Goal: Task Accomplishment & Management: Complete application form

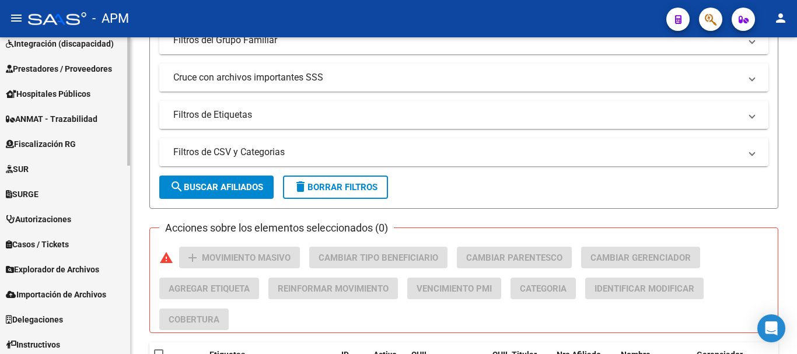
scroll to position [440, 0]
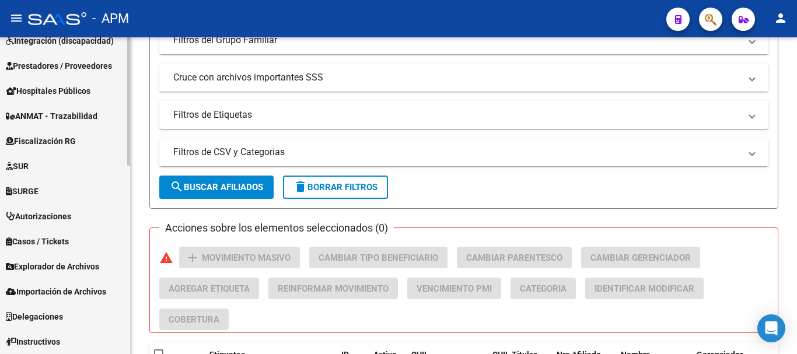
click at [74, 64] on span "Prestadores / Proveedores" at bounding box center [59, 65] width 106 height 13
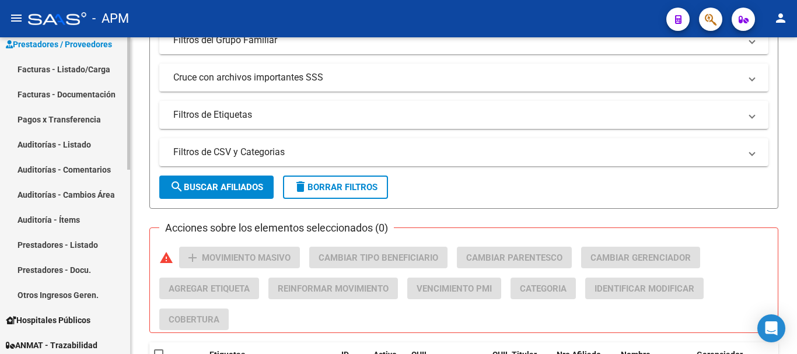
scroll to position [164, 0]
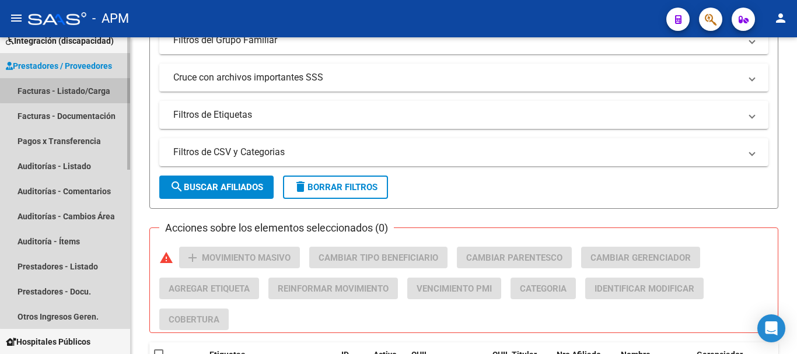
click at [85, 89] on link "Facturas - Listado/Carga" at bounding box center [65, 90] width 130 height 25
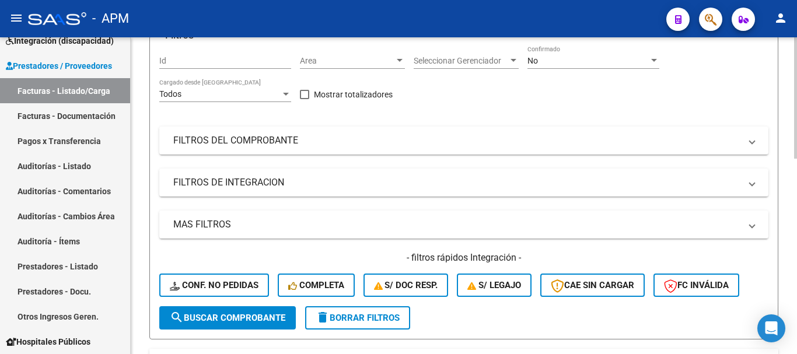
scroll to position [58, 0]
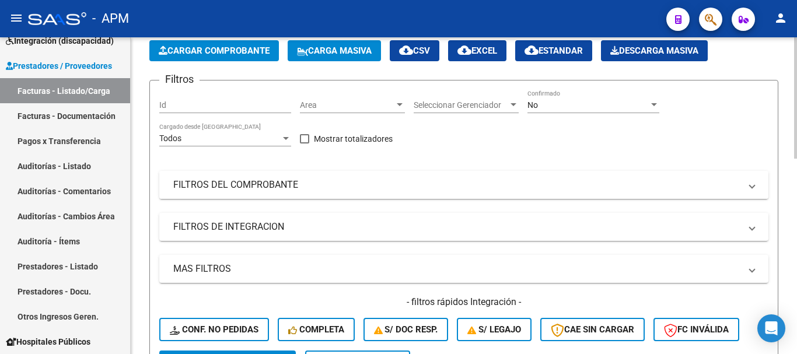
click at [394, 188] on mat-panel-title "FILTROS DEL COMPROBANTE" at bounding box center [456, 184] width 567 height 13
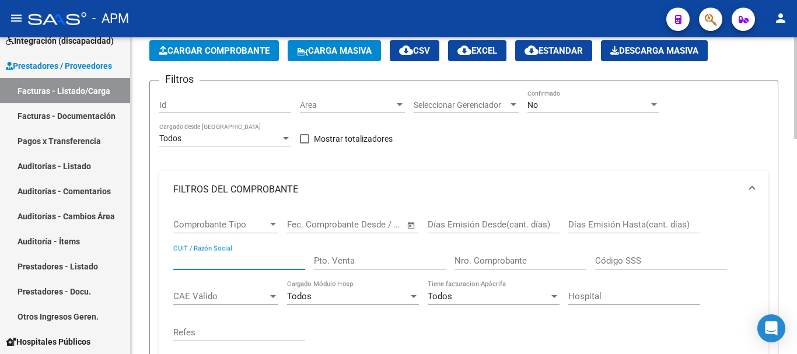
click at [203, 265] on input "CUIT / Razón Social" at bounding box center [239, 260] width 132 height 10
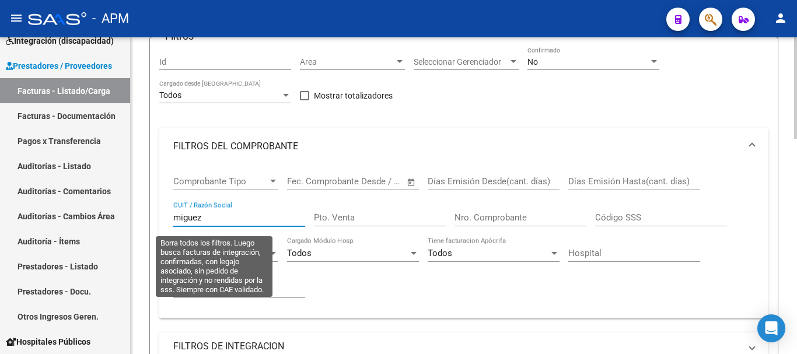
scroll to position [292, 0]
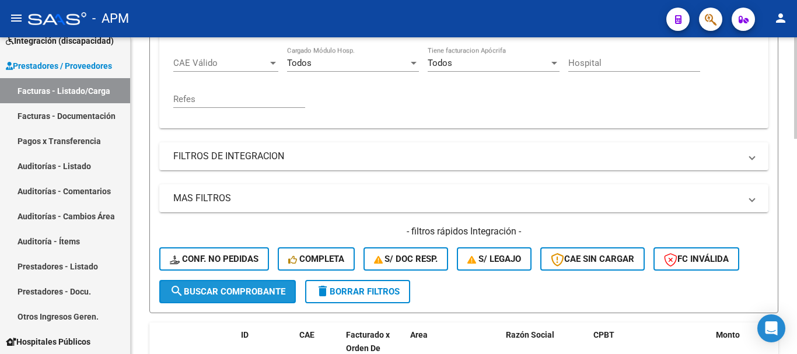
click at [213, 285] on button "search Buscar Comprobante" at bounding box center [227, 291] width 136 height 23
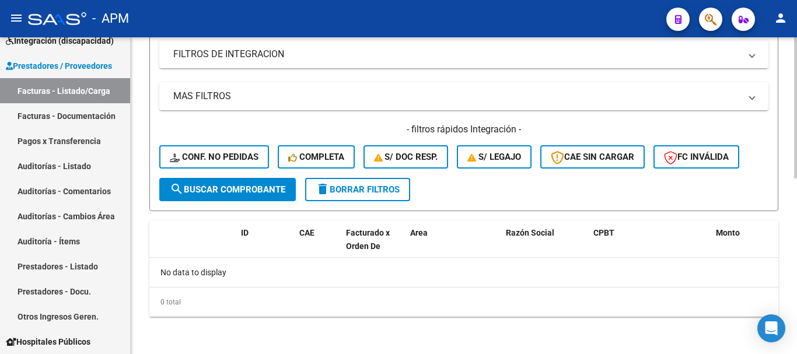
scroll to position [0, 0]
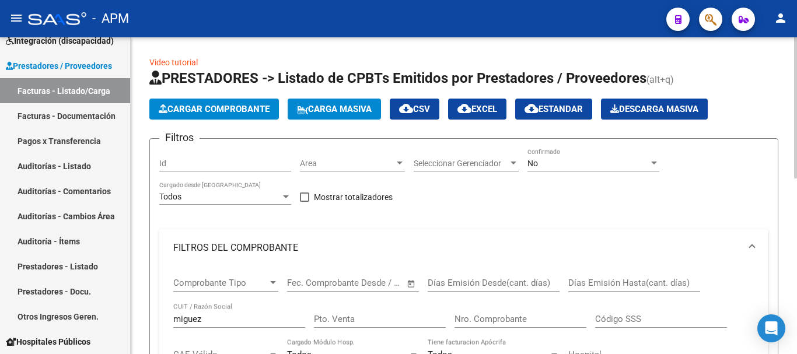
click at [626, 166] on div "No" at bounding box center [587, 164] width 121 height 10
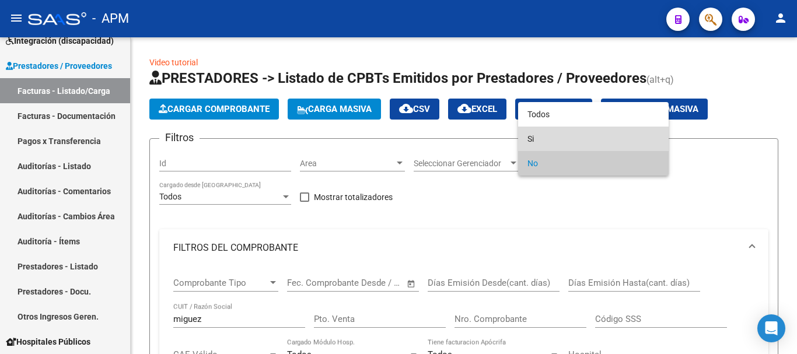
click at [612, 131] on span "Si" at bounding box center [593, 139] width 132 height 24
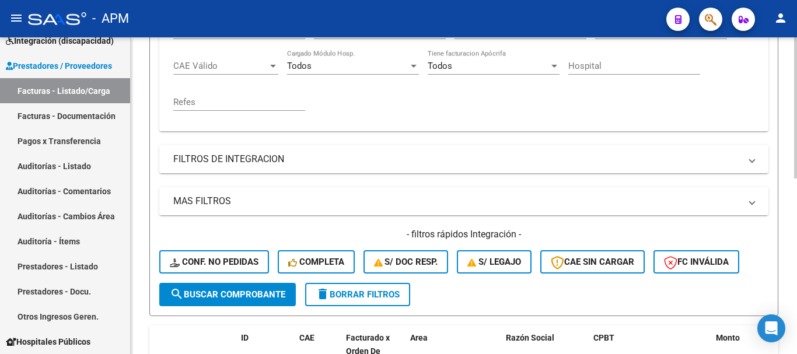
scroll to position [292, 0]
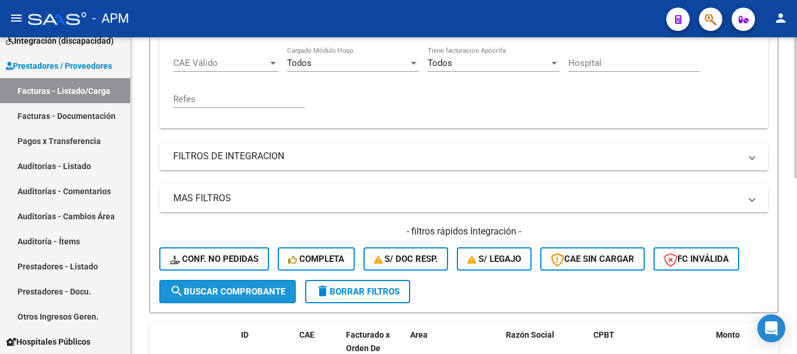
click at [243, 292] on span "search Buscar Comprobante" at bounding box center [227, 291] width 115 height 10
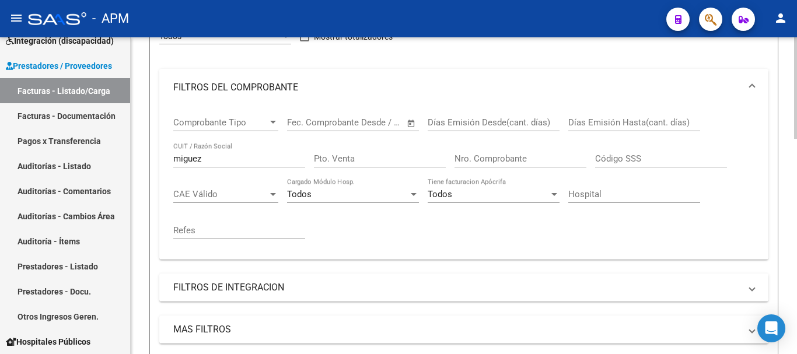
scroll to position [76, 0]
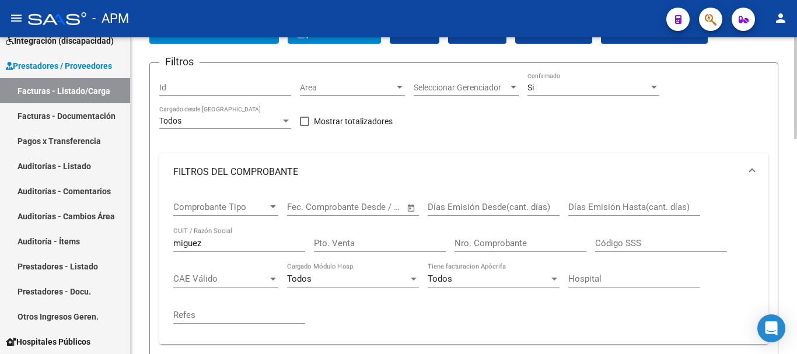
click at [208, 242] on input "miguez" at bounding box center [239, 243] width 132 height 10
type input "m"
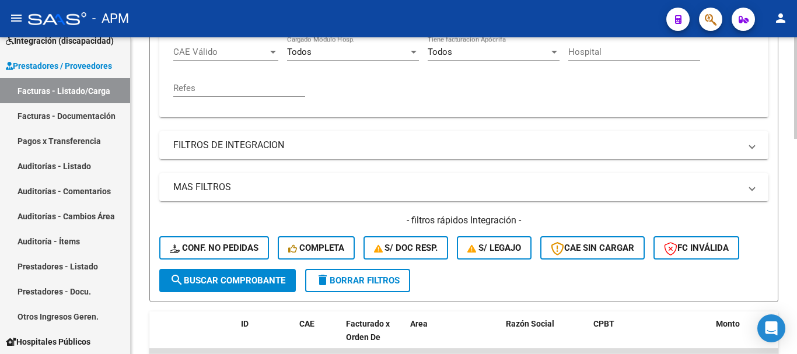
scroll to position [426, 0]
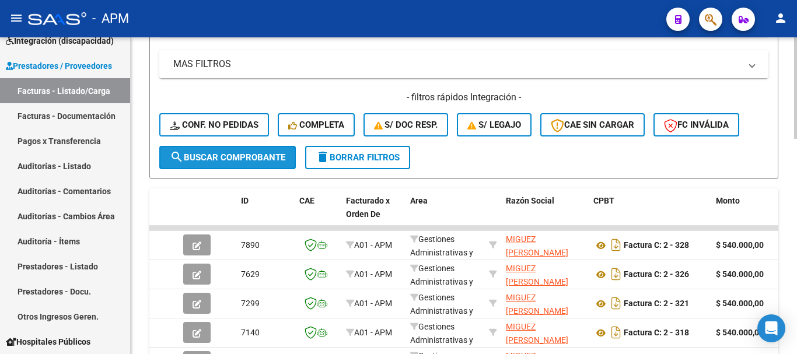
click at [194, 152] on span "search Buscar Comprobante" at bounding box center [227, 157] width 115 height 10
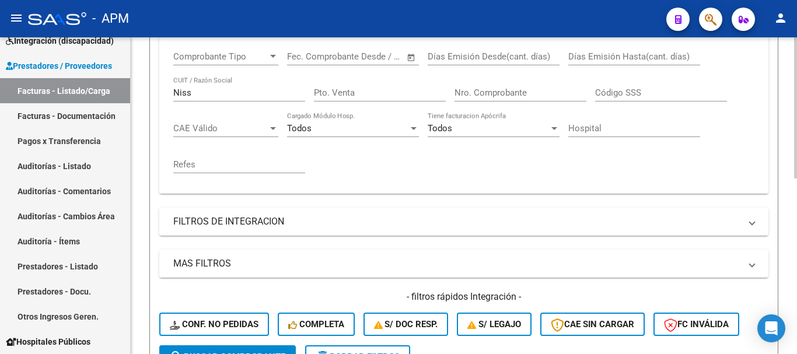
scroll to position [219, 0]
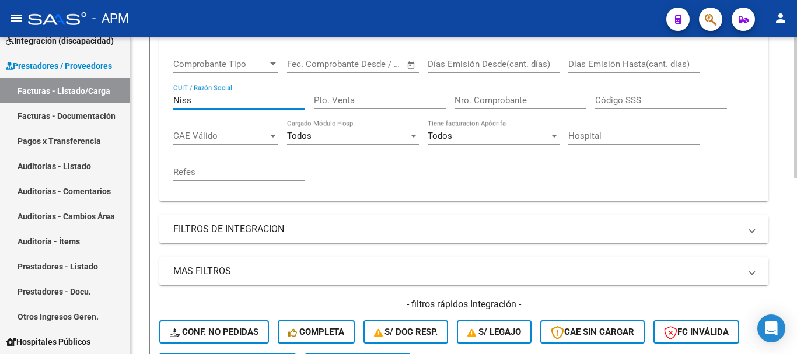
click at [201, 99] on input "Niss" at bounding box center [239, 100] width 132 height 10
type input "N"
type input "I"
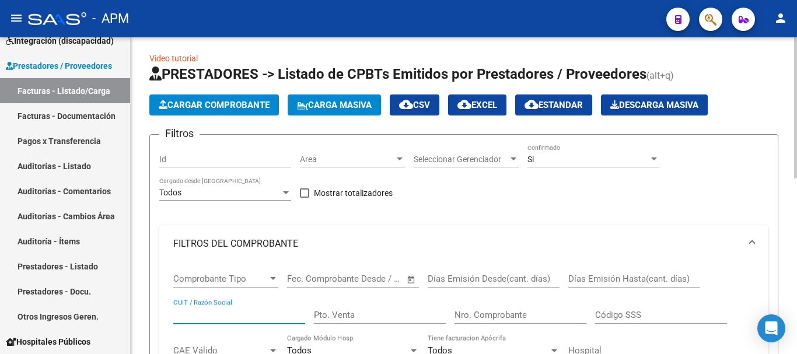
scroll to position [0, 0]
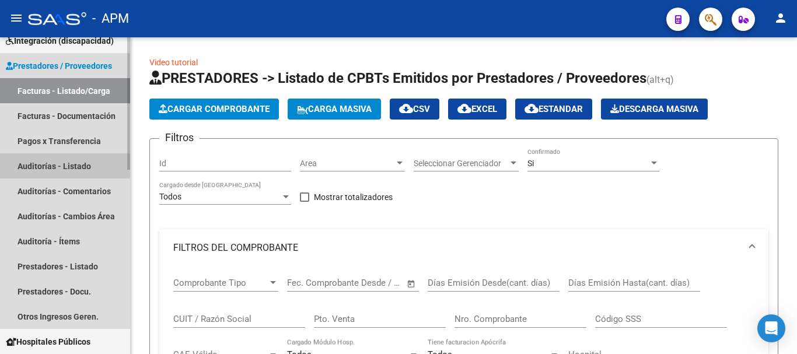
click at [48, 170] on link "Auditorías - Listado" at bounding box center [65, 165] width 130 height 25
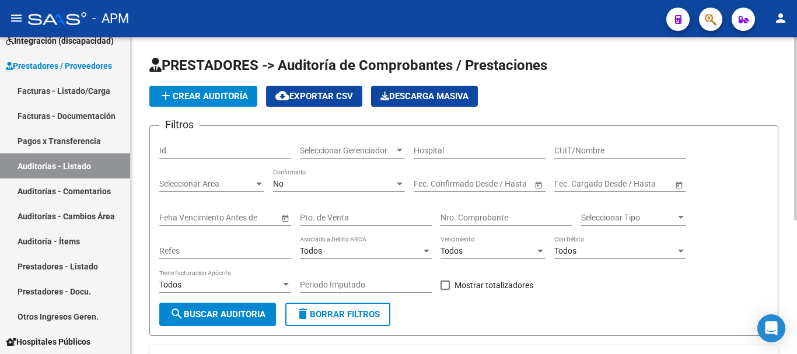
click at [219, 96] on span "add Crear Auditoría" at bounding box center [203, 96] width 89 height 10
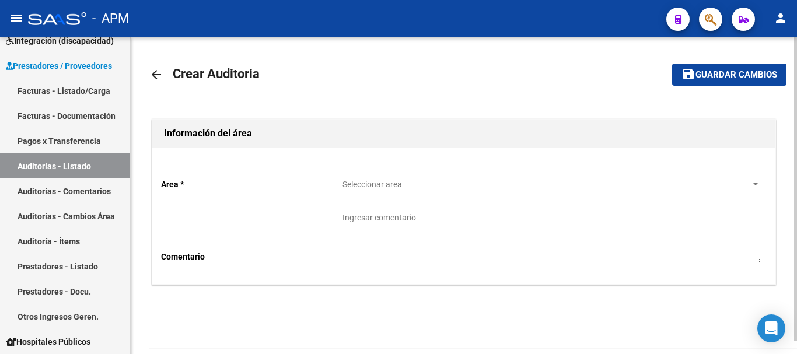
click at [742, 184] on span "Seleccionar area" at bounding box center [545, 185] width 407 height 10
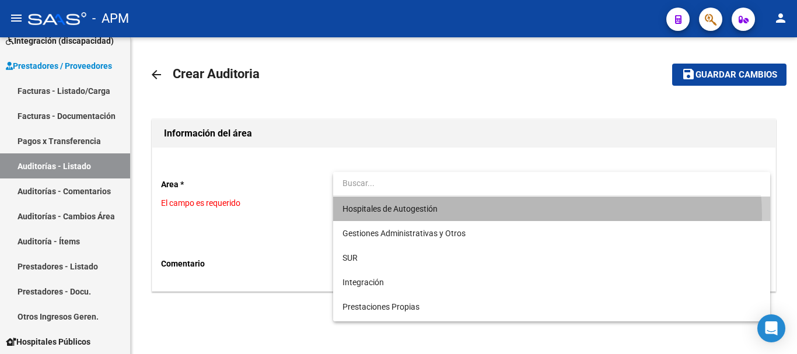
click at [520, 216] on span "Hospitales de Autogestión" at bounding box center [551, 209] width 418 height 24
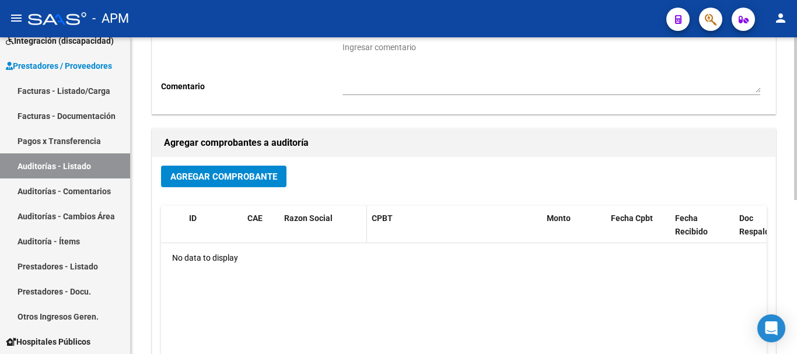
scroll to position [175, 0]
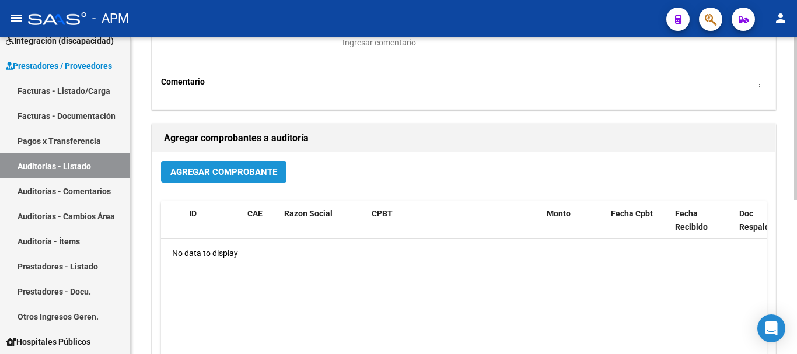
click at [263, 170] on span "Agregar Comprobante" at bounding box center [223, 172] width 107 height 10
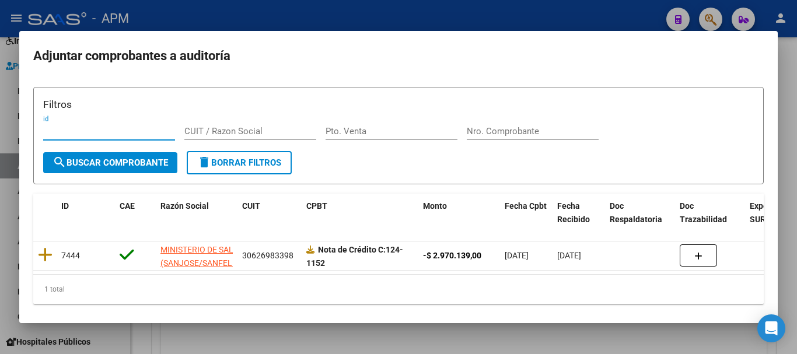
scroll to position [0, 0]
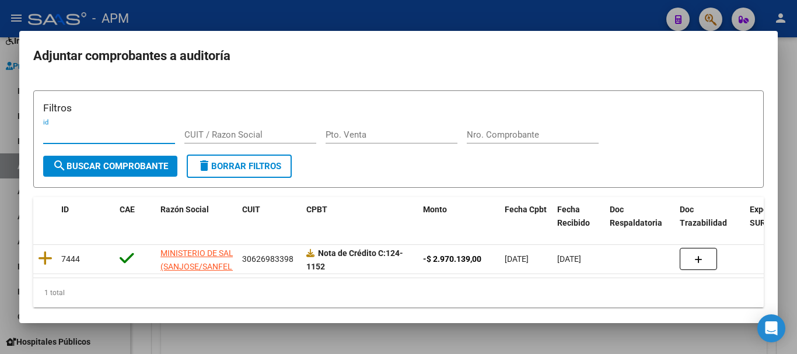
click at [564, 345] on div at bounding box center [398, 177] width 797 height 354
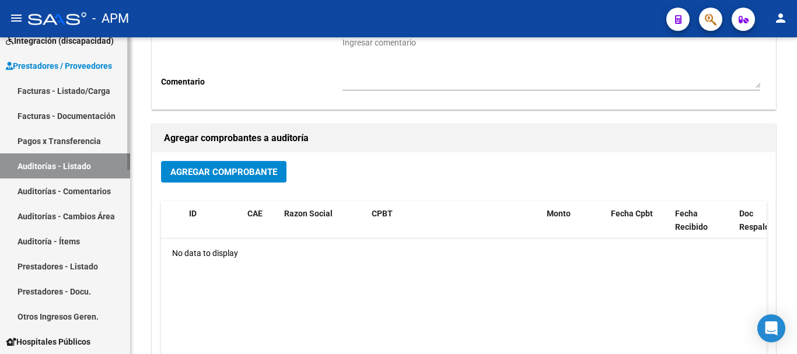
click at [41, 94] on link "Facturas - Listado/Carga" at bounding box center [65, 90] width 130 height 25
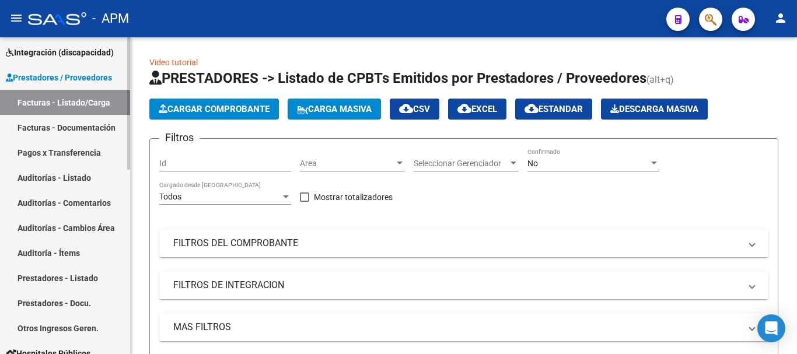
scroll to position [106, 0]
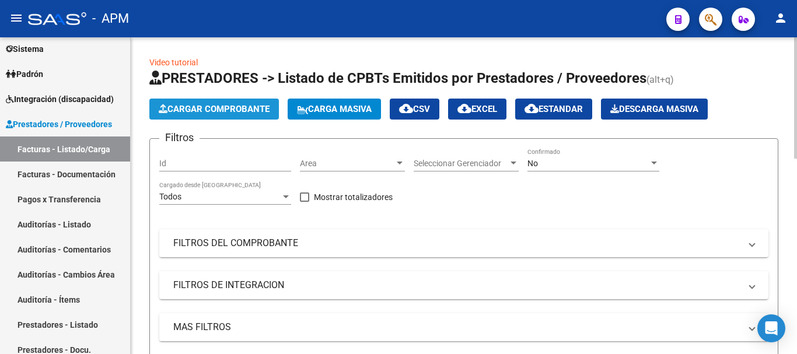
click at [209, 107] on span "Cargar Comprobante" at bounding box center [214, 109] width 111 height 10
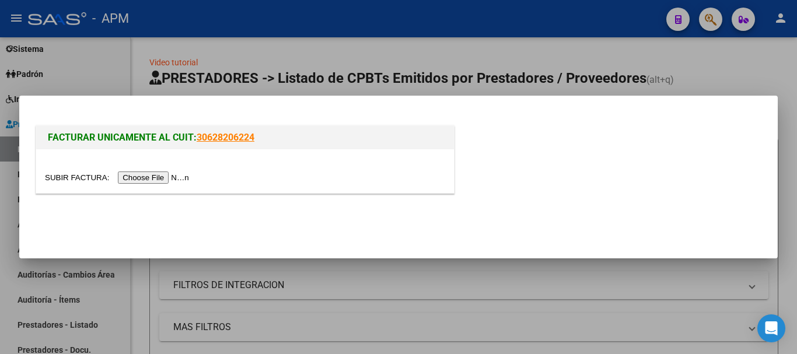
click at [148, 179] on input "file" at bounding box center [119, 177] width 148 height 12
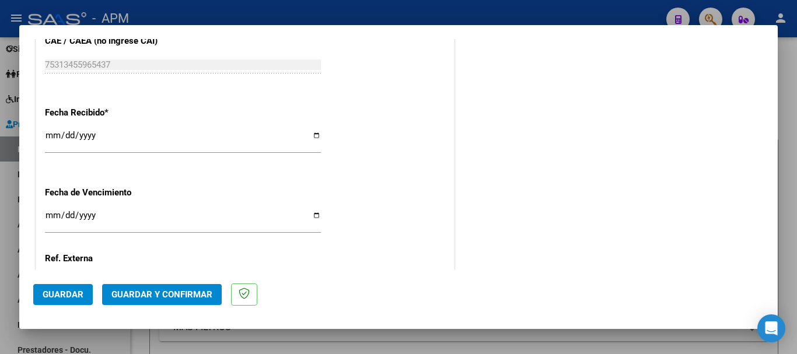
scroll to position [745, 0]
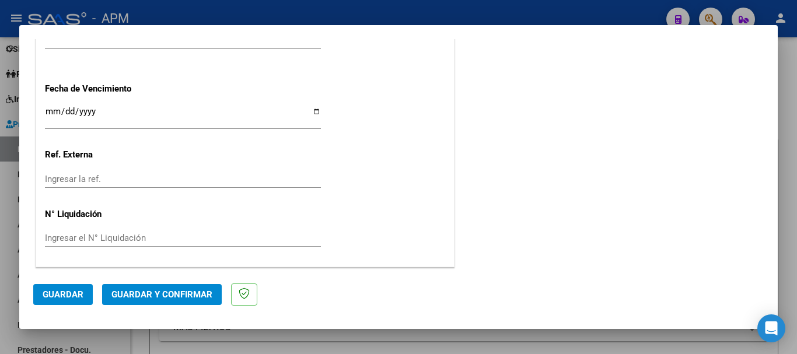
click at [173, 293] on span "Guardar y Confirmar" at bounding box center [161, 294] width 101 height 10
click at [164, 295] on span "Guardar y Confirmar" at bounding box center [161, 294] width 101 height 10
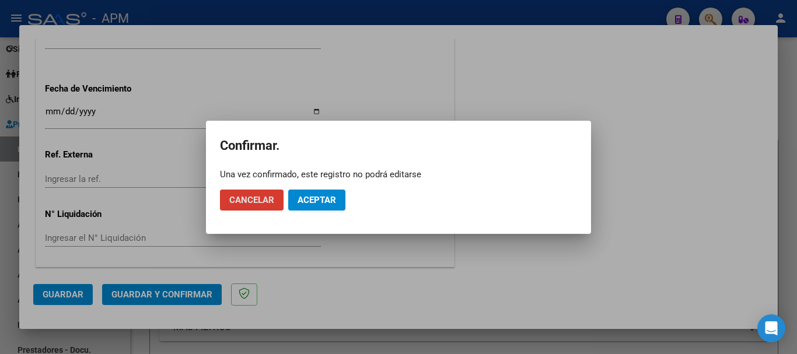
click at [324, 205] on button "Aceptar" at bounding box center [316, 200] width 57 height 21
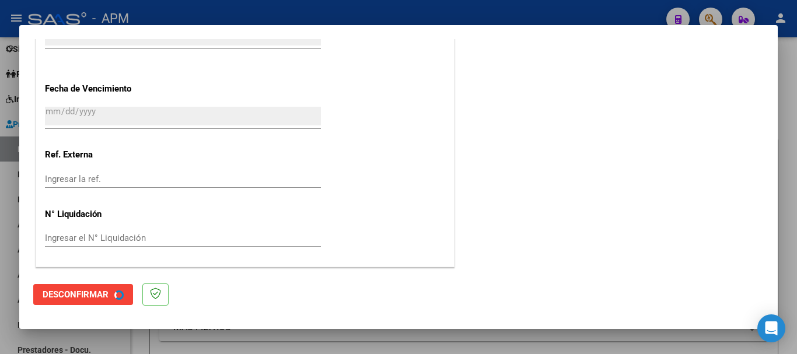
scroll to position [0, 0]
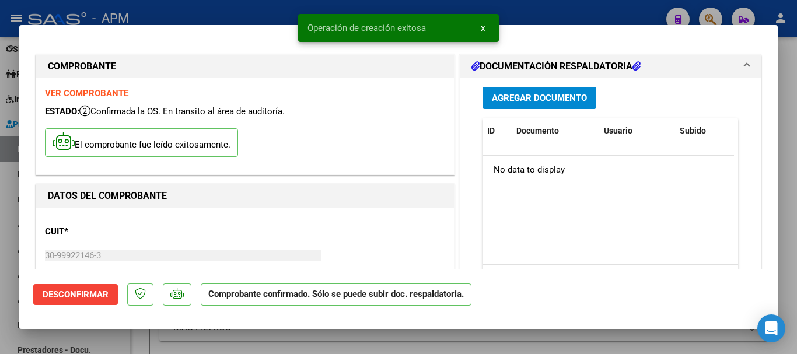
click at [369, 348] on div at bounding box center [398, 177] width 797 height 354
type input "$ 0,00"
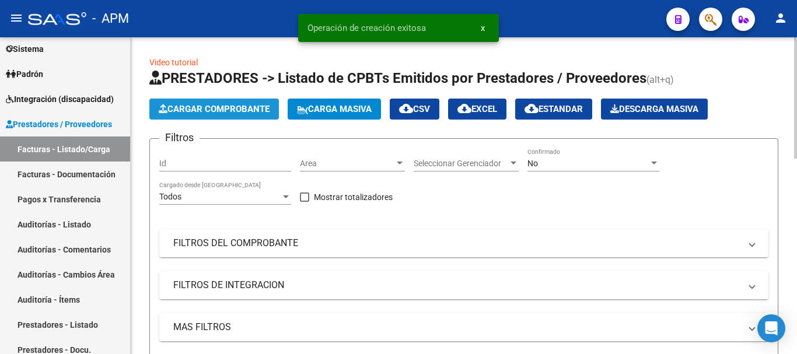
click at [222, 113] on span "Cargar Comprobante" at bounding box center [214, 109] width 111 height 10
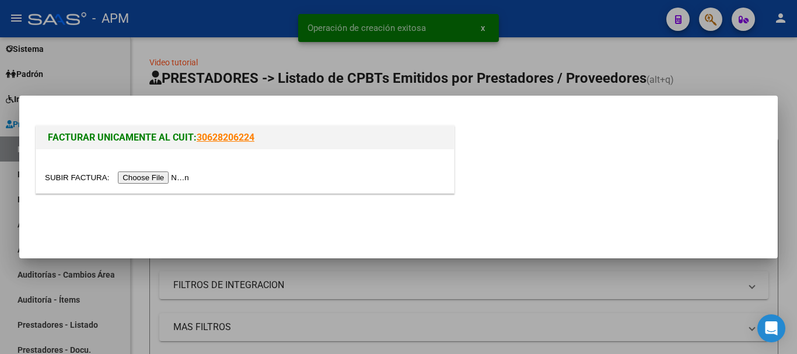
click at [146, 180] on input "file" at bounding box center [119, 177] width 148 height 12
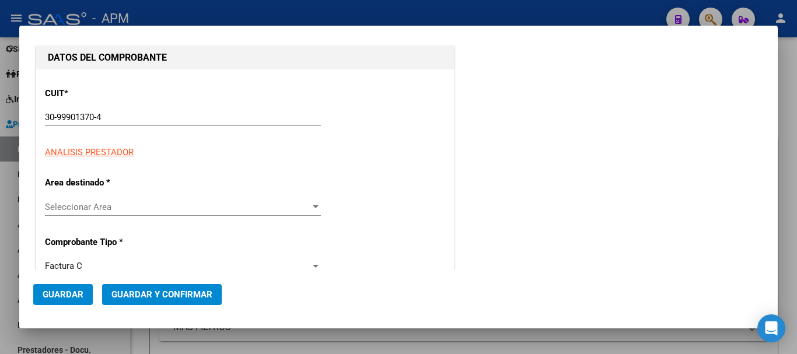
scroll to position [175, 0]
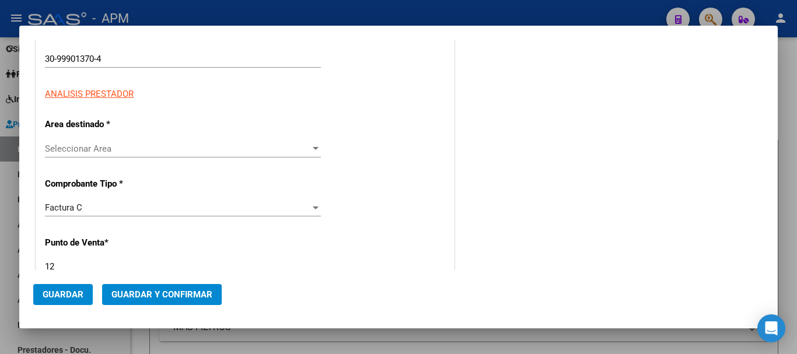
click at [310, 151] on div at bounding box center [315, 148] width 10 height 9
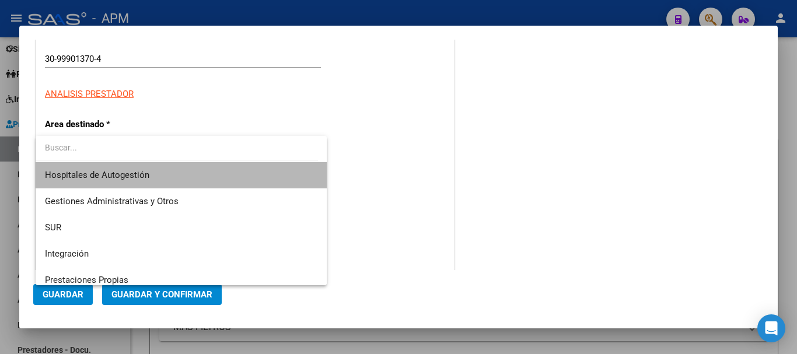
click at [214, 180] on span "Hospitales de Autogestión" at bounding box center [181, 175] width 272 height 26
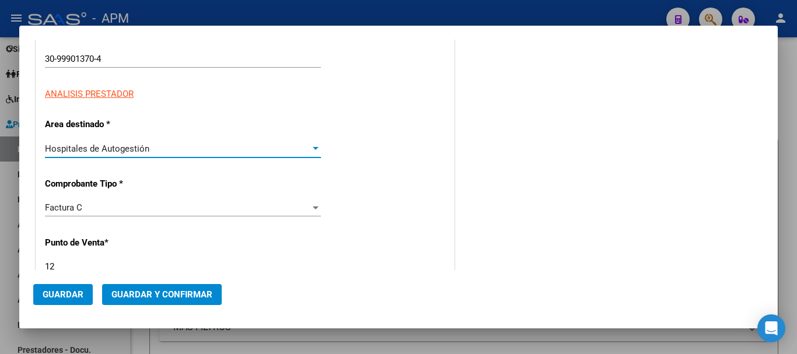
scroll to position [0, 0]
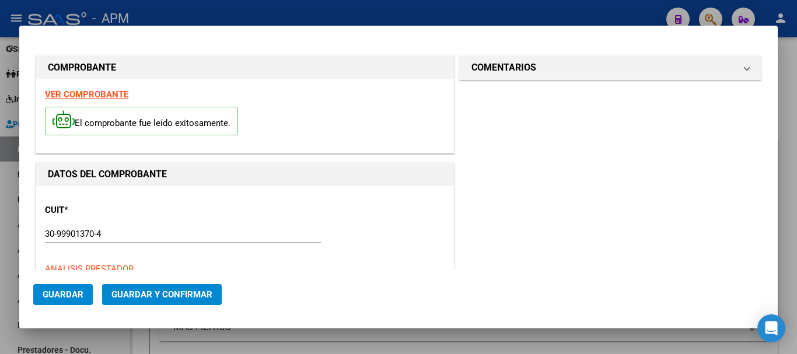
click at [89, 94] on strong "VER COMPROBANTE" at bounding box center [86, 94] width 83 height 10
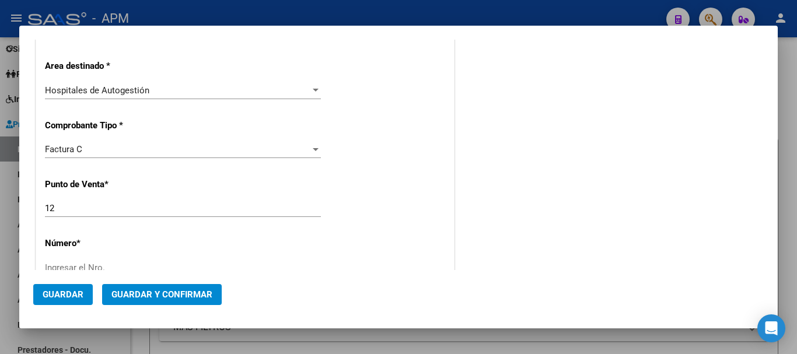
scroll to position [292, 0]
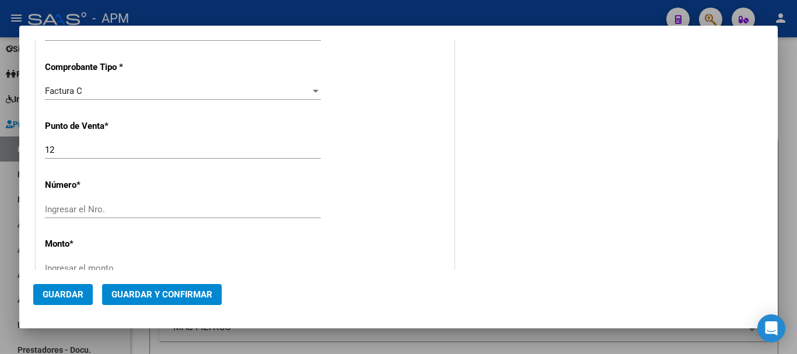
click at [221, 211] on input "Ingresar el Nro." at bounding box center [183, 209] width 276 height 10
type input "349"
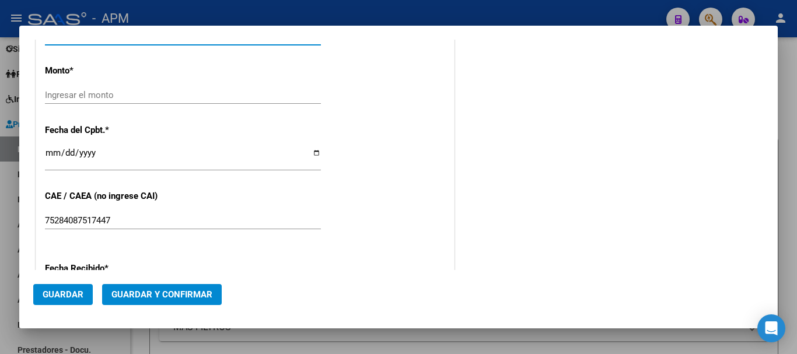
scroll to position [466, 0]
click at [317, 97] on input "Ingresar el monto" at bounding box center [183, 93] width 276 height 10
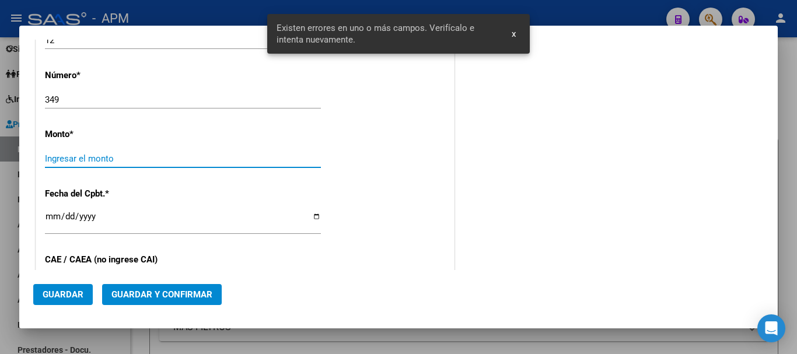
scroll to position [399, 0]
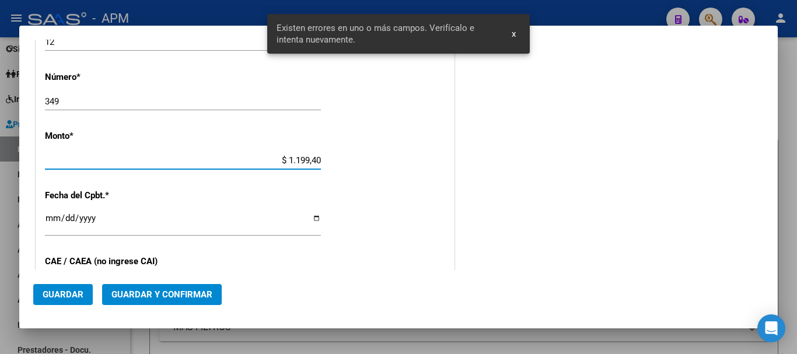
type input "$ 11.994,00"
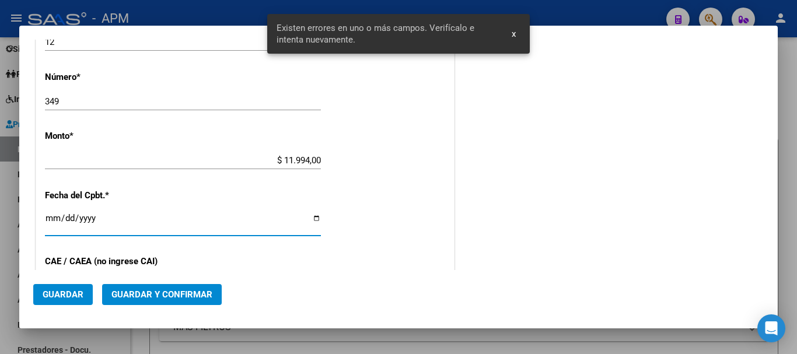
click at [51, 220] on input "Ingresar la fecha" at bounding box center [183, 222] width 276 height 19
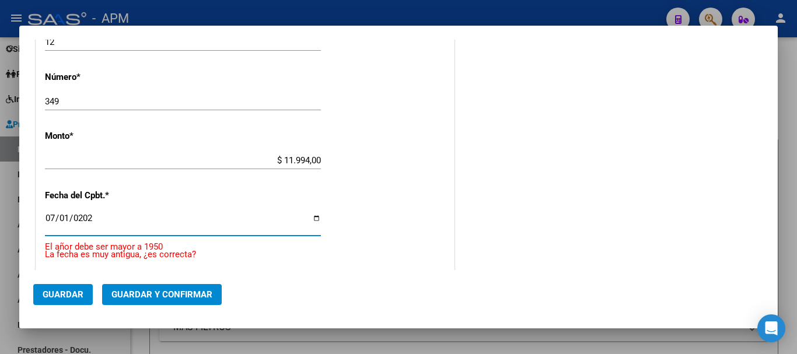
type input "[DATE]"
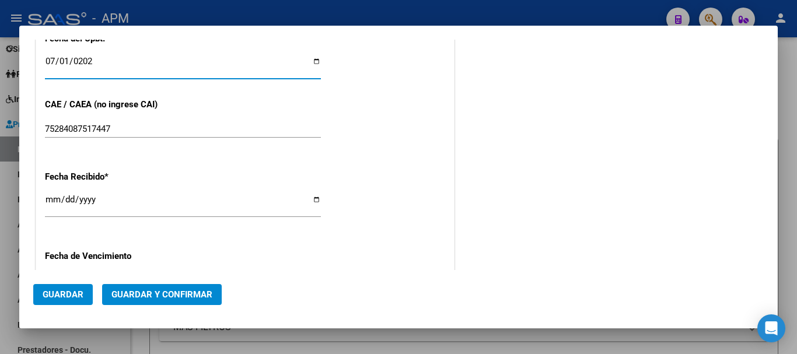
scroll to position [574, 0]
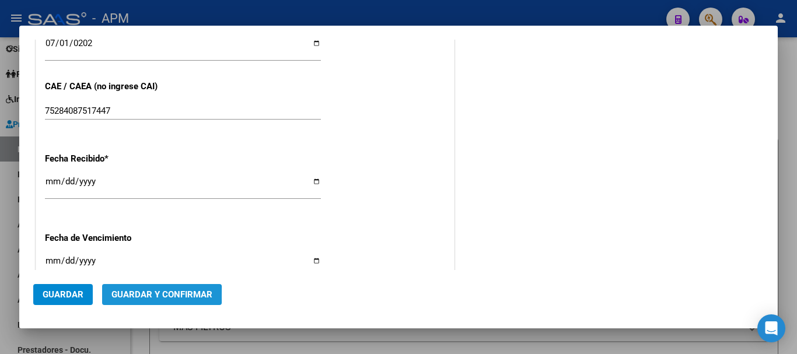
click at [143, 296] on span "Guardar y Confirmar" at bounding box center [161, 294] width 101 height 10
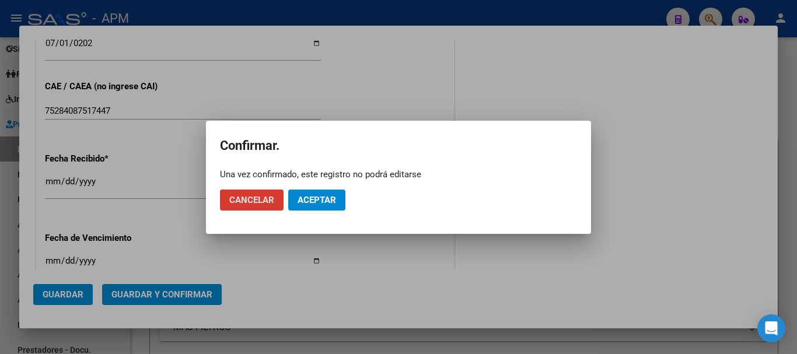
click at [330, 195] on span "Aceptar" at bounding box center [316, 200] width 38 height 10
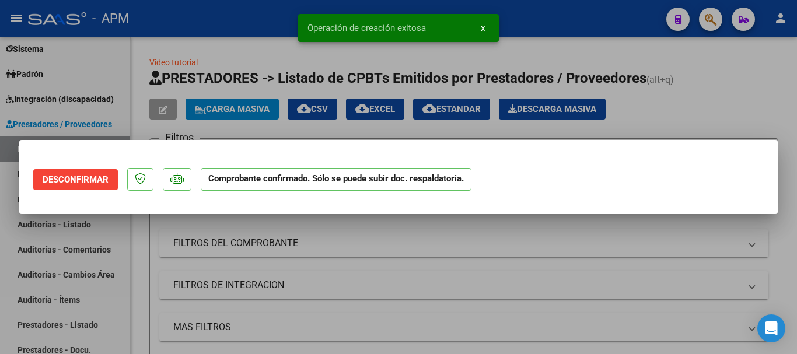
scroll to position [0, 0]
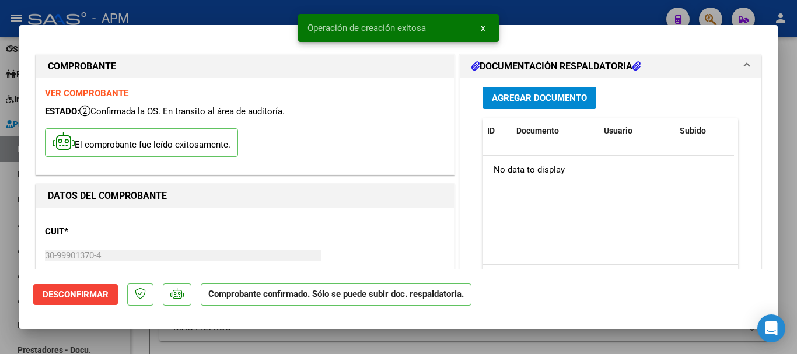
drag, startPoint x: 576, startPoint y: 336, endPoint x: 528, endPoint y: 305, distance: 56.8
click at [575, 336] on div at bounding box center [398, 177] width 797 height 354
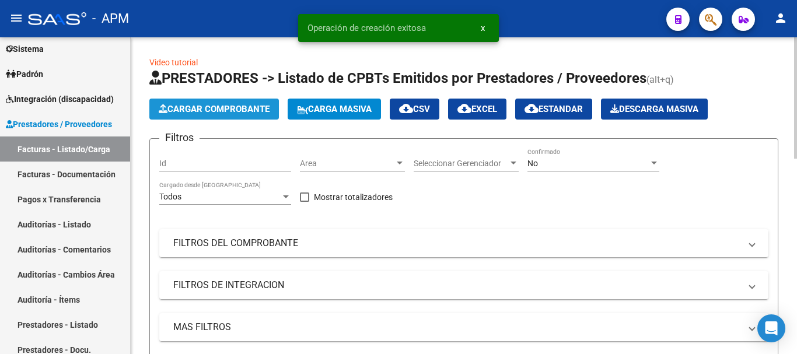
click at [212, 103] on button "Cargar Comprobante" at bounding box center [213, 109] width 129 height 21
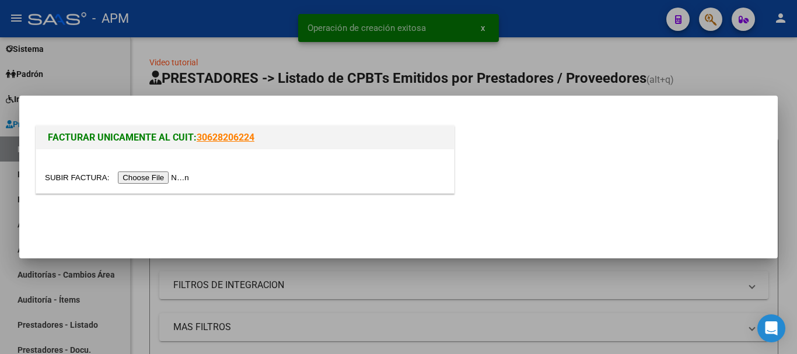
click at [163, 177] on input "file" at bounding box center [119, 177] width 148 height 12
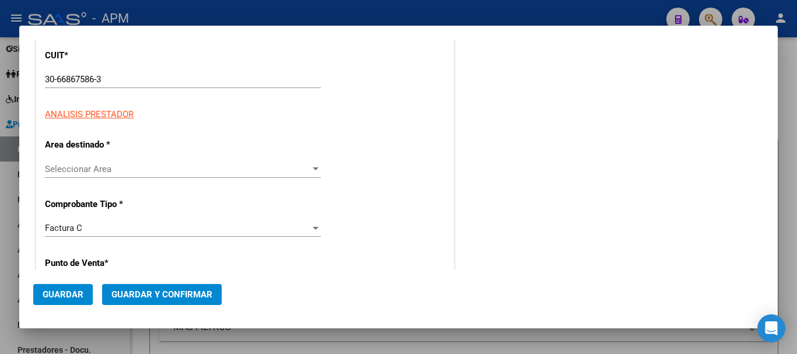
scroll to position [175, 0]
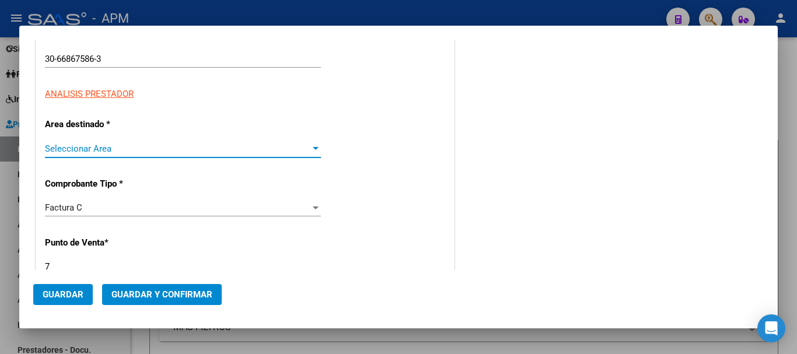
click at [314, 148] on div at bounding box center [316, 148] width 6 height 3
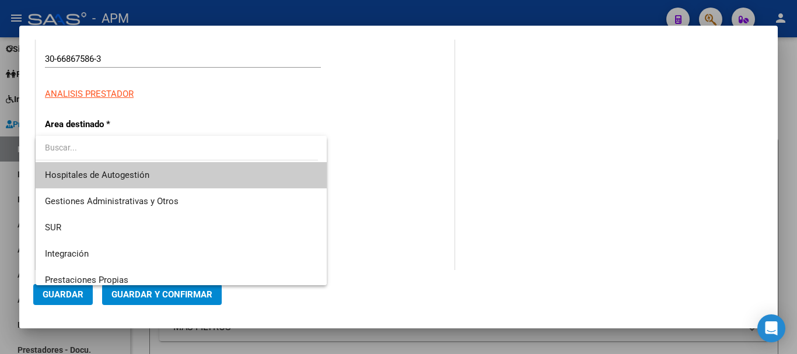
click at [192, 171] on span "Hospitales de Autogestión" at bounding box center [181, 175] width 272 height 26
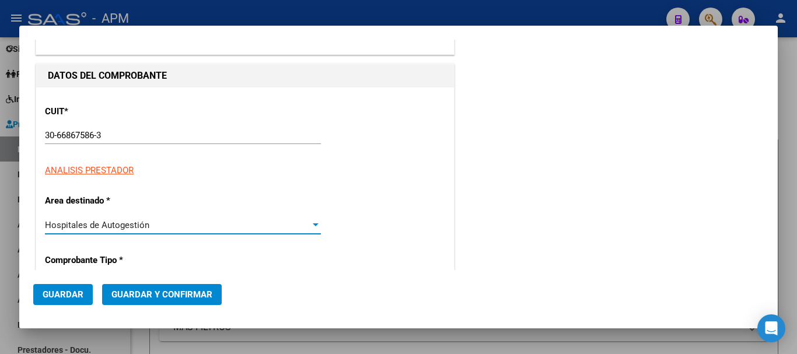
scroll to position [0, 0]
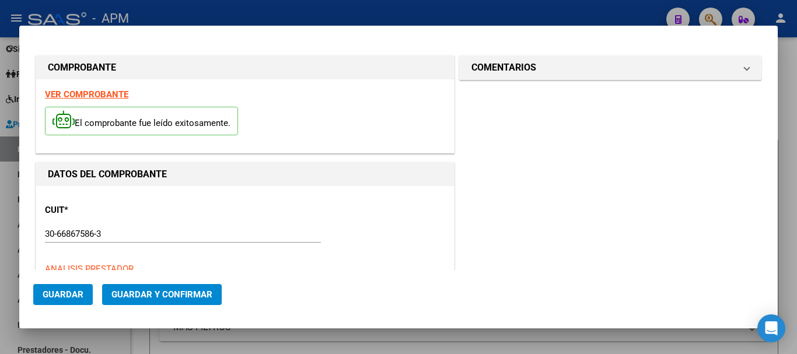
click at [111, 97] on strong "VER COMPROBANTE" at bounding box center [86, 94] width 83 height 10
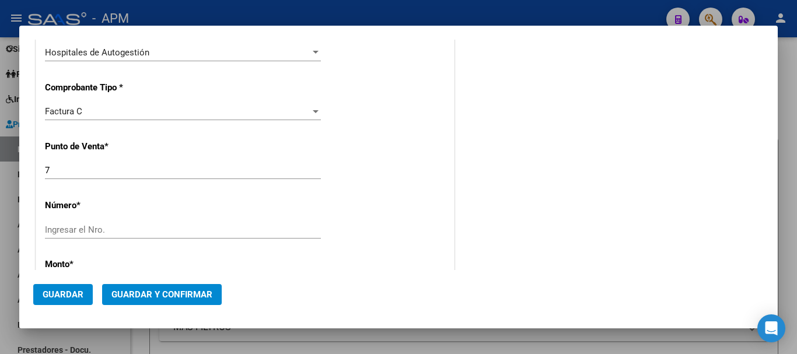
scroll to position [292, 0]
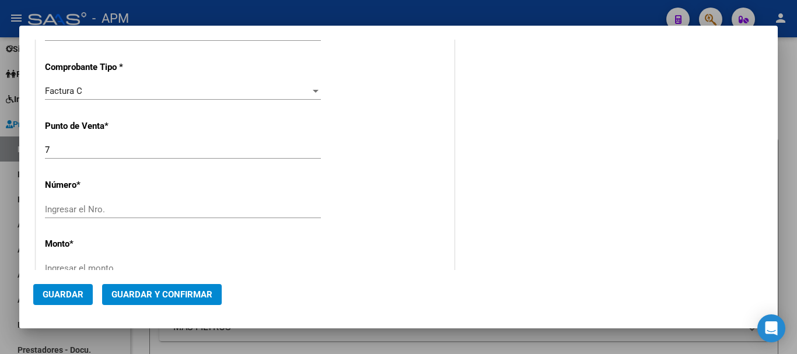
click at [146, 215] on div "Ingresar el Nro." at bounding box center [183, 209] width 276 height 17
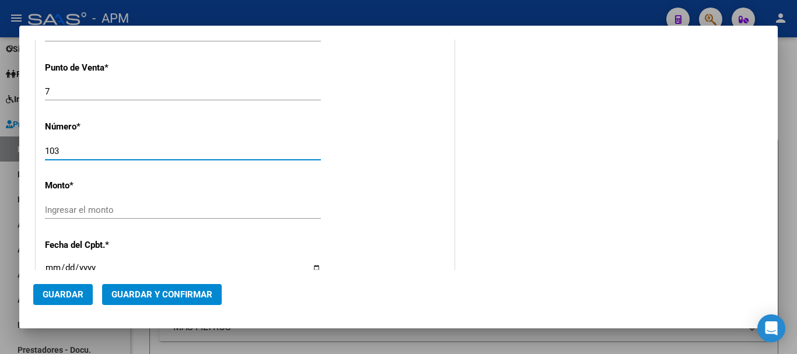
type input "103"
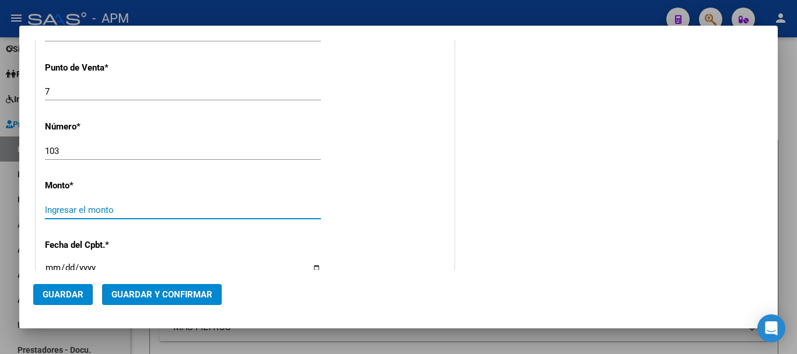
click at [311, 212] on input "Ingresar el monto" at bounding box center [183, 210] width 276 height 10
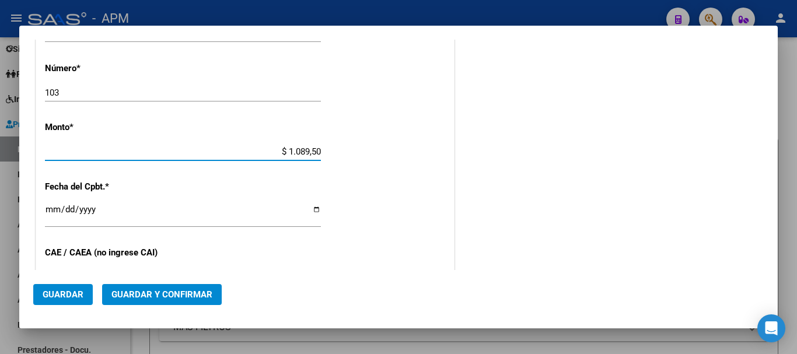
type input "$ 10.895,00"
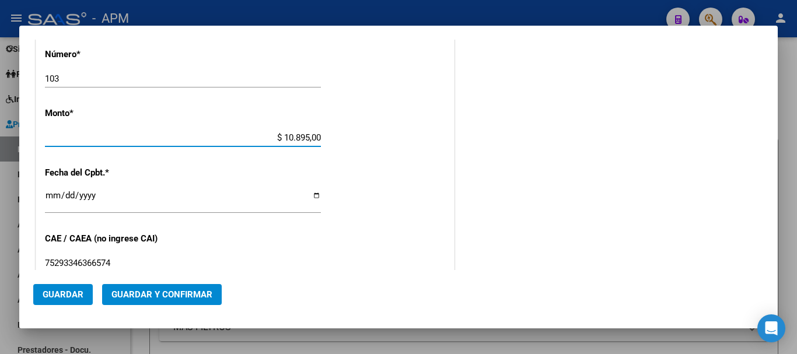
scroll to position [466, 0]
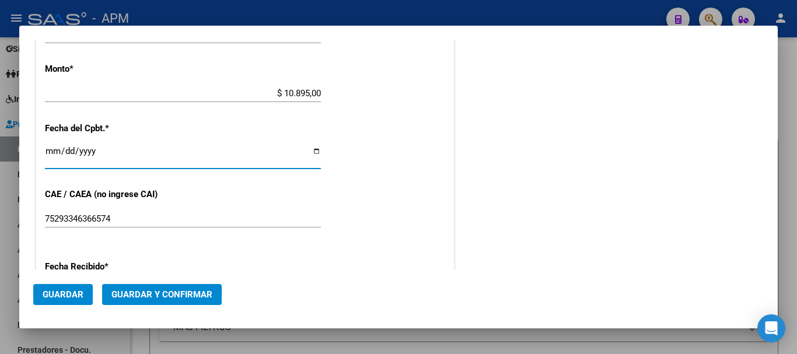
click at [50, 150] on input "Ingresar la fecha" at bounding box center [183, 155] width 276 height 19
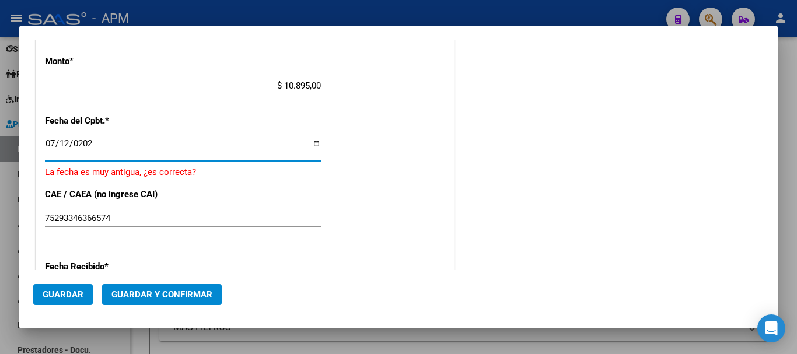
type input "[DATE]"
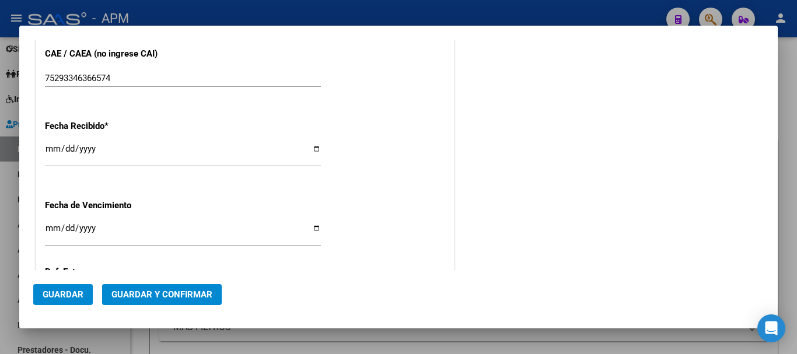
scroll to position [724, 0]
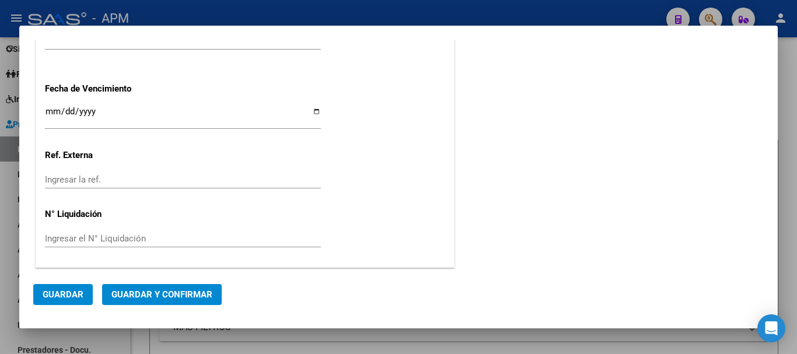
click at [165, 294] on span "Guardar y Confirmar" at bounding box center [161, 294] width 101 height 10
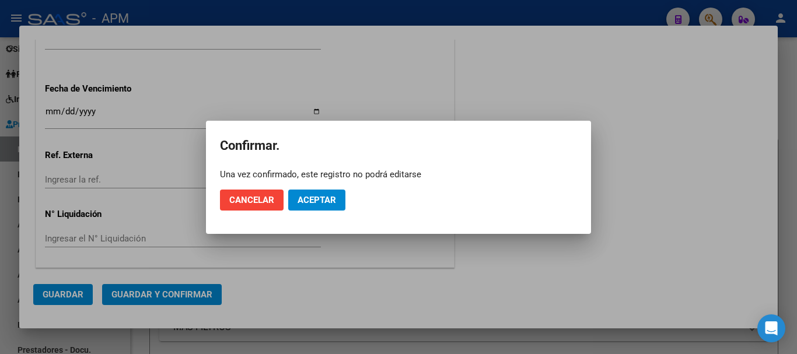
drag, startPoint x: 330, startPoint y: 186, endPoint x: 324, endPoint y: 202, distance: 17.5
click at [324, 201] on mat-dialog-actions "Cancelar Aceptar" at bounding box center [398, 200] width 357 height 40
click at [324, 202] on span "Aceptar" at bounding box center [316, 200] width 38 height 10
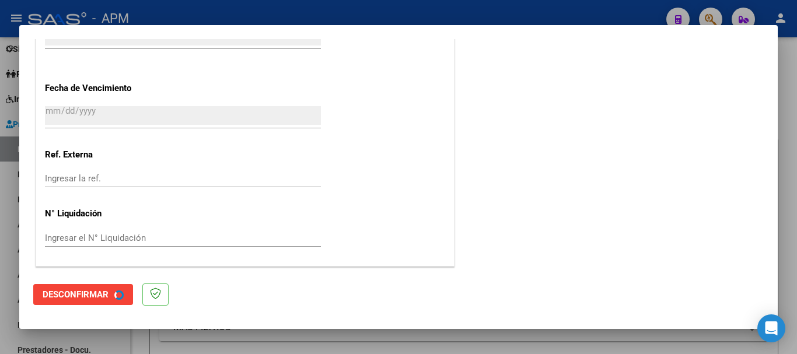
scroll to position [0, 0]
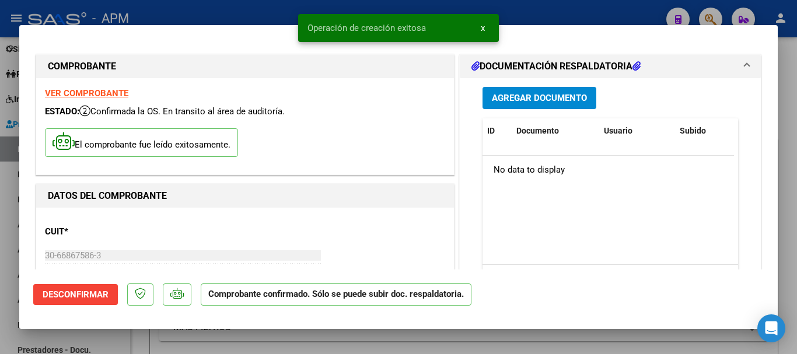
click at [391, 352] on div at bounding box center [398, 177] width 797 height 354
type input "$ 0,00"
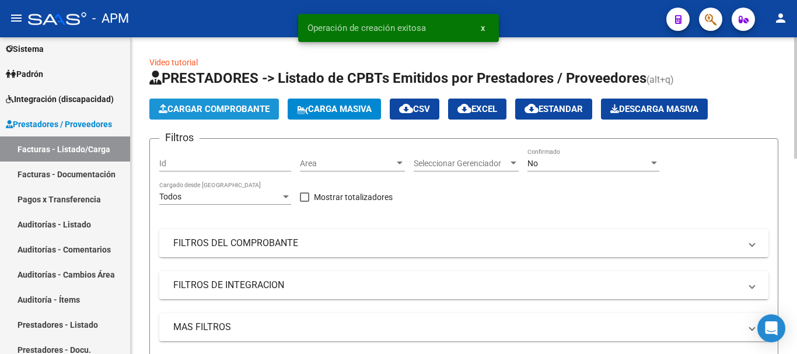
click at [228, 101] on button "Cargar Comprobante" at bounding box center [213, 109] width 129 height 21
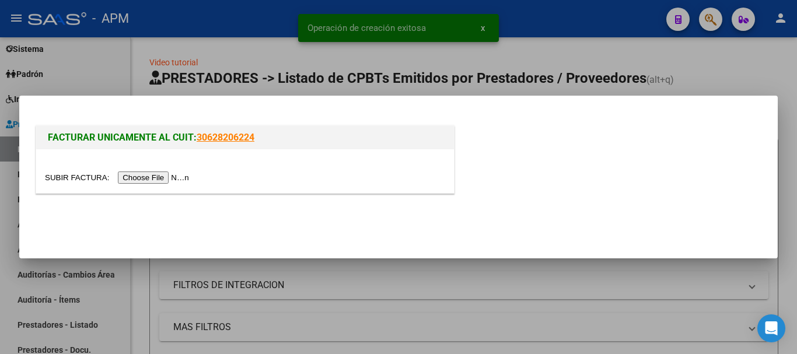
click at [150, 171] on input "file" at bounding box center [119, 177] width 148 height 12
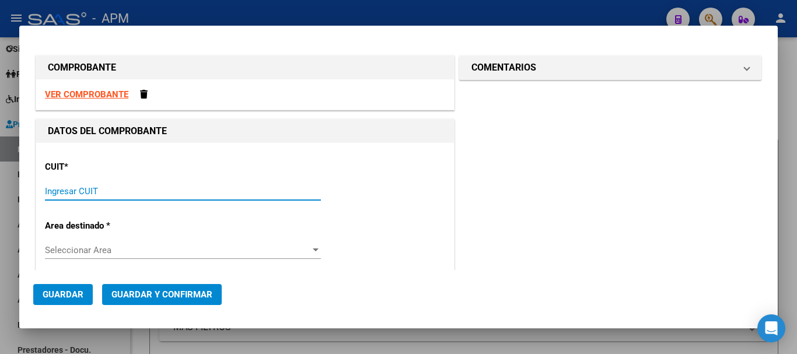
click at [210, 191] on input "Ingresar CUIT" at bounding box center [183, 191] width 276 height 10
click at [85, 88] on div "VER COMPROBANTE" at bounding box center [245, 94] width 418 height 31
click at [87, 96] on strong "VER COMPROBANTE" at bounding box center [86, 94] width 83 height 10
click at [190, 195] on input "Ingresar CUIT" at bounding box center [183, 191] width 276 height 10
paste input "30-99902557-5"
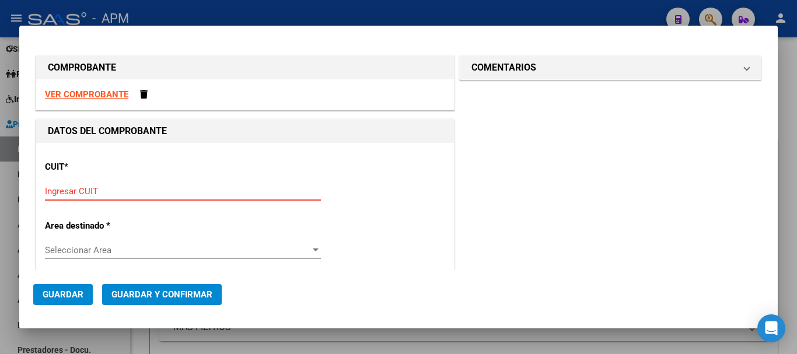
type input "30-99902557-5"
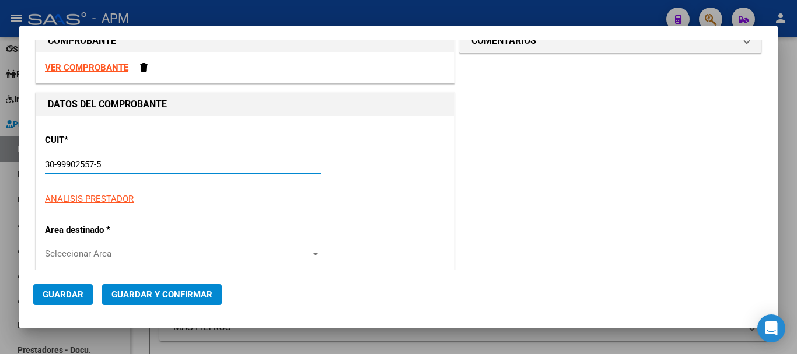
type input "4"
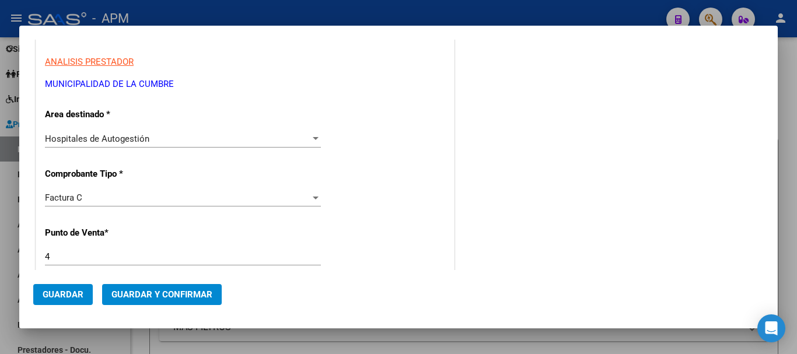
scroll to position [175, 0]
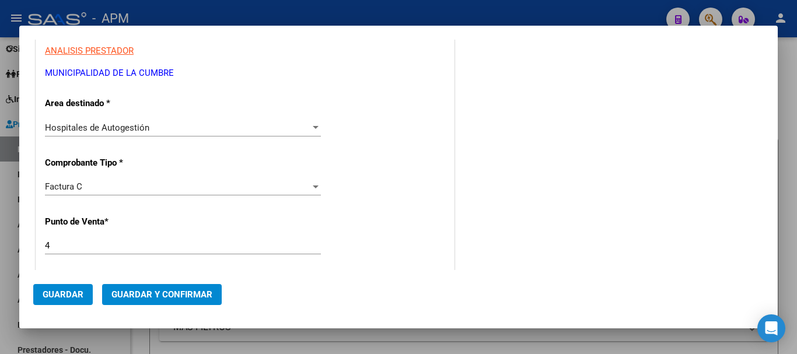
type input "30-99902557-5"
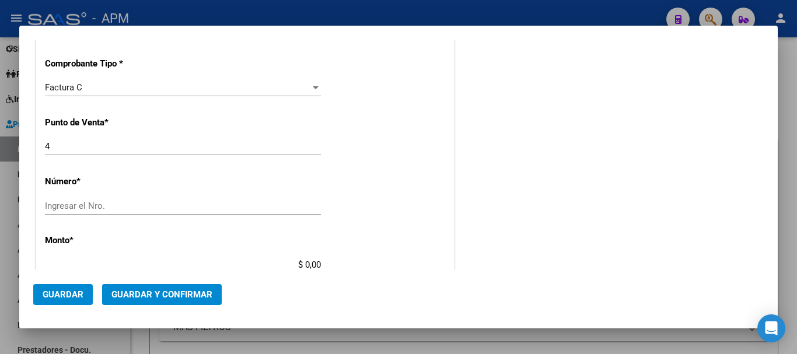
scroll to position [350, 0]
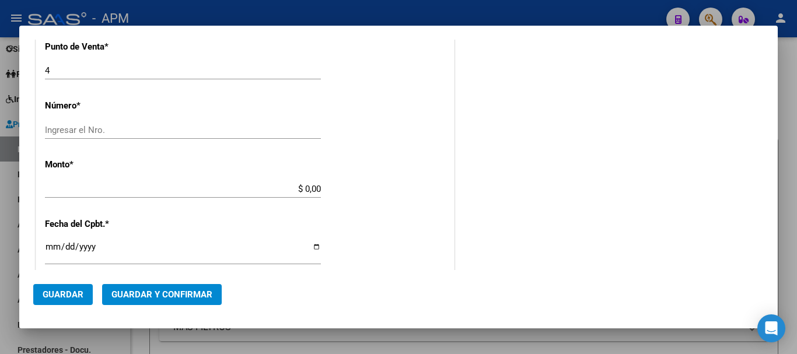
click at [105, 127] on input "Ingresar el Nro." at bounding box center [183, 130] width 276 height 10
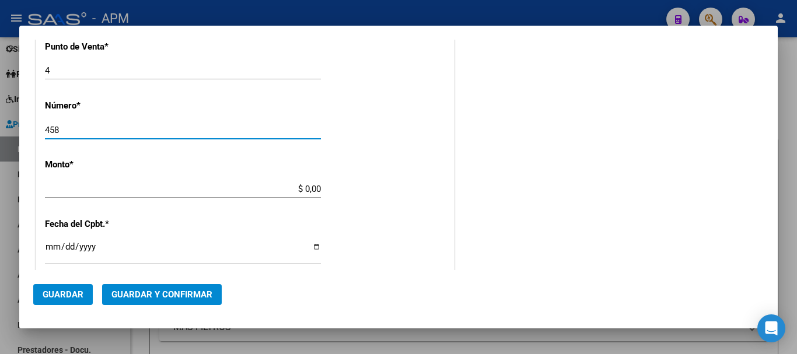
type input "458"
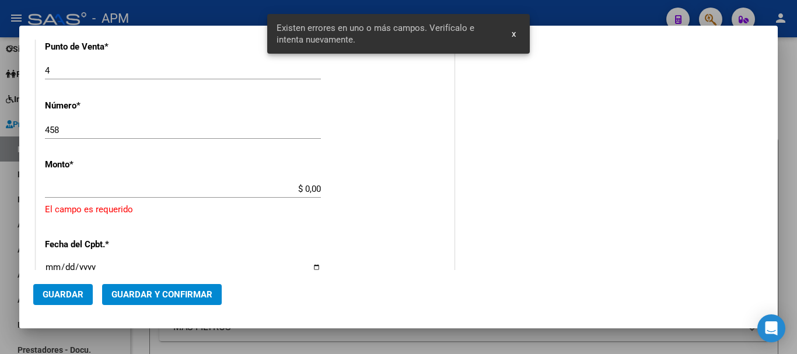
scroll to position [378, 0]
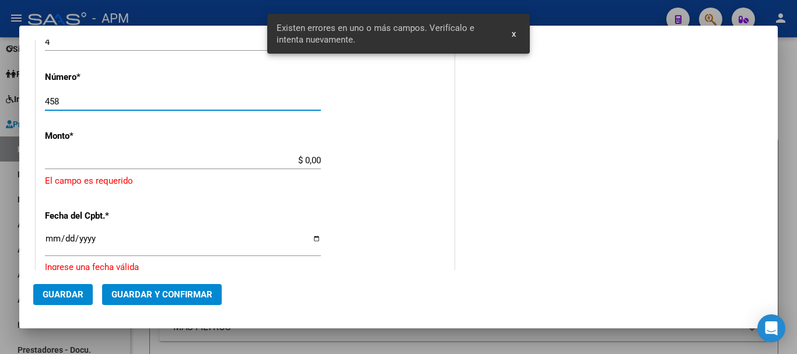
click at [314, 161] on input "$ 0,00" at bounding box center [183, 160] width 276 height 10
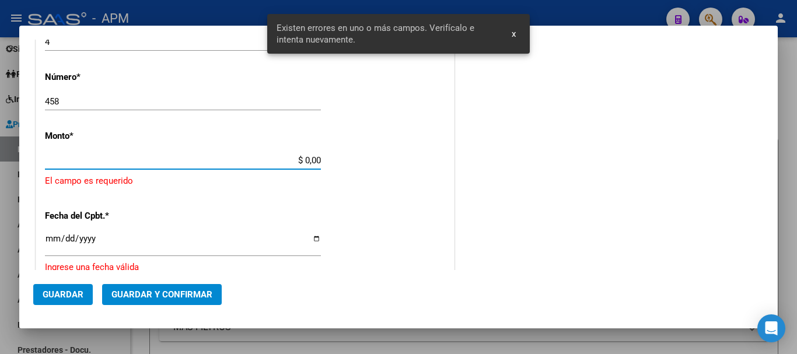
click at [317, 161] on input "$ 0,00" at bounding box center [183, 160] width 276 height 10
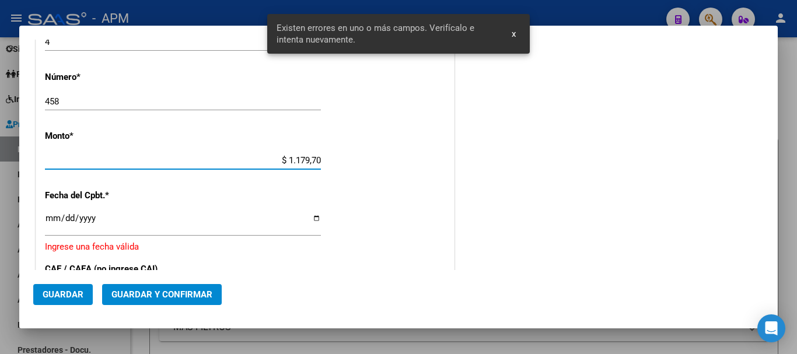
type input "$ 11.797,00"
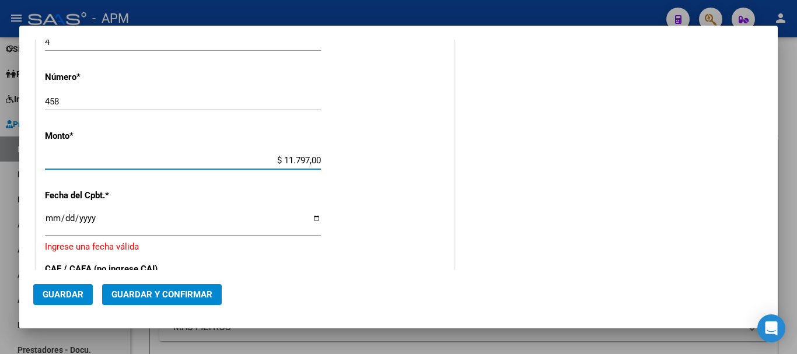
click at [49, 219] on input "Ingresar la fecha" at bounding box center [183, 222] width 276 height 19
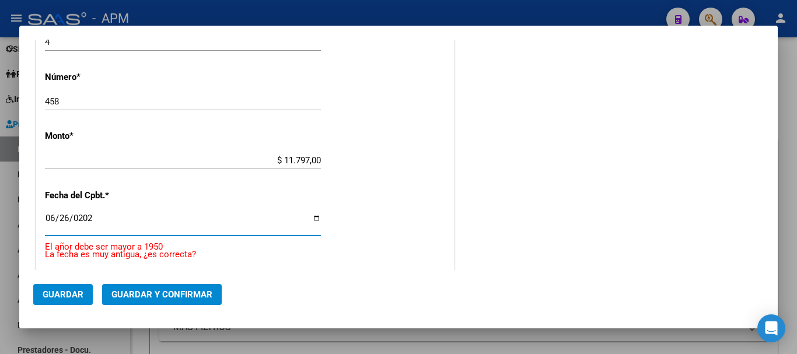
type input "[DATE]"
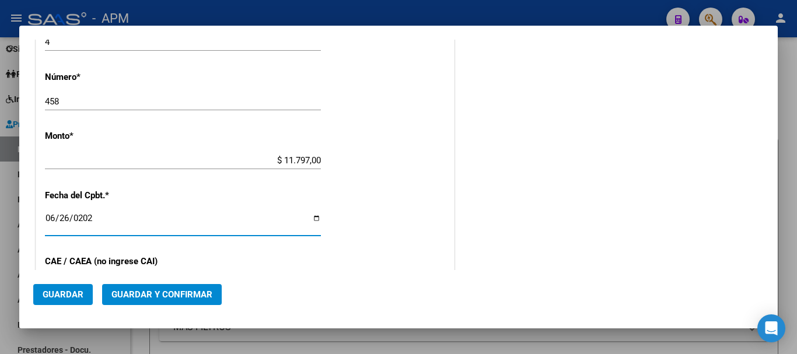
scroll to position [495, 0]
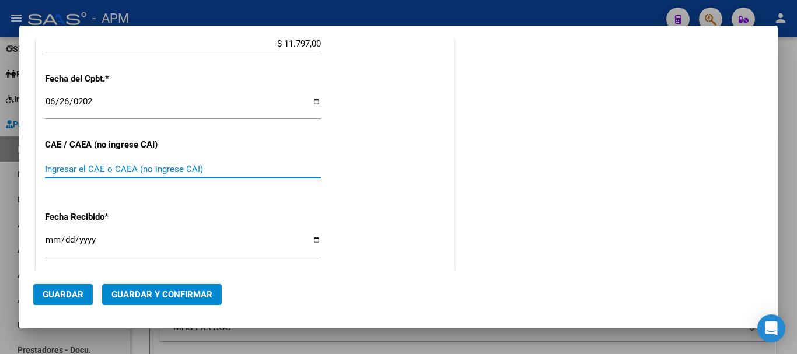
paste input "75265159627602"
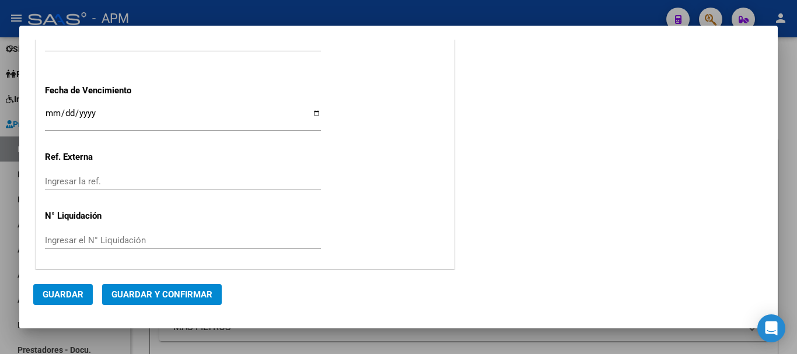
scroll to position [703, 0]
type input "75265159627602"
click at [155, 296] on span "Guardar y Confirmar" at bounding box center [161, 294] width 101 height 10
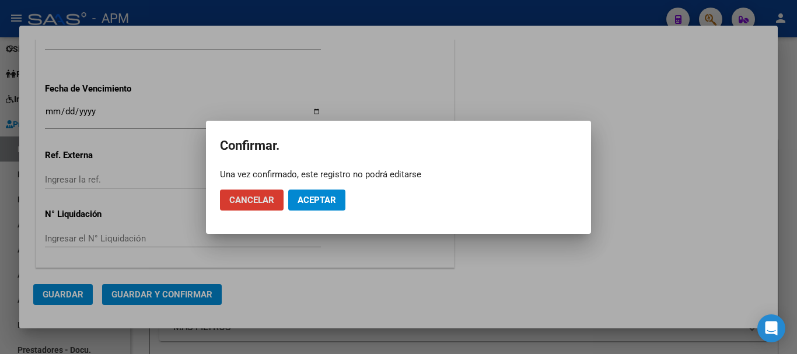
click at [309, 201] on span "Aceptar" at bounding box center [316, 200] width 38 height 10
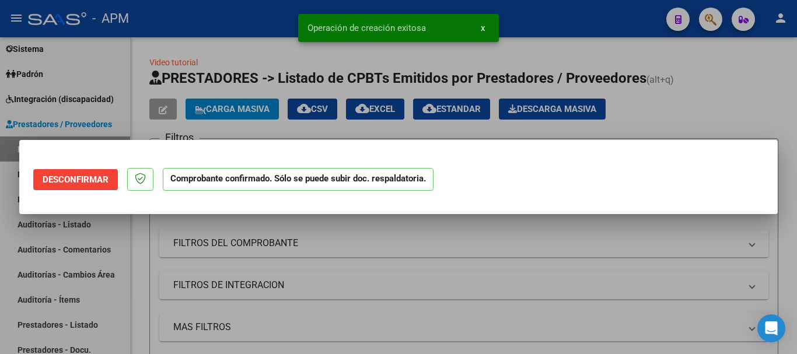
scroll to position [0, 0]
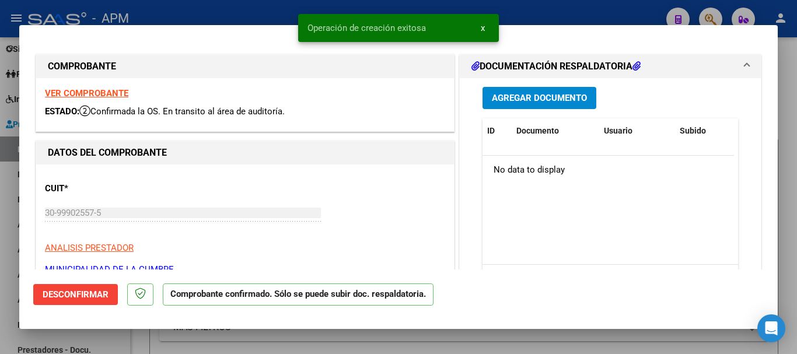
click at [515, 353] on div at bounding box center [398, 177] width 797 height 354
type input "$ 0,00"
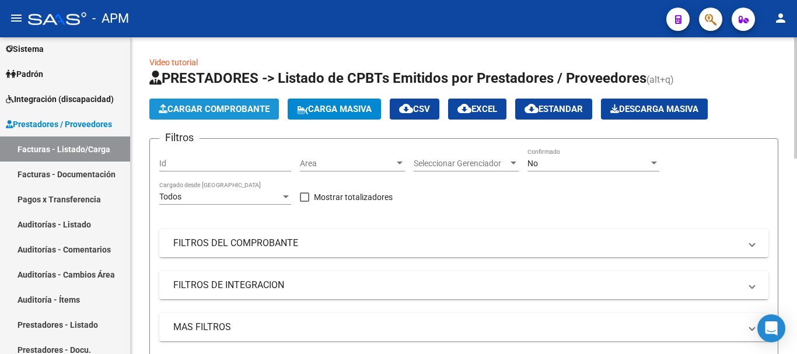
click at [201, 114] on span "Cargar Comprobante" at bounding box center [214, 109] width 111 height 10
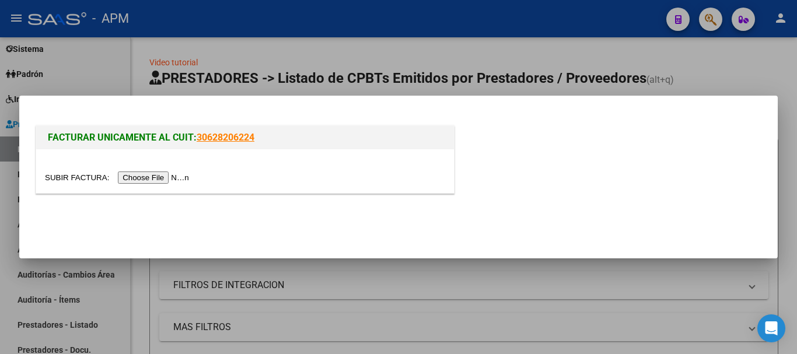
click at [158, 180] on input "file" at bounding box center [119, 177] width 148 height 12
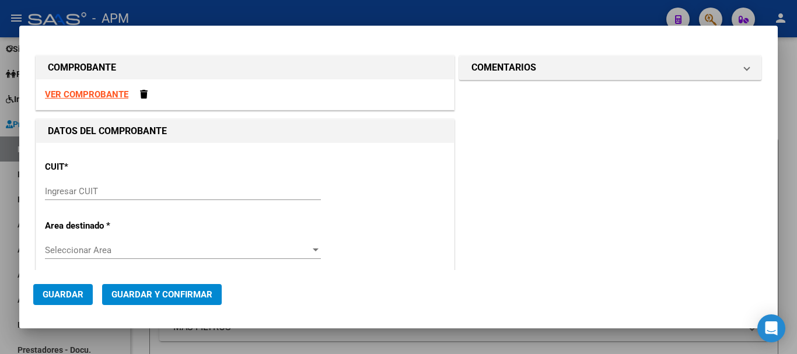
click at [94, 94] on strong "VER COMPROBANTE" at bounding box center [86, 94] width 83 height 10
paste input "30-66893983-6"
type input "30-66893983-6"
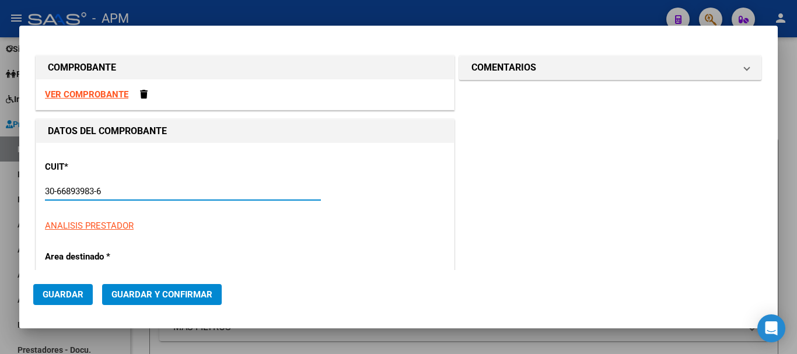
type input "5"
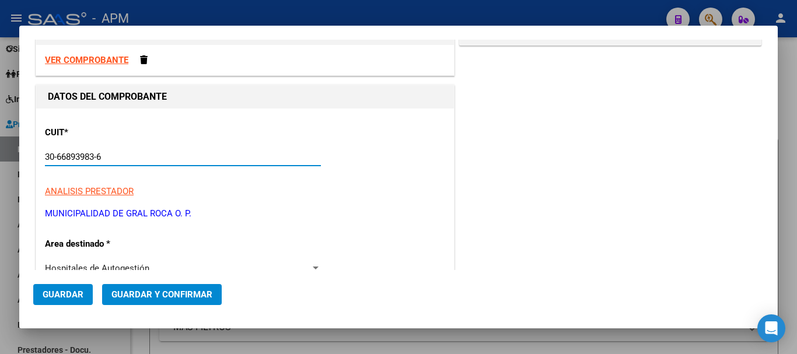
scroll to position [117, 0]
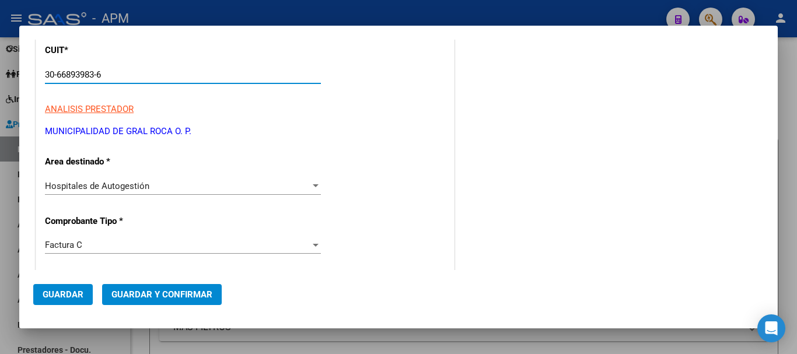
type input "30-66893983-6"
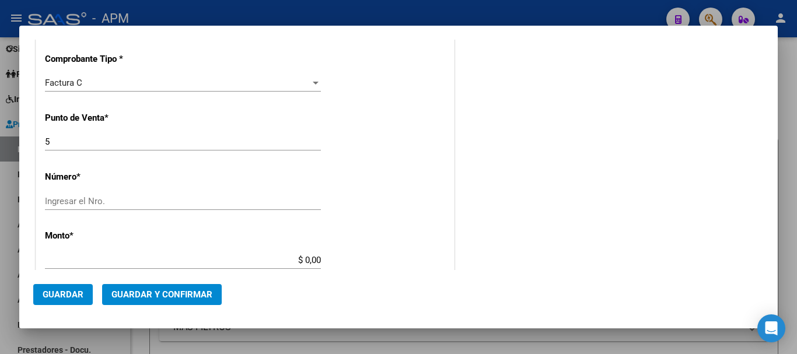
scroll to position [292, 0]
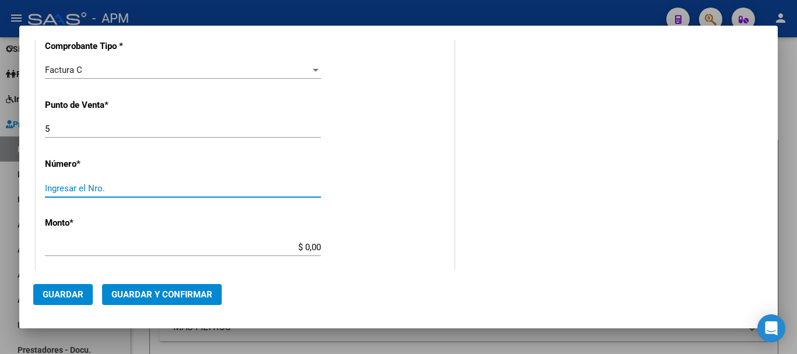
click at [123, 189] on input "Ingresar el Nro." at bounding box center [183, 188] width 276 height 10
type input "432"
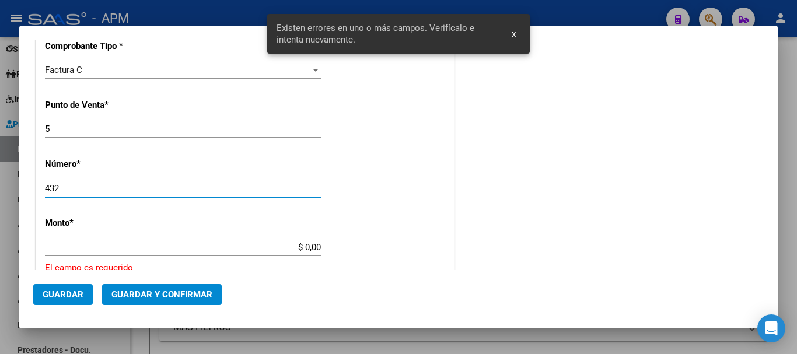
scroll to position [378, 0]
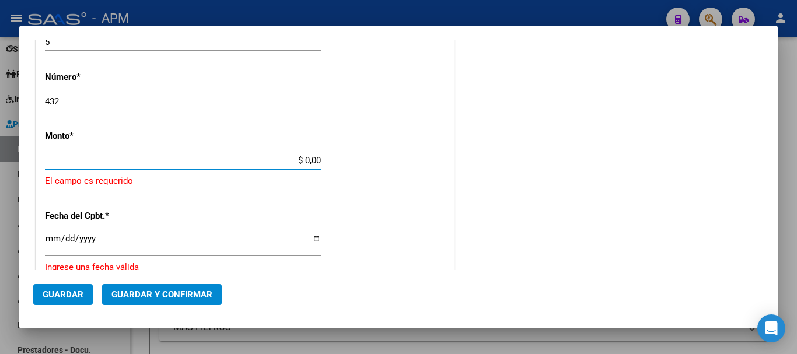
click at [316, 159] on input "$ 0,00" at bounding box center [183, 160] width 276 height 10
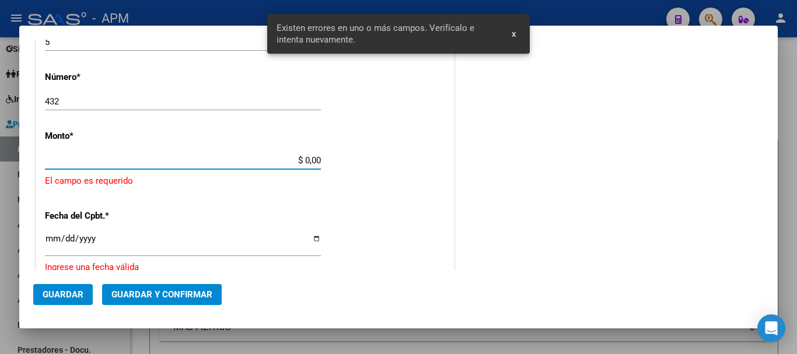
scroll to position [382, 0]
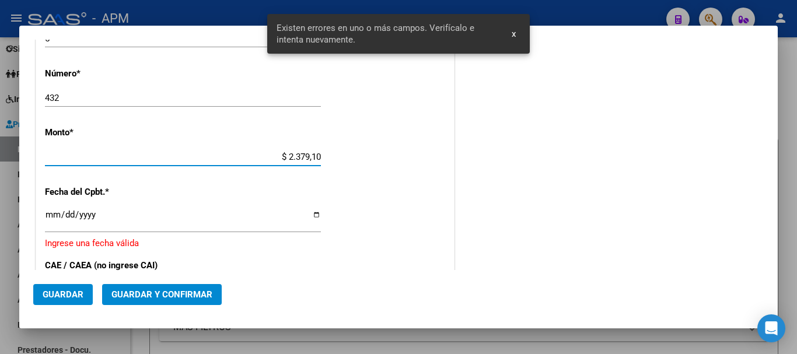
type input "$ 23.791,00"
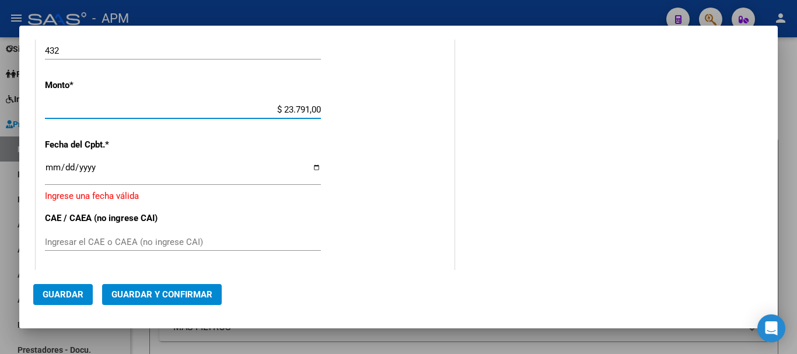
scroll to position [440, 0]
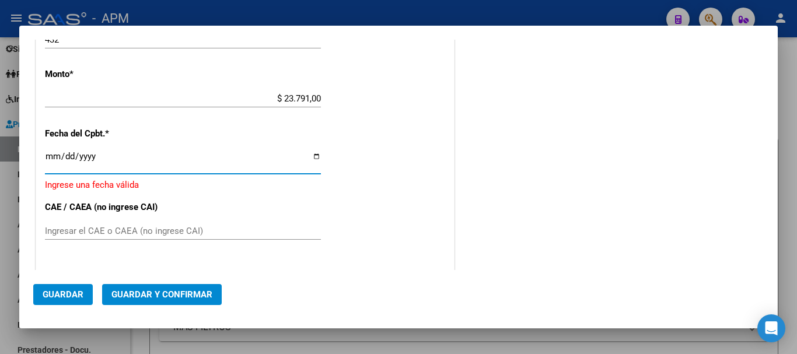
click at [46, 155] on input "Ingresar la fecha" at bounding box center [183, 161] width 276 height 19
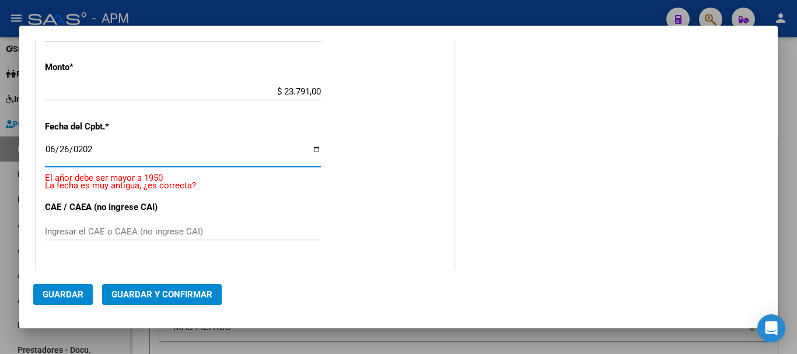
type input "[DATE]"
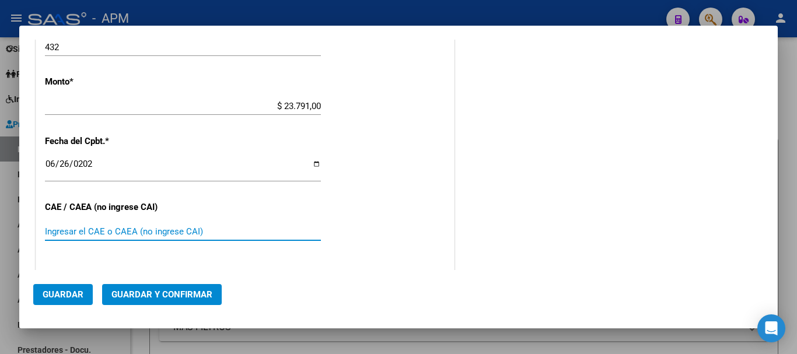
paste input "75266160942271"
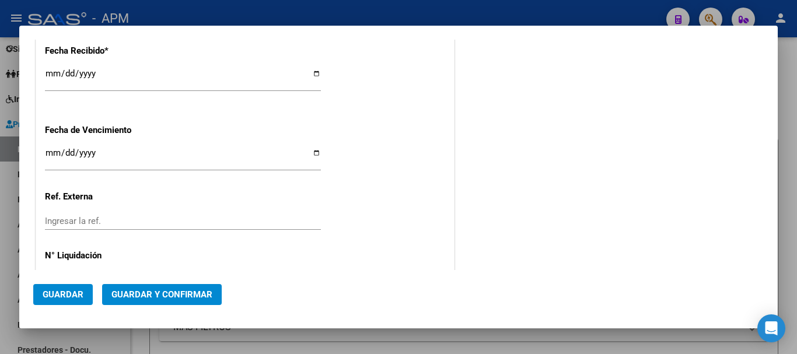
scroll to position [666, 0]
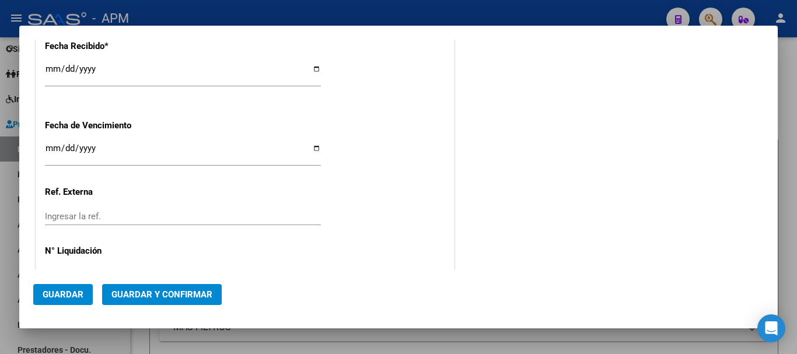
type input "75266160942271"
click at [182, 297] on span "Guardar y Confirmar" at bounding box center [161, 294] width 101 height 10
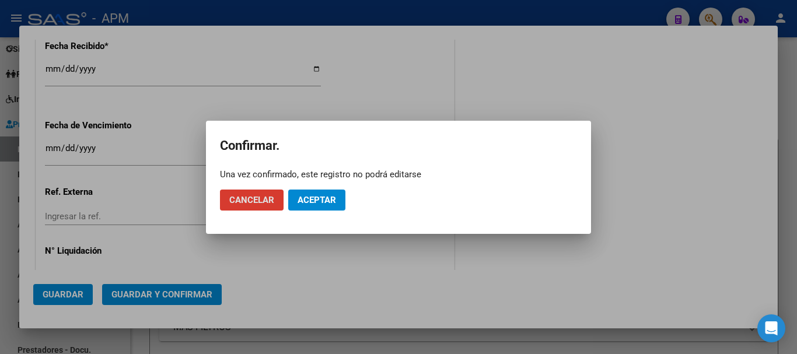
click at [255, 206] on button "Cancelar" at bounding box center [252, 200] width 64 height 21
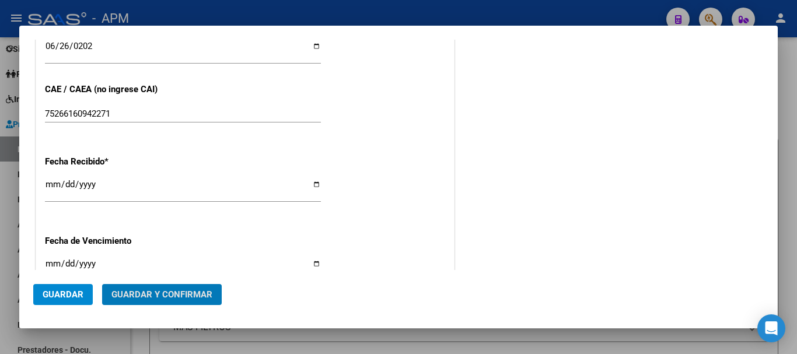
scroll to position [549, 0]
click at [167, 292] on span "Guardar y Confirmar" at bounding box center [161, 294] width 101 height 10
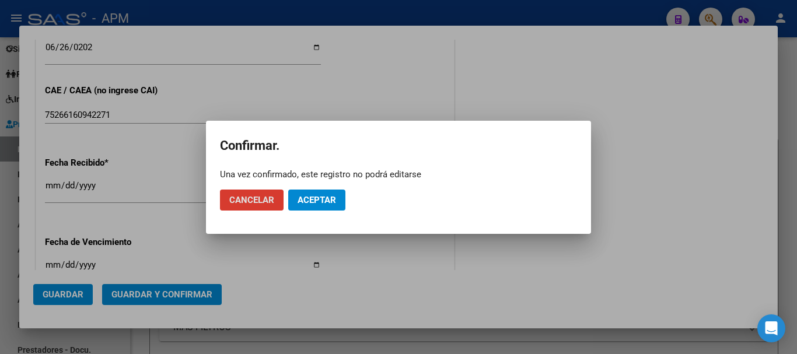
click at [304, 195] on span "Aceptar" at bounding box center [316, 200] width 38 height 10
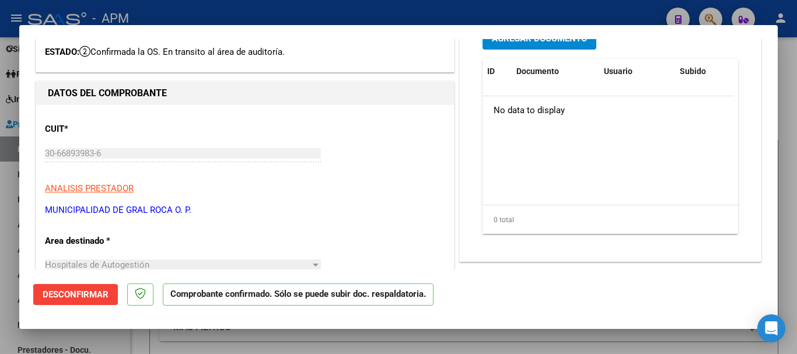
scroll to position [58, 0]
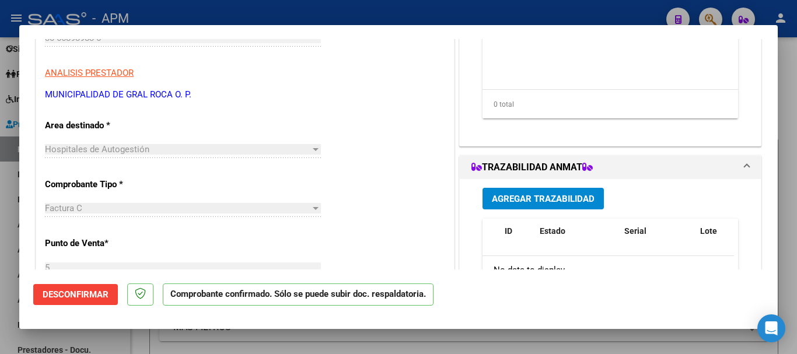
click at [425, 347] on div at bounding box center [398, 177] width 797 height 354
type input "$ 0,00"
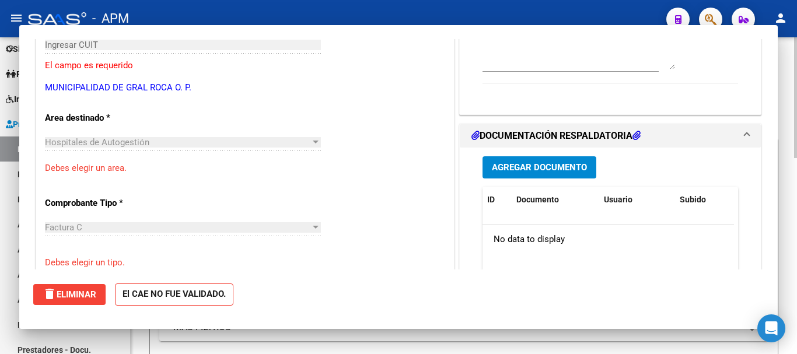
scroll to position [183, 0]
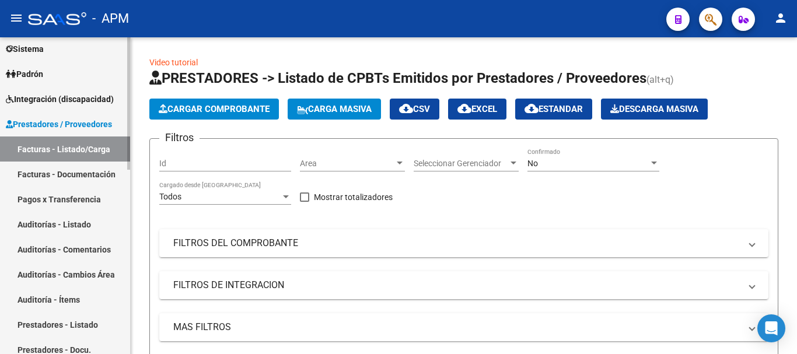
click at [79, 150] on link "Facturas - Listado/Carga" at bounding box center [65, 148] width 130 height 25
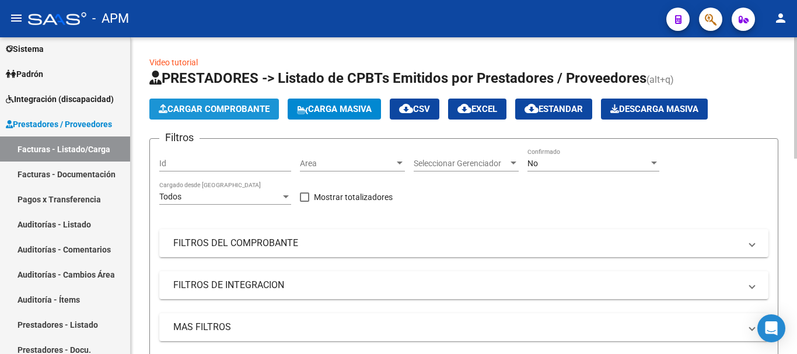
click at [241, 113] on span "Cargar Comprobante" at bounding box center [214, 109] width 111 height 10
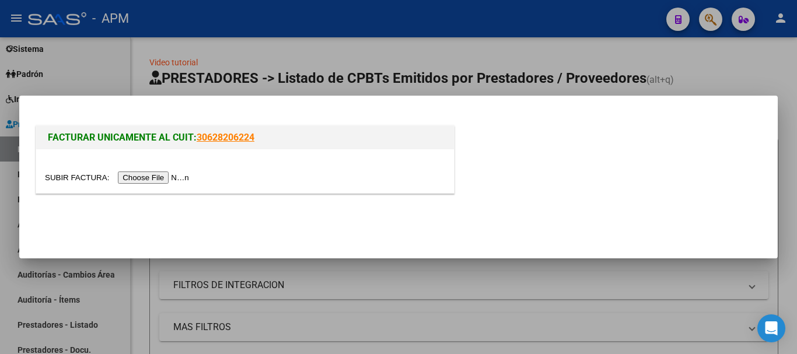
click at [163, 176] on input "file" at bounding box center [119, 177] width 148 height 12
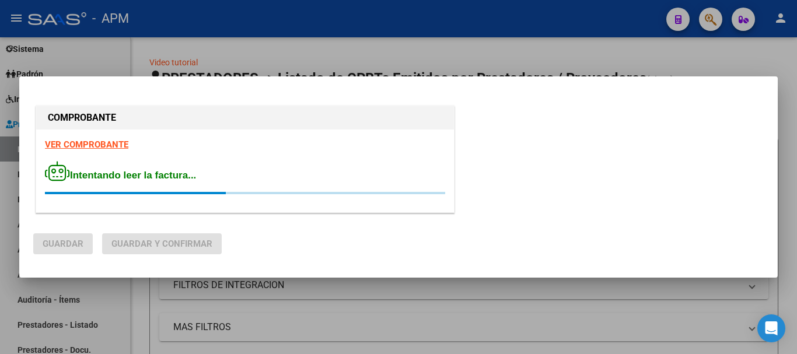
click at [96, 143] on strong "VER COMPROBANTE" at bounding box center [86, 144] width 83 height 10
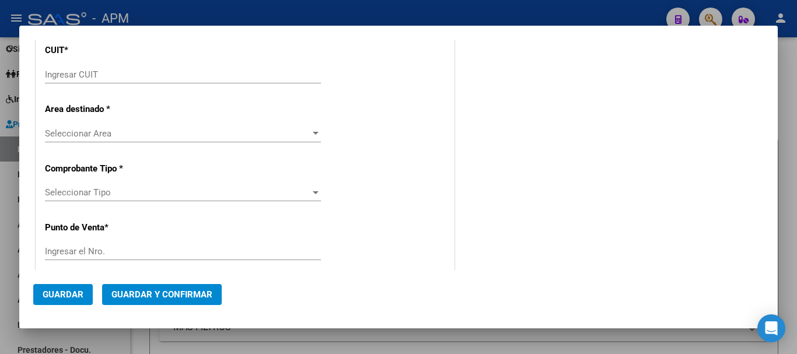
scroll to position [0, 0]
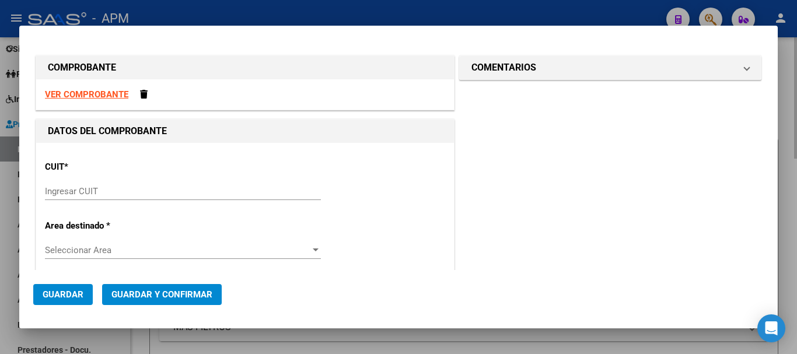
drag, startPoint x: 633, startPoint y: 343, endPoint x: 620, endPoint y: 332, distance: 16.5
click at [633, 342] on div at bounding box center [398, 177] width 797 height 354
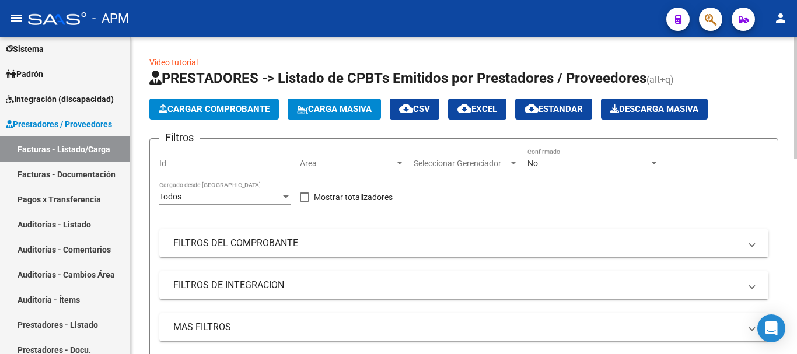
click at [250, 109] on span "Cargar Comprobante" at bounding box center [214, 109] width 111 height 10
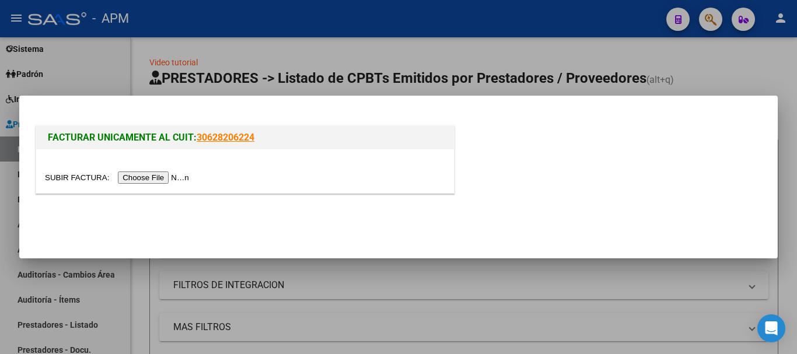
click at [166, 183] on input "file" at bounding box center [119, 177] width 148 height 12
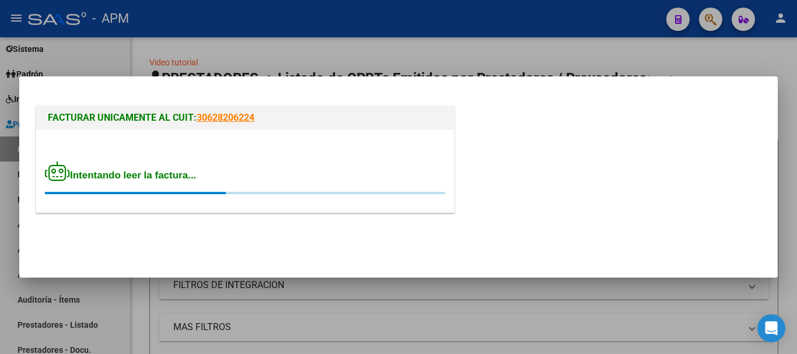
click at [212, 61] on div at bounding box center [398, 177] width 797 height 354
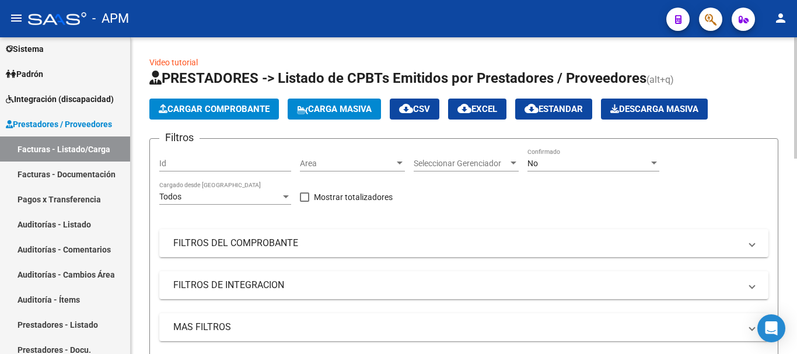
click at [233, 107] on span "Cargar Comprobante" at bounding box center [214, 109] width 111 height 10
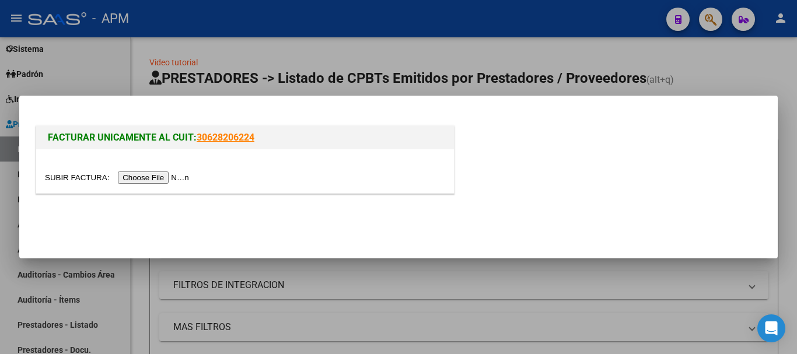
click at [171, 176] on input "file" at bounding box center [119, 177] width 148 height 12
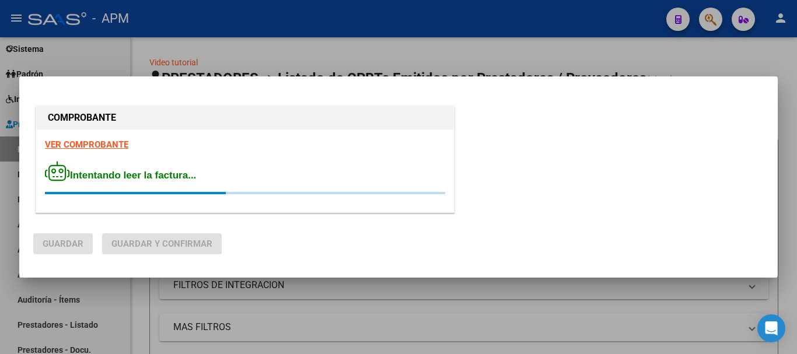
click at [99, 145] on strong "VER COMPROBANTE" at bounding box center [86, 144] width 83 height 10
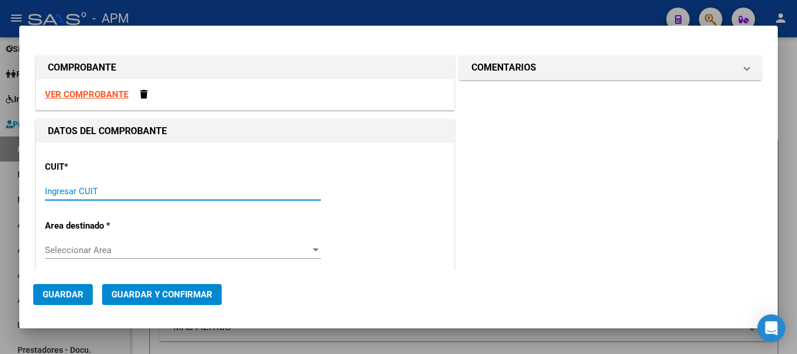
paste input "30-66893983-6"
type input "30-66893983-6"
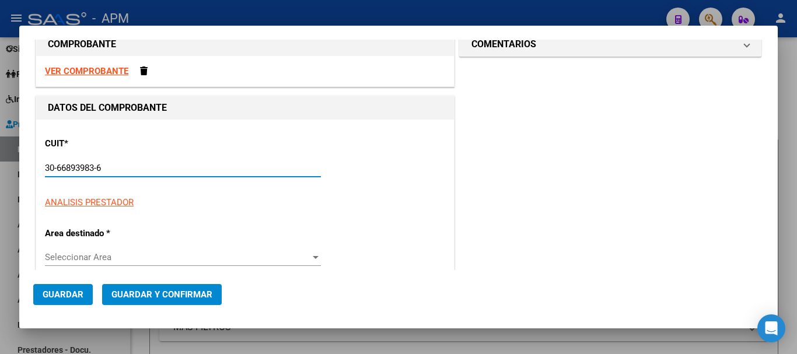
type input "5"
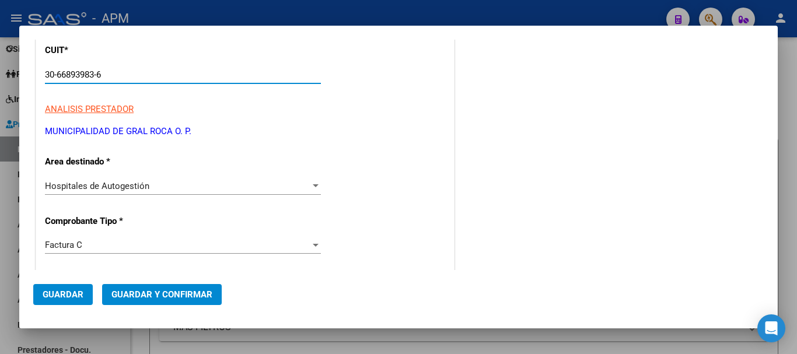
scroll to position [175, 0]
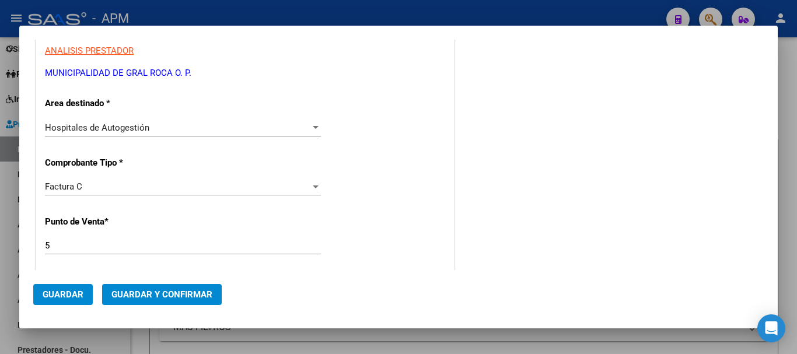
type input "30-66893983-6"
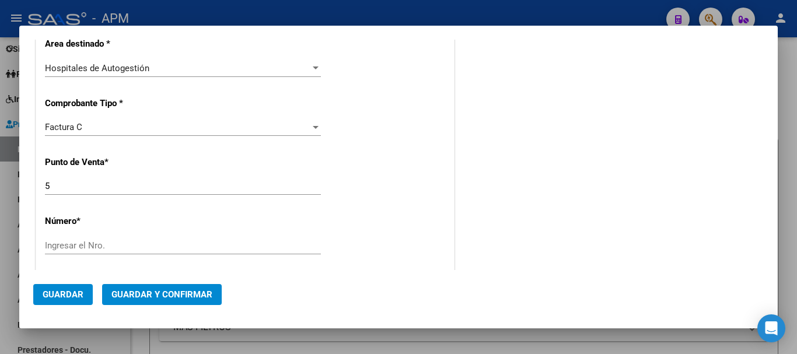
scroll to position [292, 0]
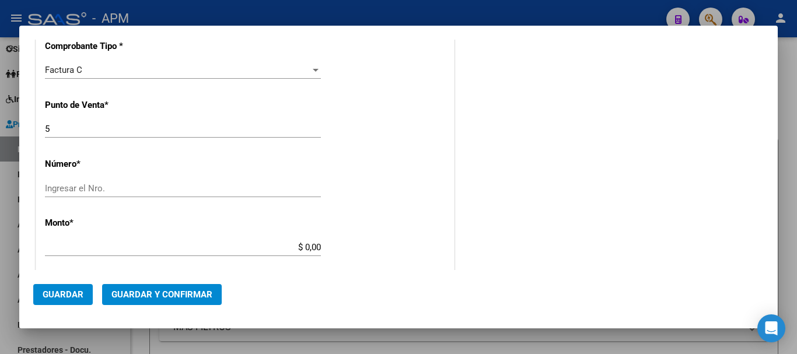
click at [124, 183] on div "Ingresar el Nro." at bounding box center [183, 188] width 276 height 17
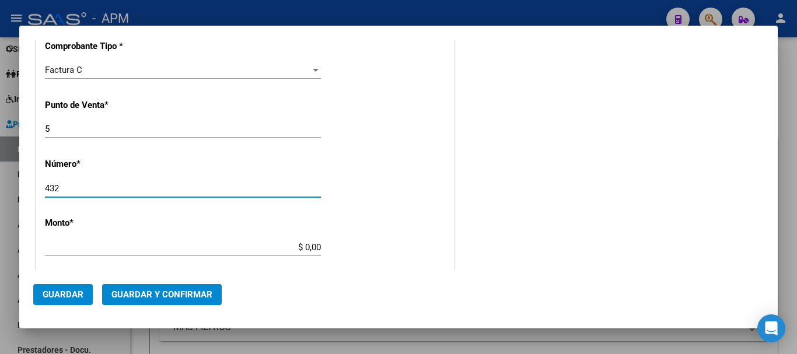
type input "432"
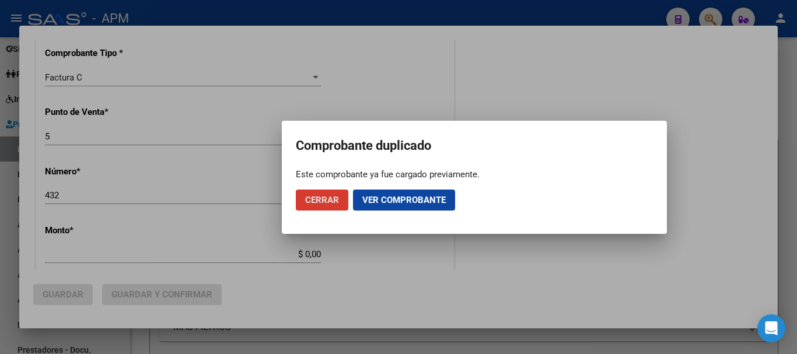
scroll to position [299, 0]
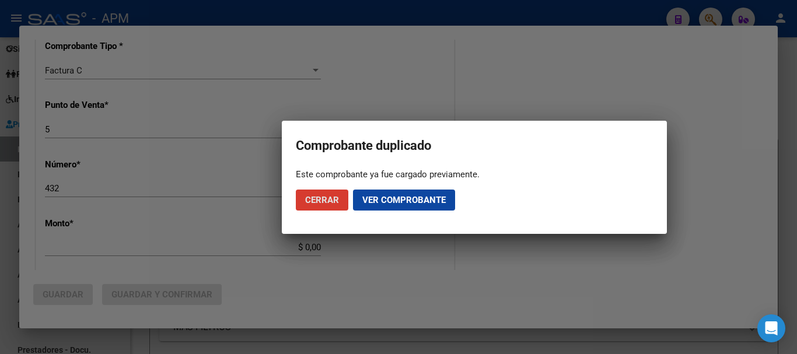
click at [419, 268] on div at bounding box center [398, 177] width 797 height 354
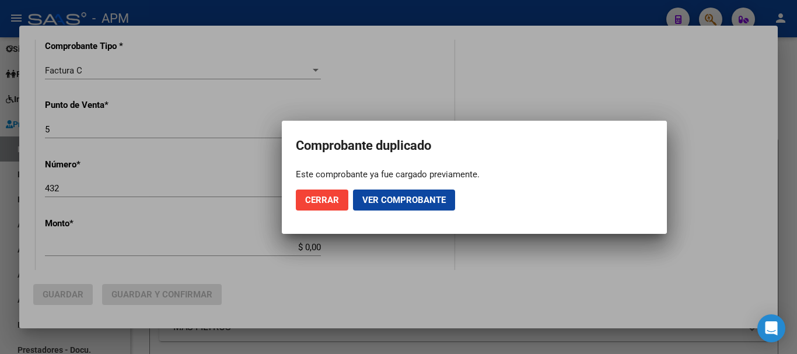
scroll to position [0, 0]
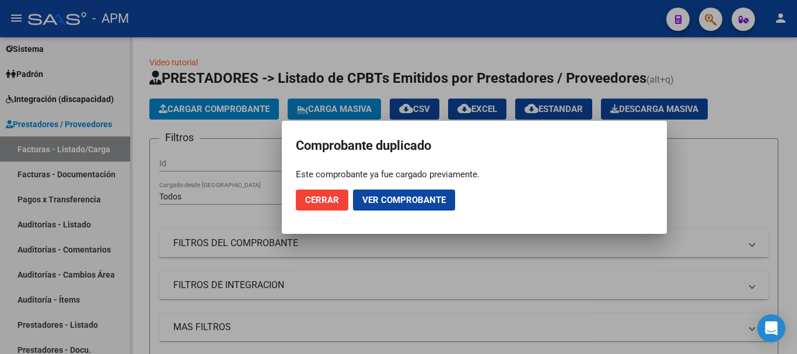
click at [444, 341] on div at bounding box center [398, 177] width 797 height 354
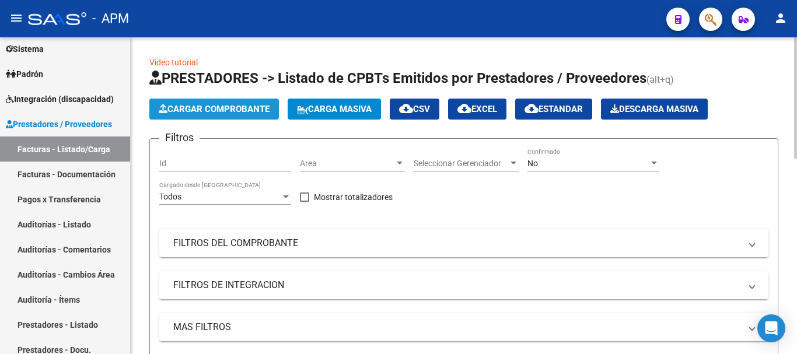
click at [247, 107] on span "Cargar Comprobante" at bounding box center [214, 109] width 111 height 10
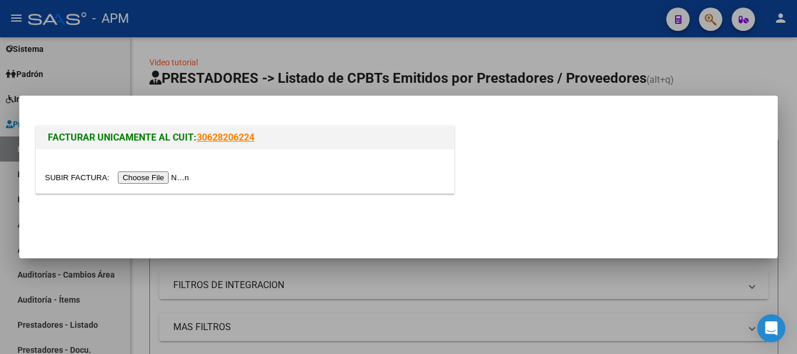
click at [163, 179] on input "file" at bounding box center [119, 177] width 148 height 12
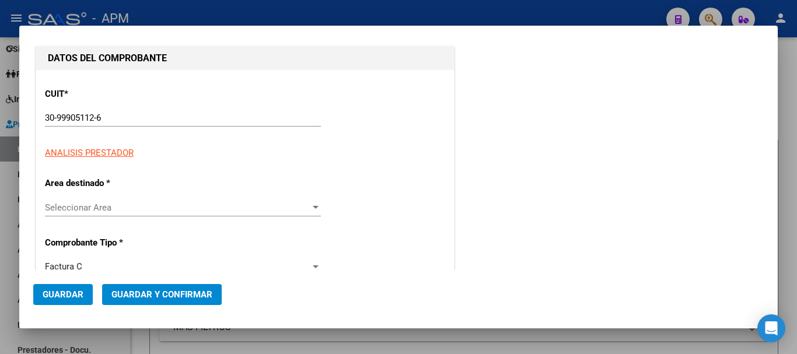
scroll to position [117, 0]
click at [299, 208] on span "Seleccionar Area" at bounding box center [177, 207] width 265 height 10
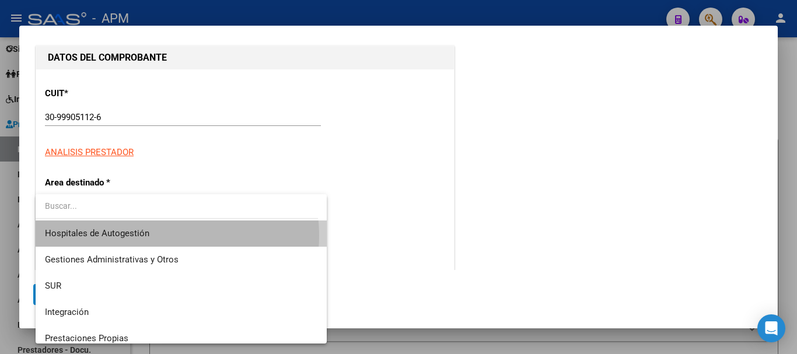
click at [162, 236] on span "Hospitales de Autogestión" at bounding box center [181, 233] width 272 height 26
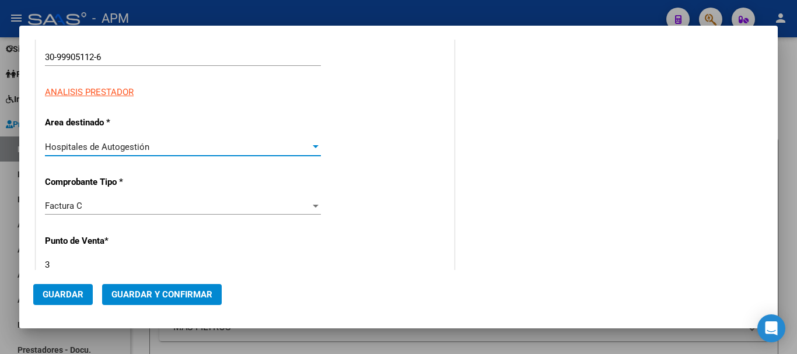
scroll to position [0, 0]
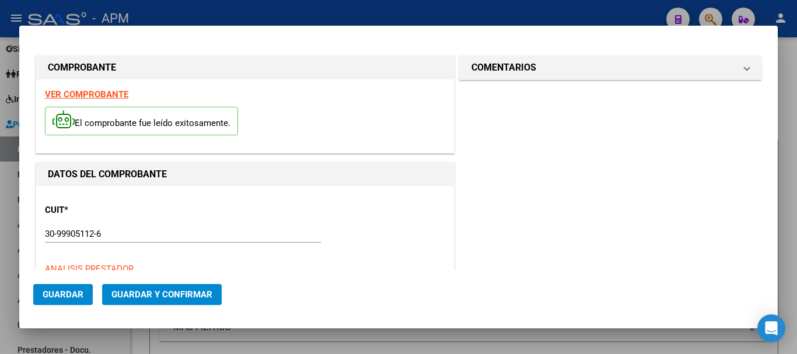
click at [107, 89] on strong "VER COMPROBANTE" at bounding box center [86, 94] width 83 height 10
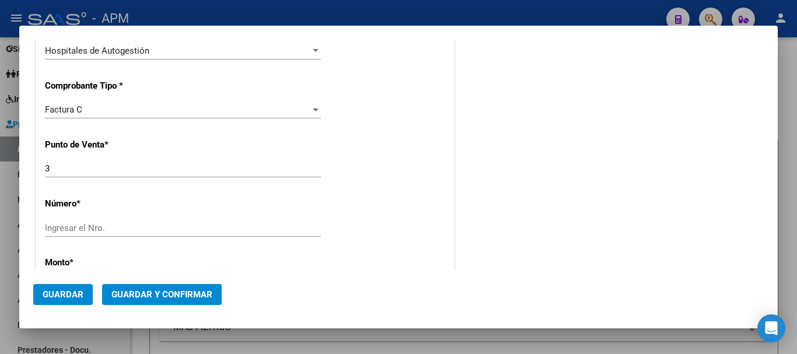
scroll to position [292, 0]
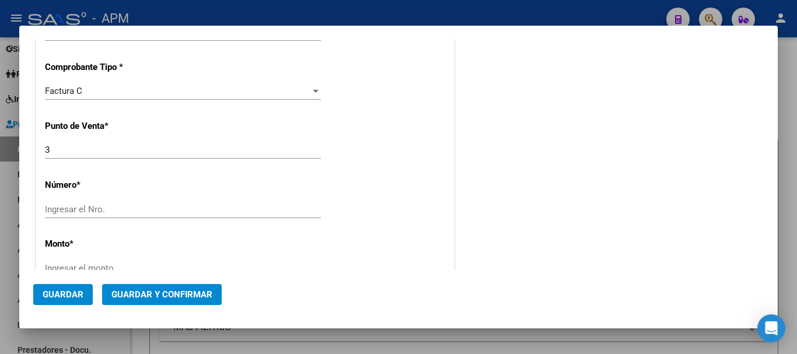
click at [123, 214] on input "Ingresar el Nro." at bounding box center [183, 209] width 276 height 10
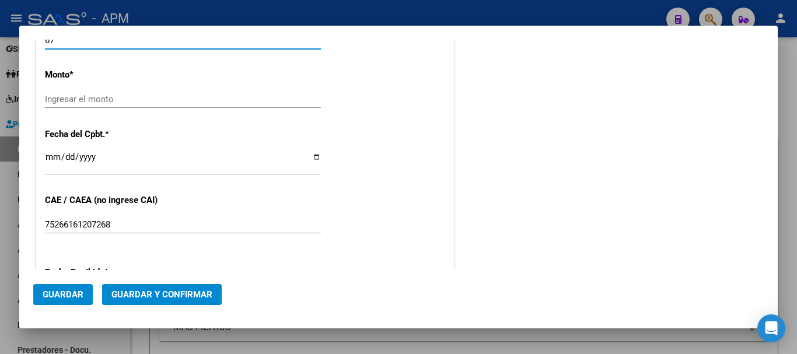
scroll to position [466, 0]
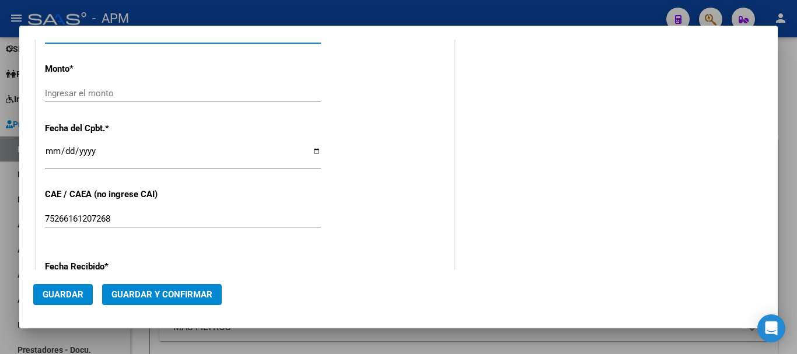
type input "67"
click at [263, 90] on input "Ingresar el monto" at bounding box center [183, 93] width 276 height 10
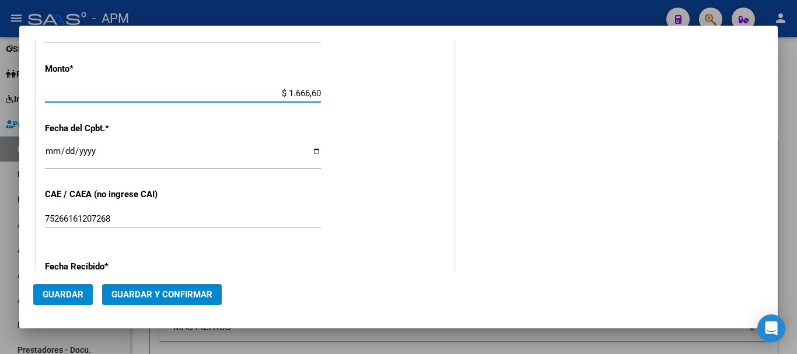
type input "$ 16.666,00"
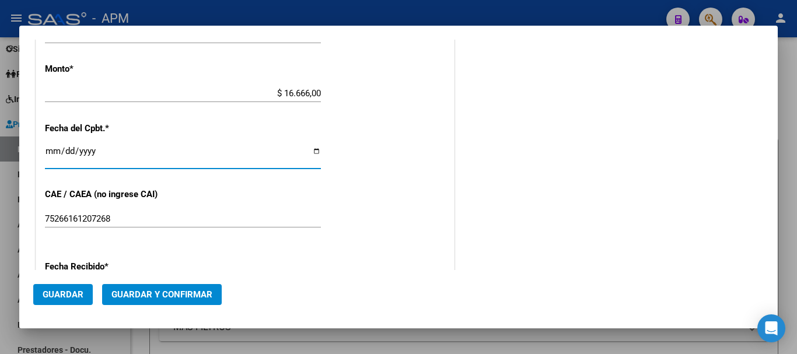
click at [51, 156] on input "Ingresar la fecha" at bounding box center [183, 155] width 276 height 19
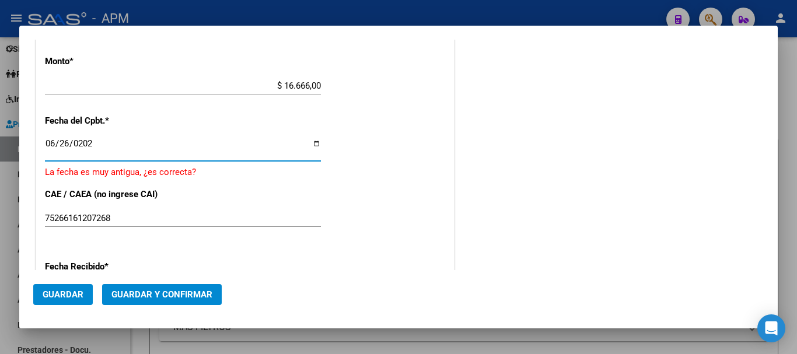
type input "[DATE]"
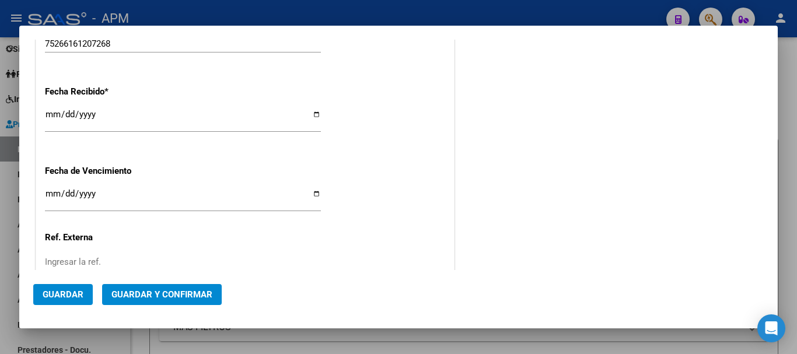
scroll to position [724, 0]
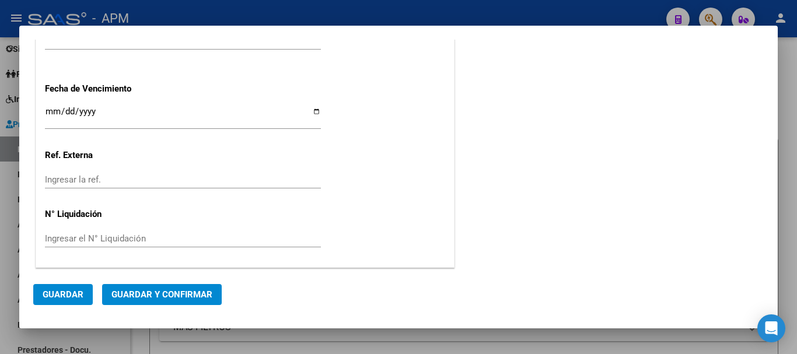
click at [181, 293] on span "Guardar y Confirmar" at bounding box center [161, 294] width 101 height 10
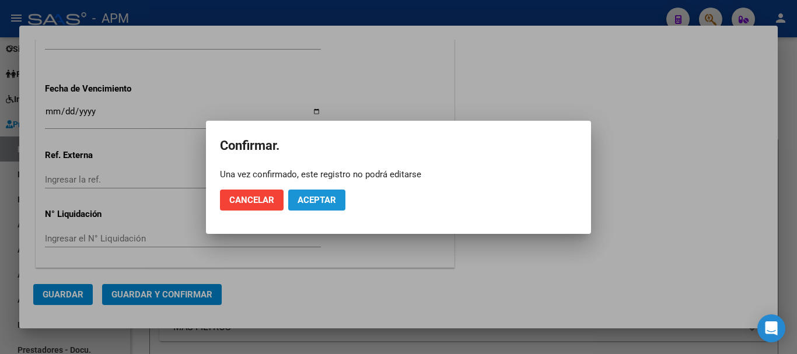
click at [327, 192] on button "Aceptar" at bounding box center [316, 200] width 57 height 21
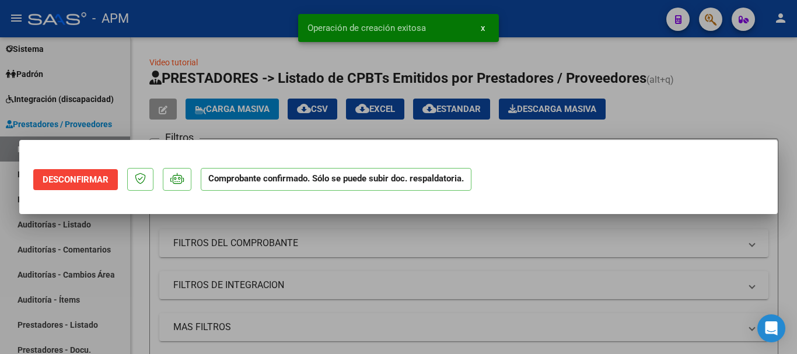
scroll to position [0, 0]
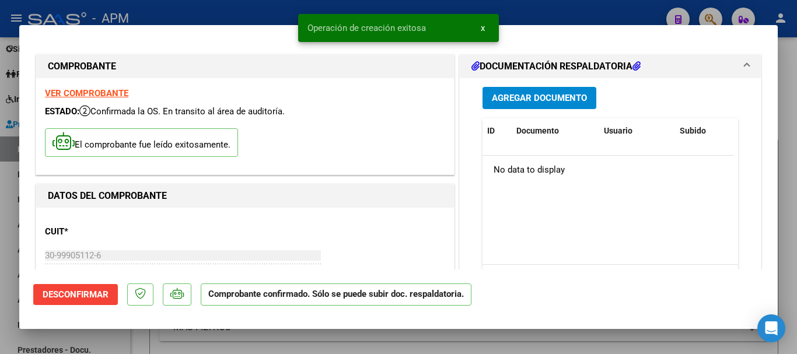
click at [331, 339] on div at bounding box center [398, 177] width 797 height 354
type input "$ 0,00"
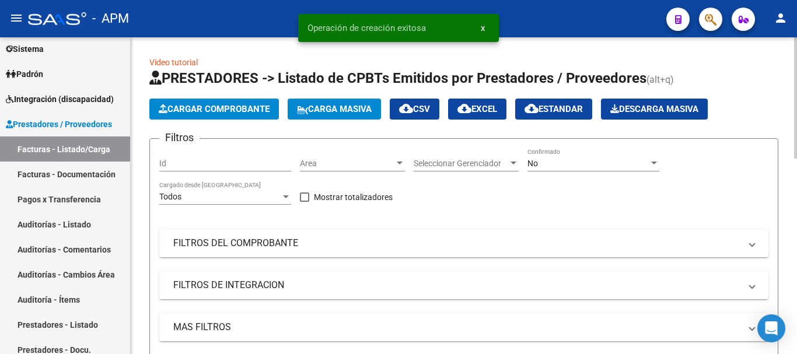
click at [199, 107] on span "Cargar Comprobante" at bounding box center [214, 109] width 111 height 10
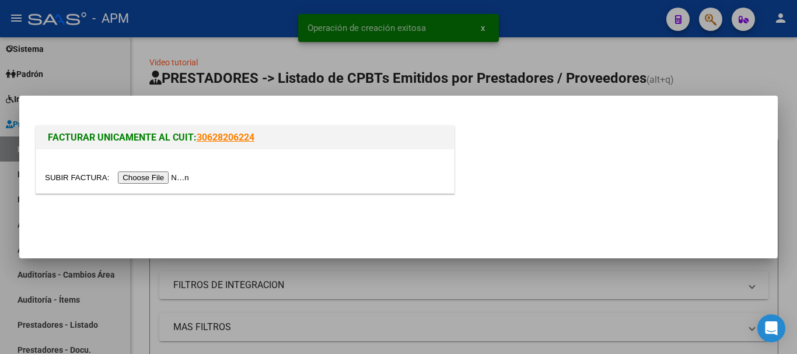
click at [149, 178] on input "file" at bounding box center [119, 177] width 148 height 12
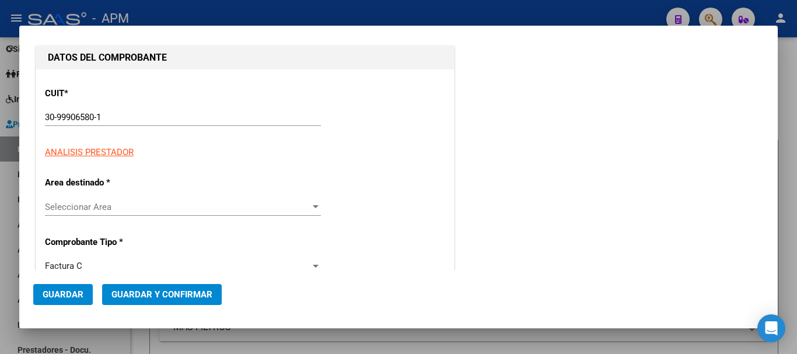
scroll to position [175, 0]
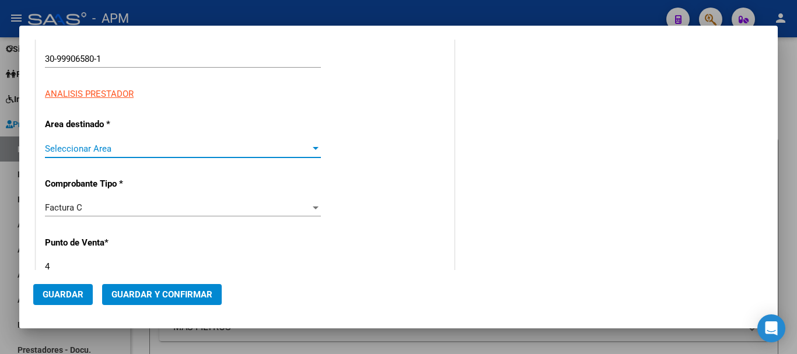
click at [289, 146] on span "Seleccionar Area" at bounding box center [177, 148] width 265 height 10
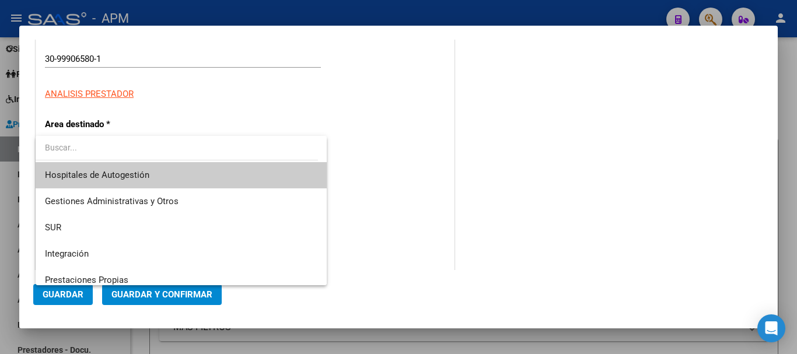
click at [158, 176] on span "Hospitales de Autogestión" at bounding box center [181, 175] width 272 height 26
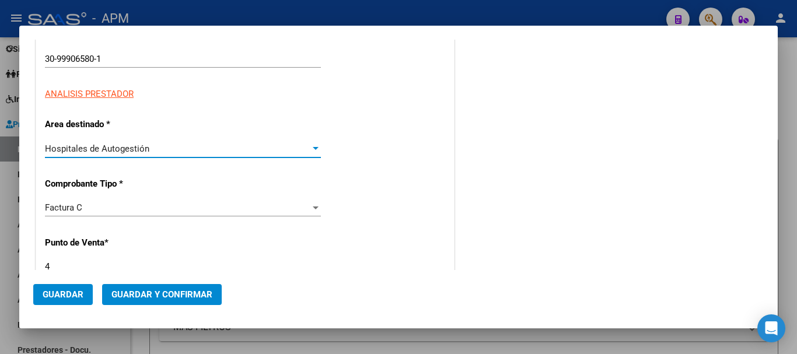
scroll to position [0, 0]
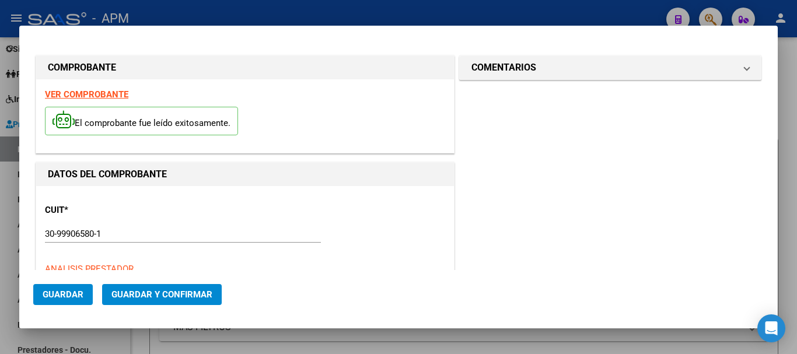
click at [104, 92] on strong "VER COMPROBANTE" at bounding box center [86, 94] width 83 height 10
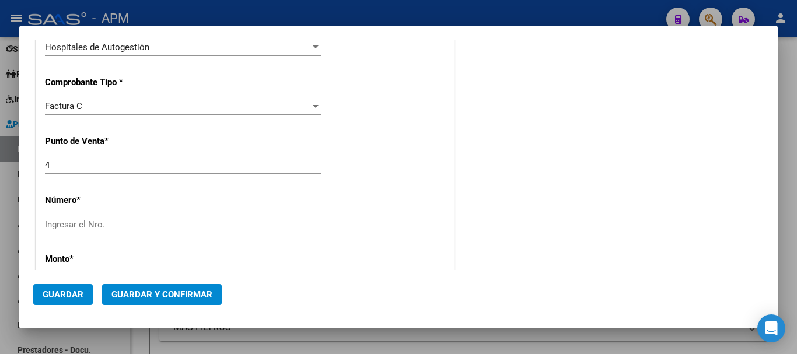
scroll to position [292, 0]
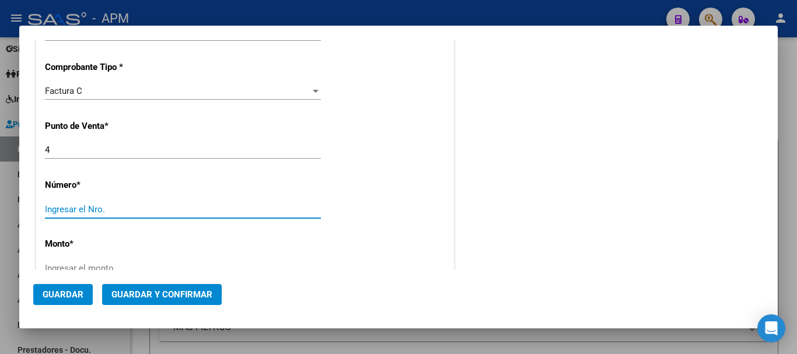
click at [91, 206] on input "Ingresar el Nro." at bounding box center [183, 209] width 276 height 10
type input "1107"
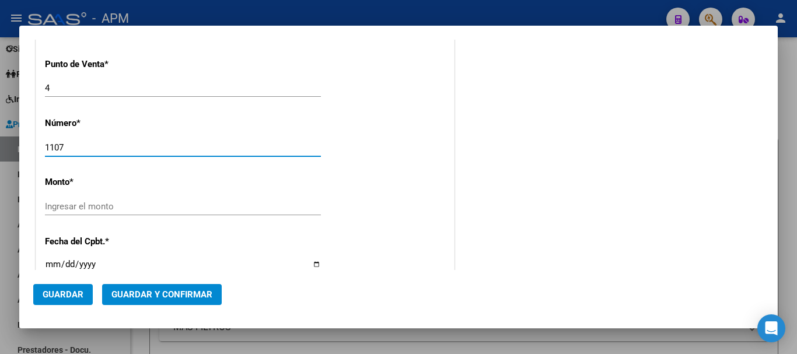
scroll to position [408, 0]
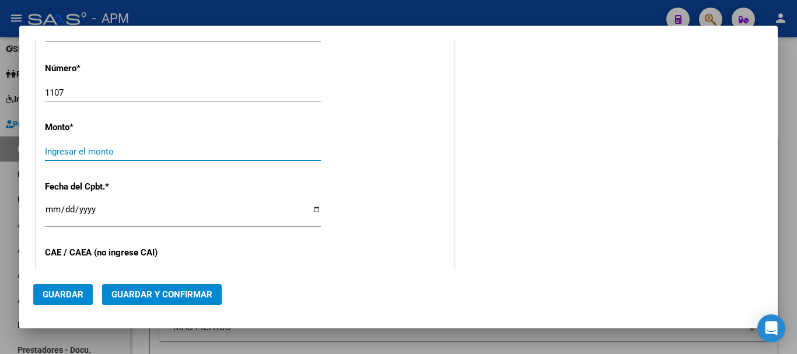
click at [310, 156] on input "Ingresar el monto" at bounding box center [183, 151] width 276 height 10
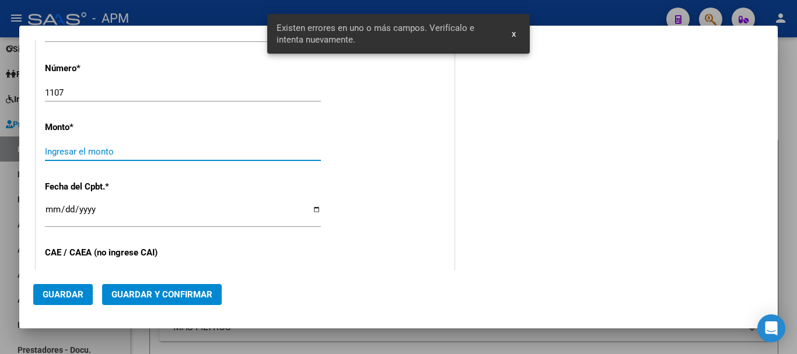
scroll to position [399, 0]
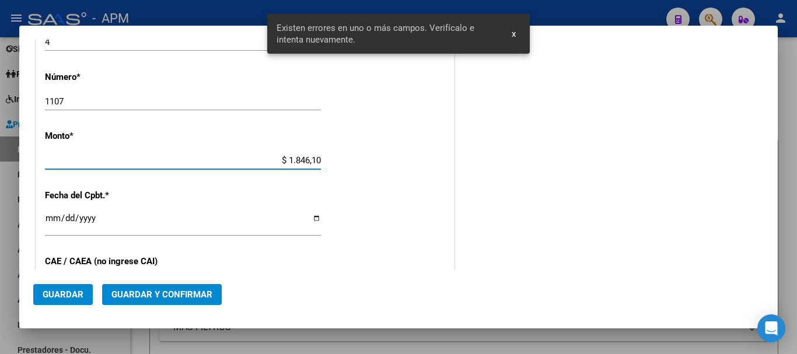
type input "$ 18.461,00"
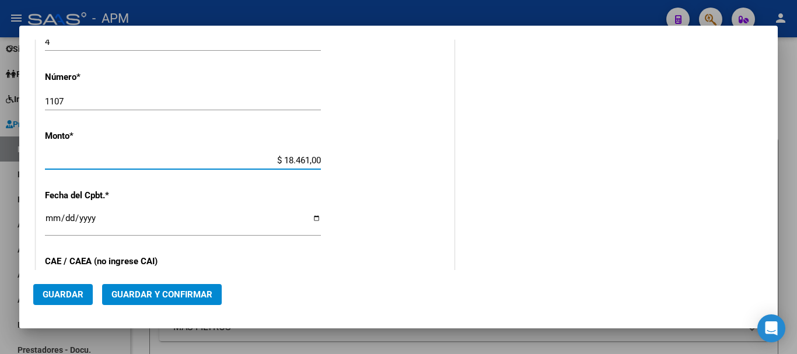
click at [50, 218] on input "Ingresar la fecha" at bounding box center [183, 222] width 276 height 19
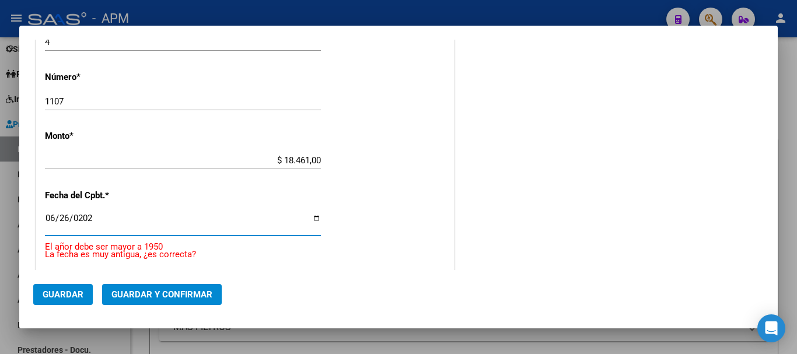
type input "[DATE]"
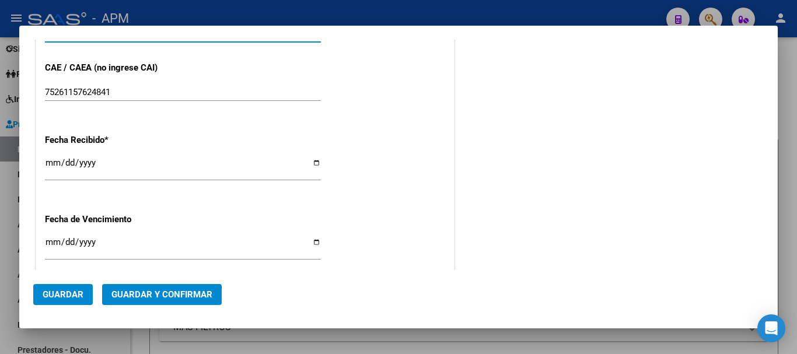
scroll to position [633, 0]
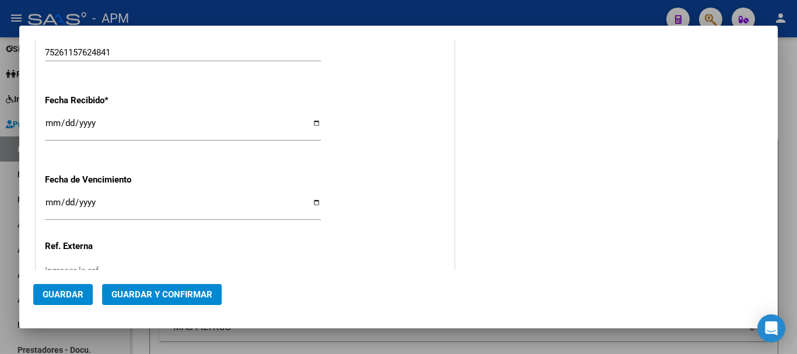
click at [179, 289] on span "Guardar y Confirmar" at bounding box center [161, 294] width 101 height 10
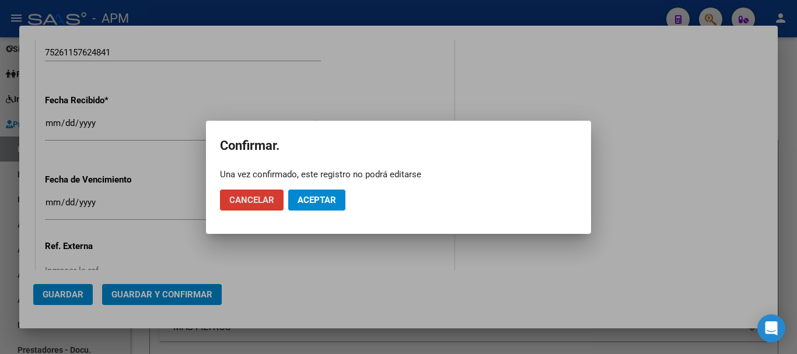
click at [329, 194] on button "Aceptar" at bounding box center [316, 200] width 57 height 21
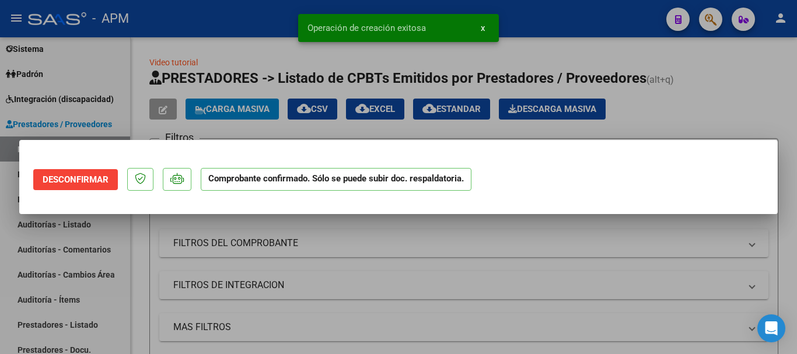
scroll to position [0, 0]
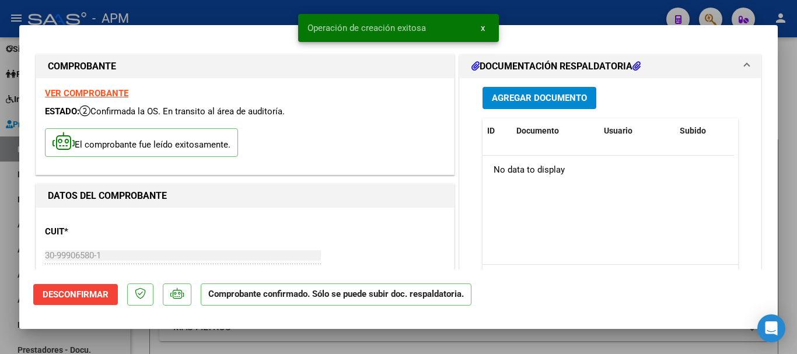
click at [616, 345] on div at bounding box center [398, 177] width 797 height 354
type input "$ 0,00"
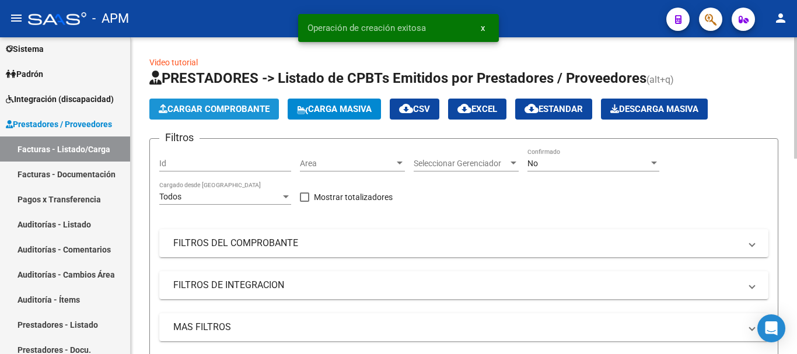
click at [234, 104] on span "Cargar Comprobante" at bounding box center [214, 109] width 111 height 10
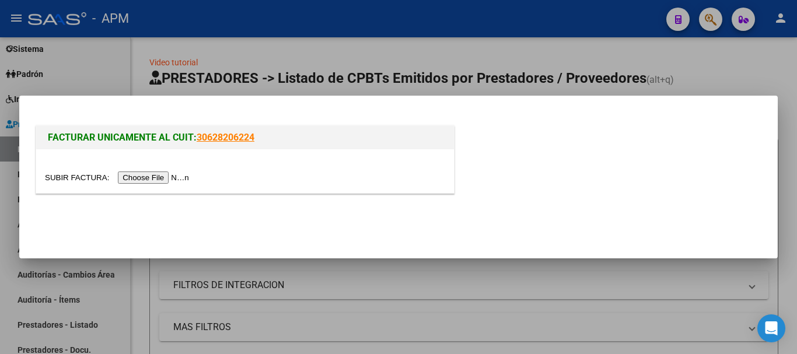
click at [160, 173] on input "file" at bounding box center [119, 177] width 148 height 12
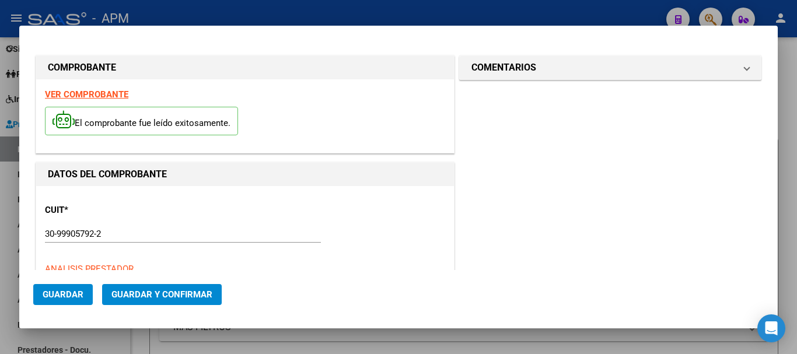
click at [115, 95] on strong "VER COMPROBANTE" at bounding box center [86, 94] width 83 height 10
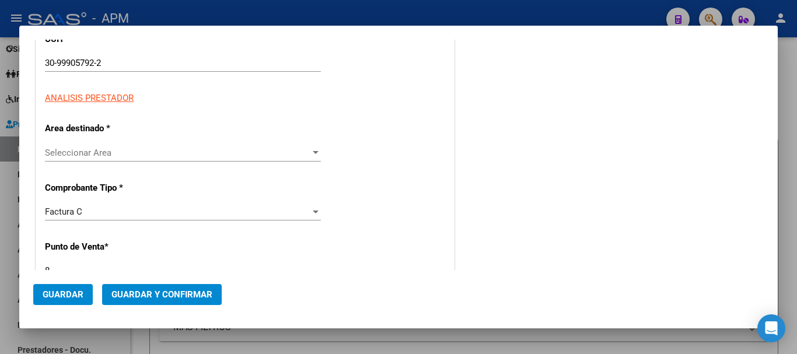
scroll to position [233, 0]
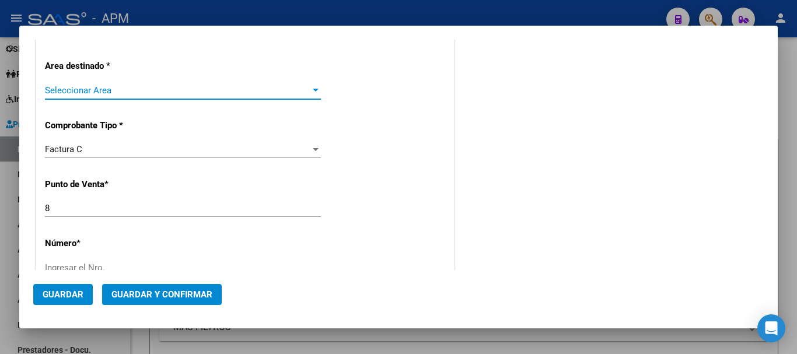
click at [313, 90] on div at bounding box center [316, 90] width 6 height 3
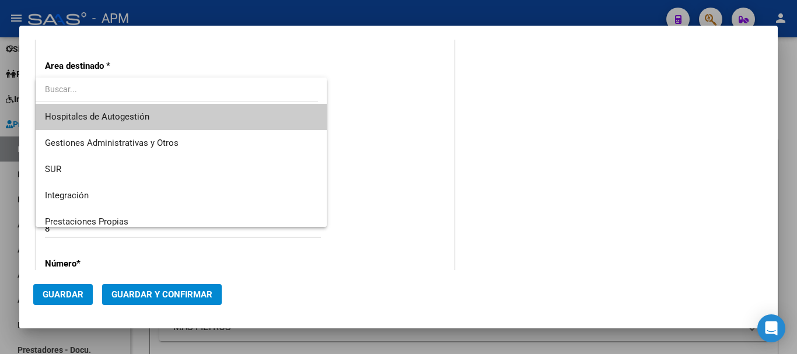
click at [199, 118] on span "Hospitales de Autogestión" at bounding box center [181, 117] width 272 height 26
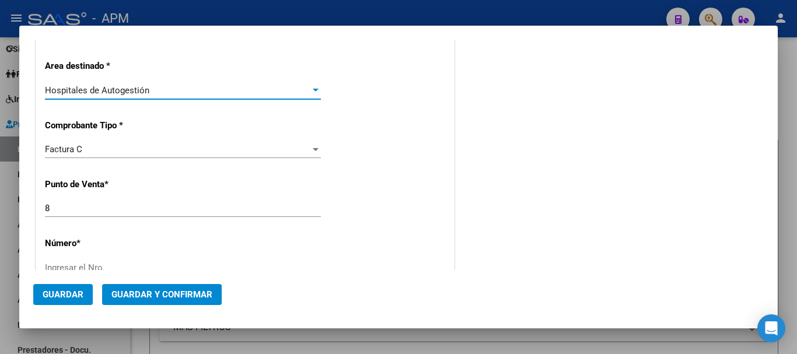
scroll to position [292, 0]
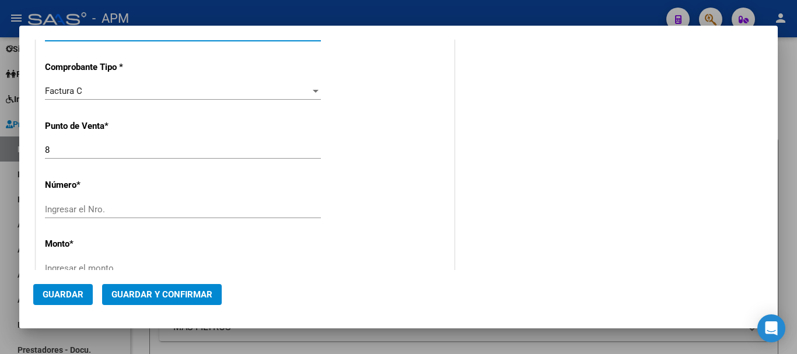
click at [107, 208] on input "Ingresar el Nro." at bounding box center [183, 209] width 276 height 10
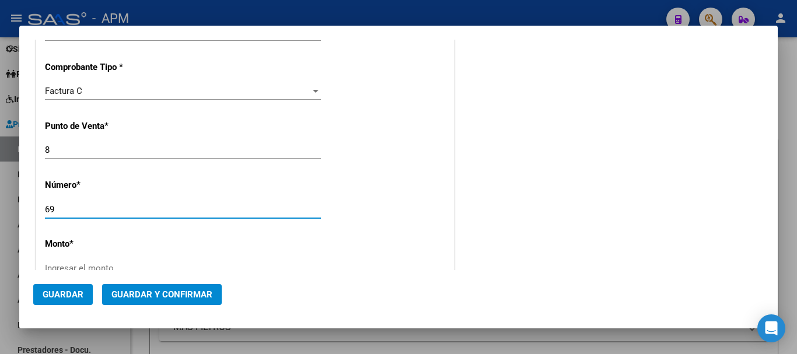
type input "69"
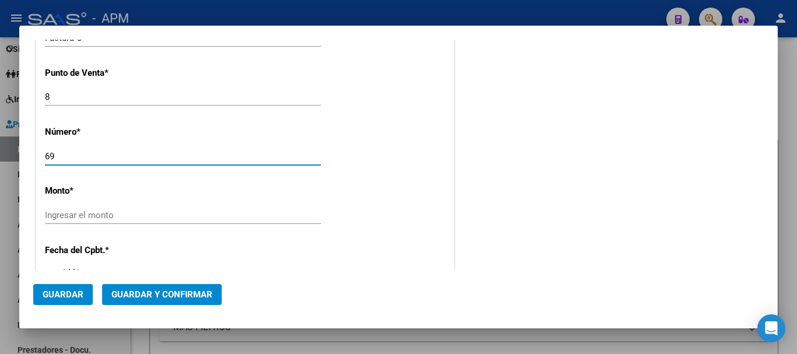
scroll to position [408, 0]
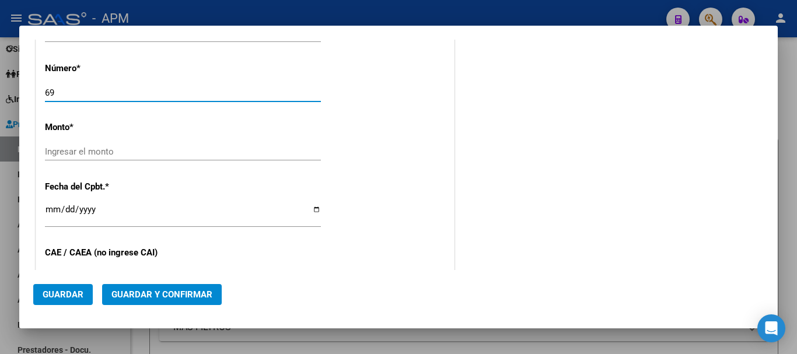
click at [318, 153] on app-form-text-field "Monto * Ingresar el monto" at bounding box center [187, 139] width 285 height 35
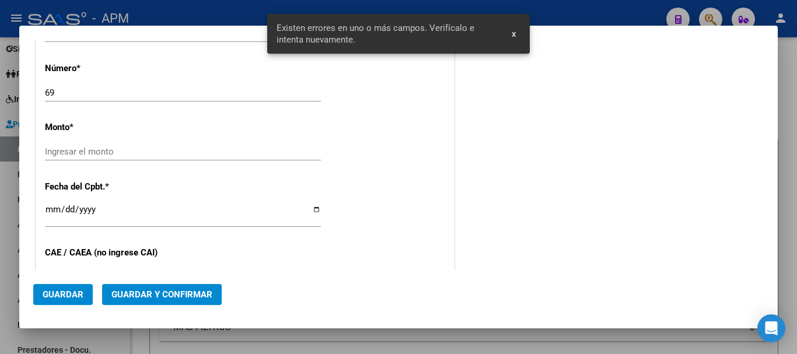
scroll to position [399, 0]
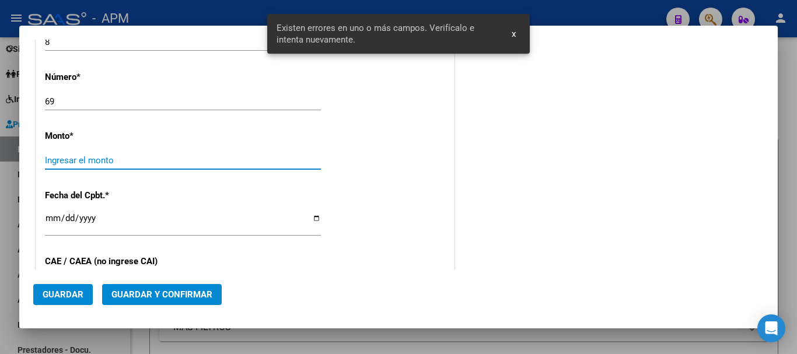
click at [315, 163] on input "Ingresar el monto" at bounding box center [183, 160] width 276 height 10
type input "$ 15.006,00"
click at [51, 223] on input "Ingresar la fecha" at bounding box center [183, 222] width 276 height 19
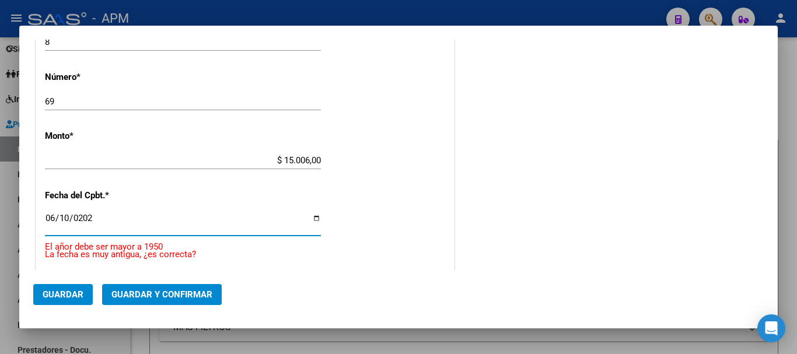
type input "[DATE]"
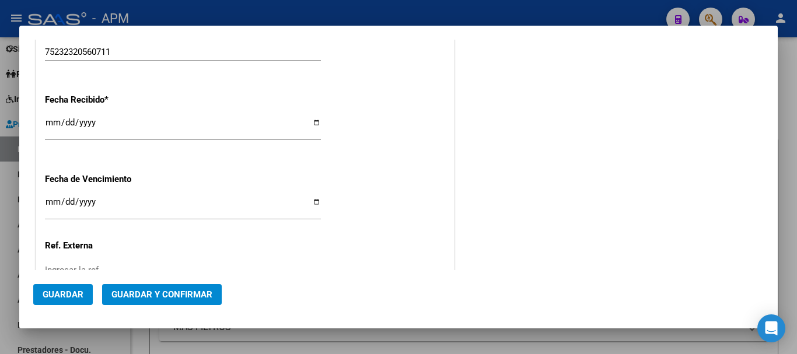
scroll to position [691, 0]
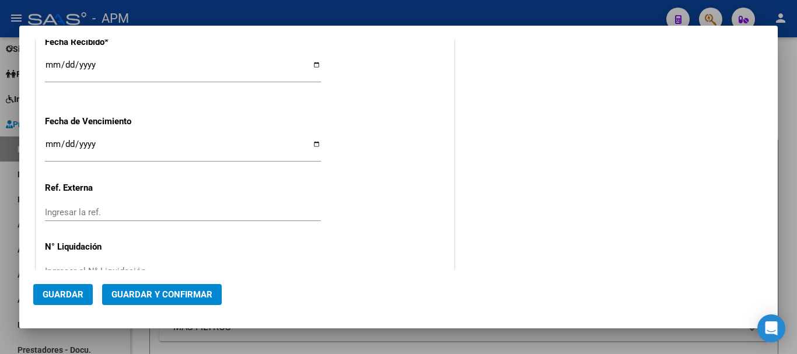
click at [169, 297] on span "Guardar y Confirmar" at bounding box center [161, 294] width 101 height 10
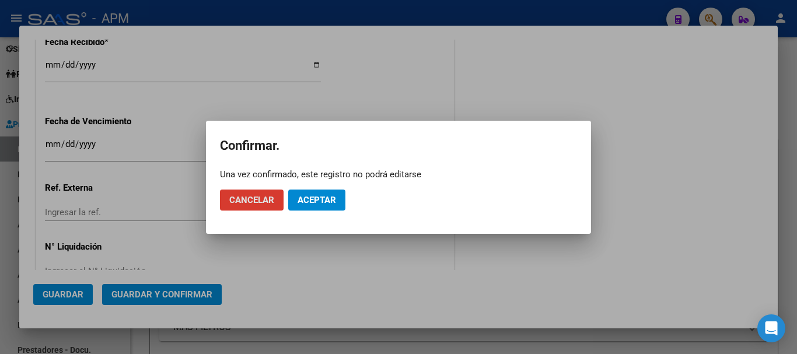
click at [320, 199] on span "Aceptar" at bounding box center [316, 200] width 38 height 10
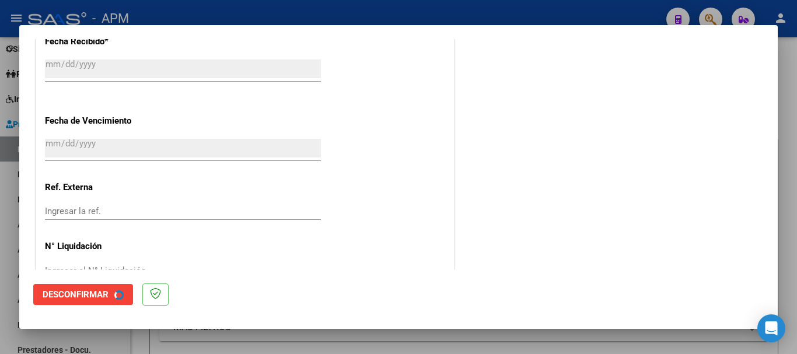
scroll to position [0, 0]
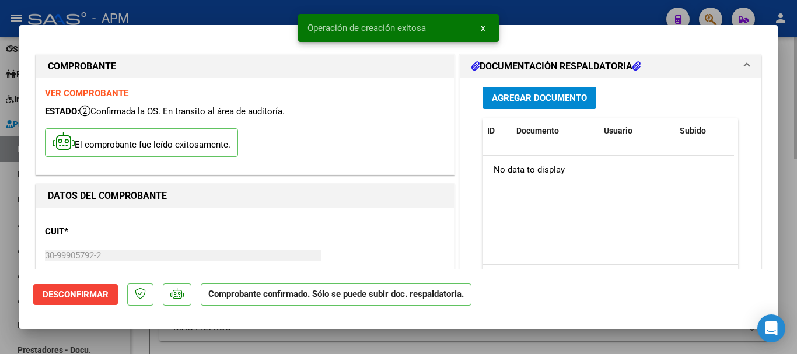
click at [654, 346] on div at bounding box center [398, 177] width 797 height 354
type input "$ 0,00"
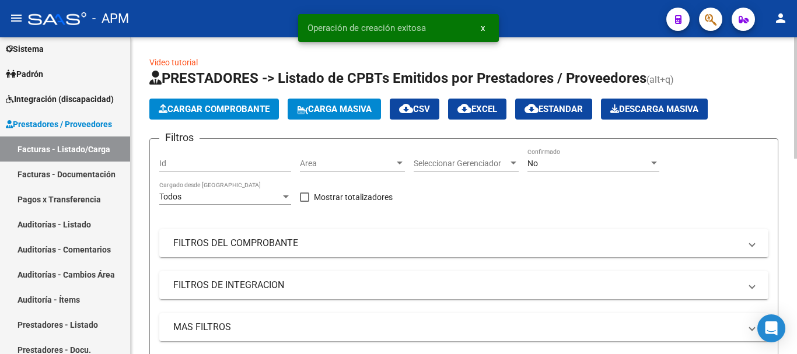
click at [230, 108] on span "Cargar Comprobante" at bounding box center [214, 109] width 111 height 10
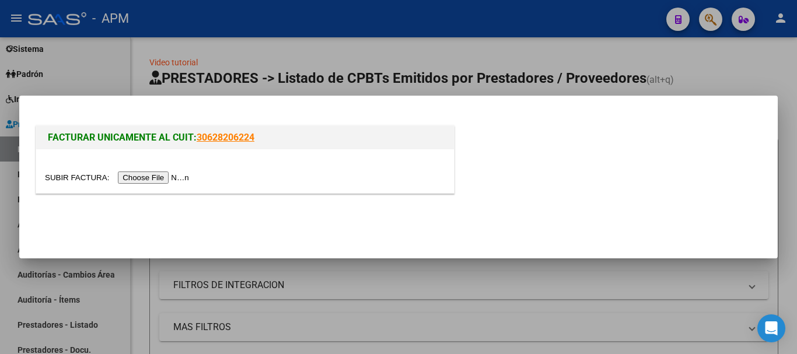
click at [160, 175] on input "file" at bounding box center [119, 177] width 148 height 12
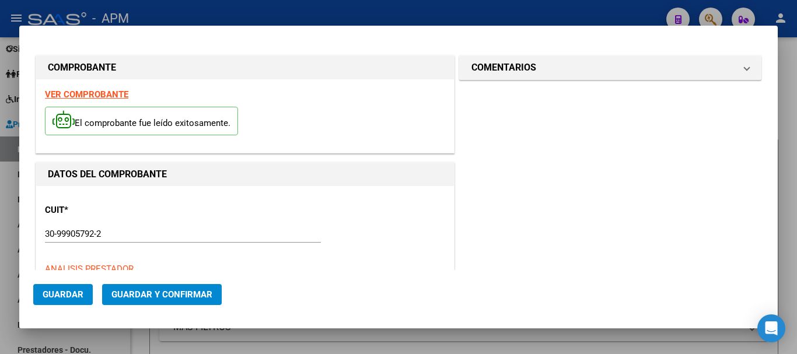
click at [102, 96] on strong "VER COMPROBANTE" at bounding box center [86, 94] width 83 height 10
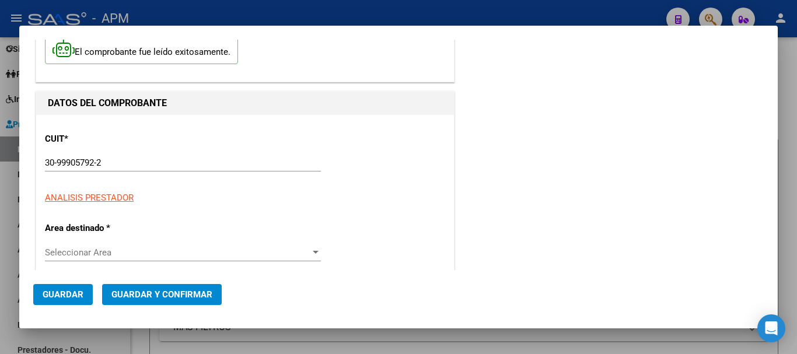
scroll to position [175, 0]
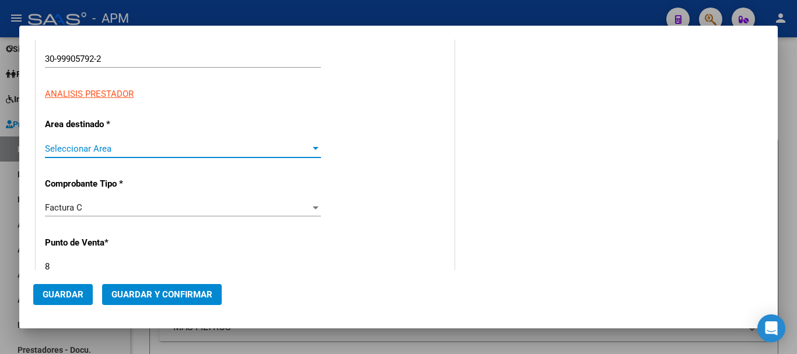
click at [299, 151] on span "Seleccionar Area" at bounding box center [177, 148] width 265 height 10
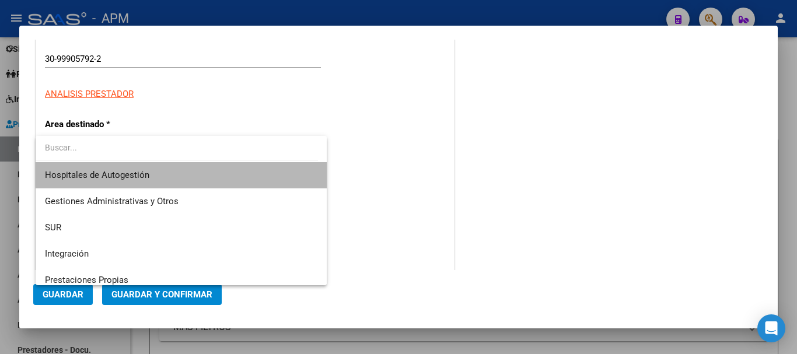
click at [201, 172] on span "Hospitales de Autogestión" at bounding box center [181, 175] width 272 height 26
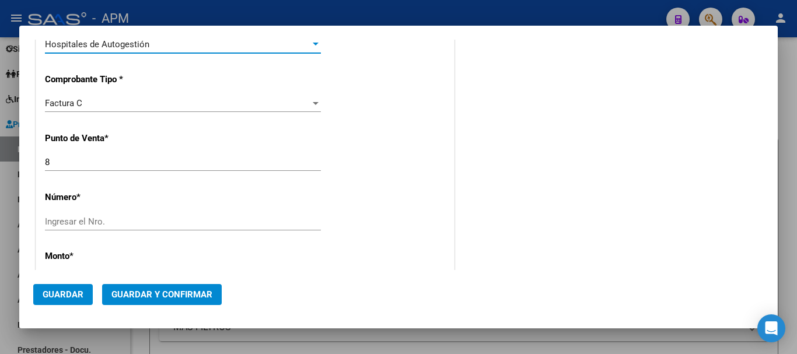
scroll to position [292, 0]
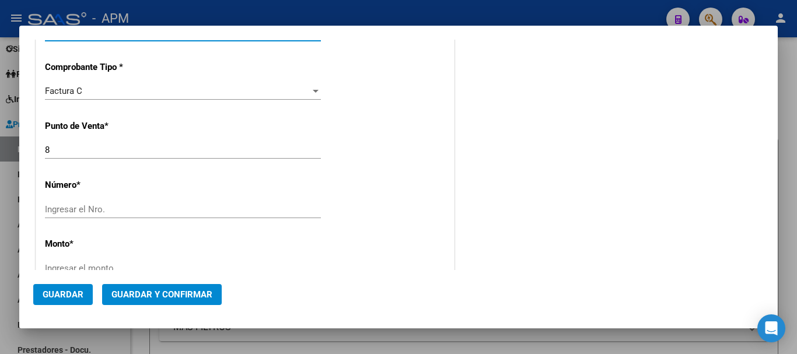
click at [170, 211] on input "Ingresar el Nro." at bounding box center [183, 209] width 276 height 10
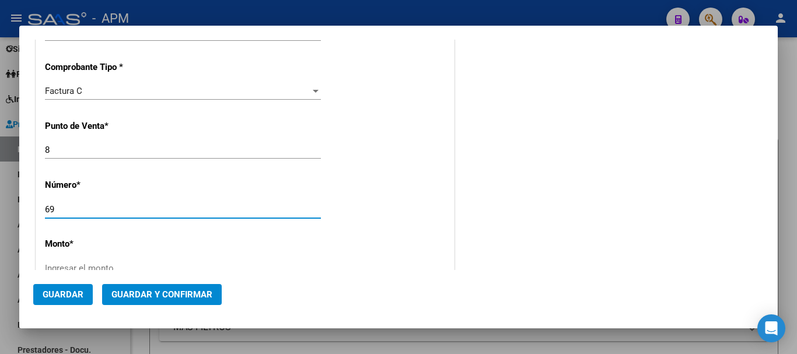
type input "69"
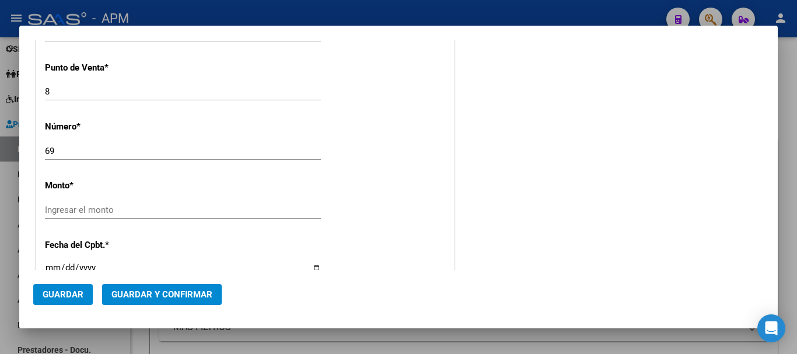
scroll to position [357, 0]
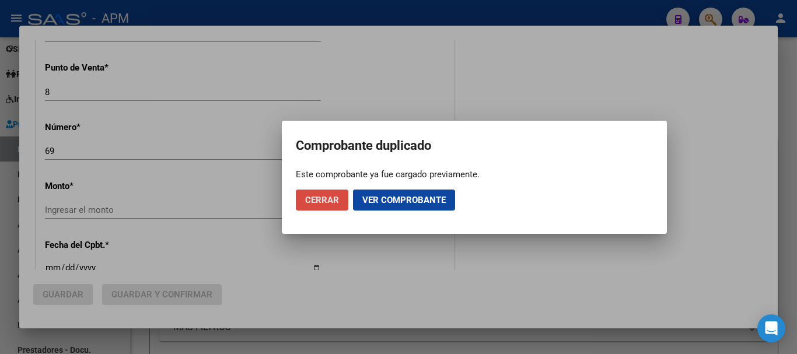
click at [327, 195] on span "Cerrar" at bounding box center [322, 200] width 34 height 10
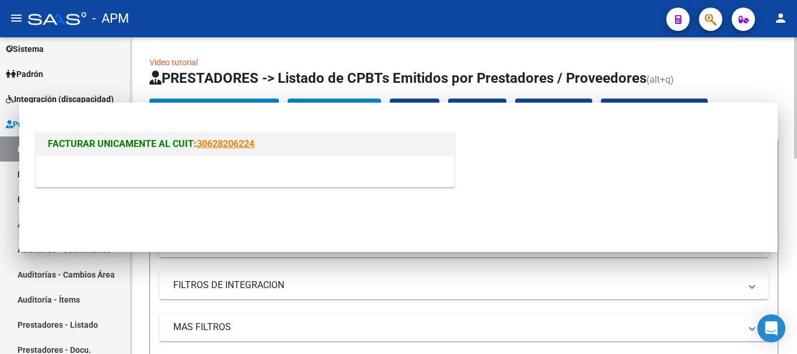
scroll to position [0, 0]
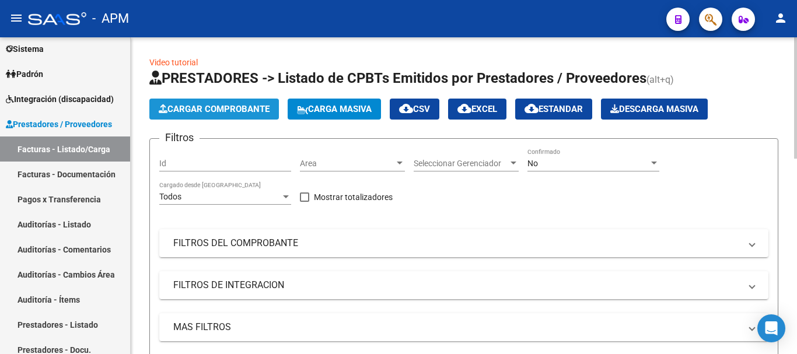
click at [206, 106] on span "Cargar Comprobante" at bounding box center [214, 109] width 111 height 10
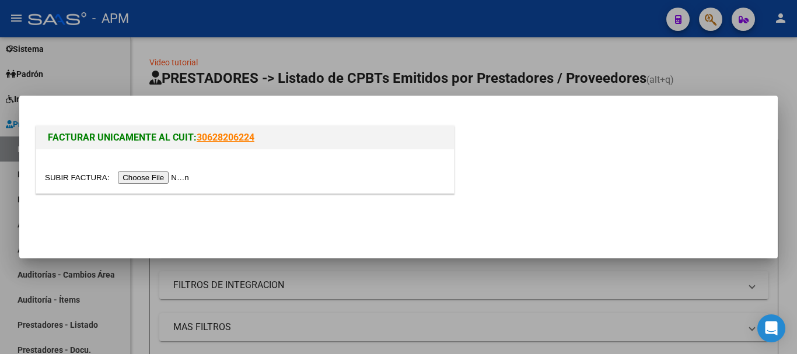
click at [177, 173] on input "file" at bounding box center [119, 177] width 148 height 12
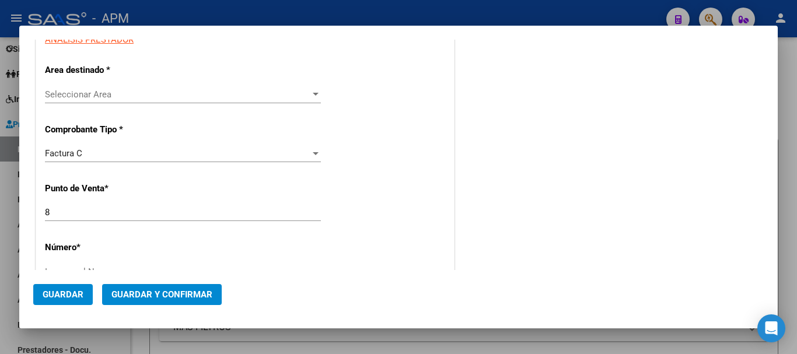
scroll to position [233, 0]
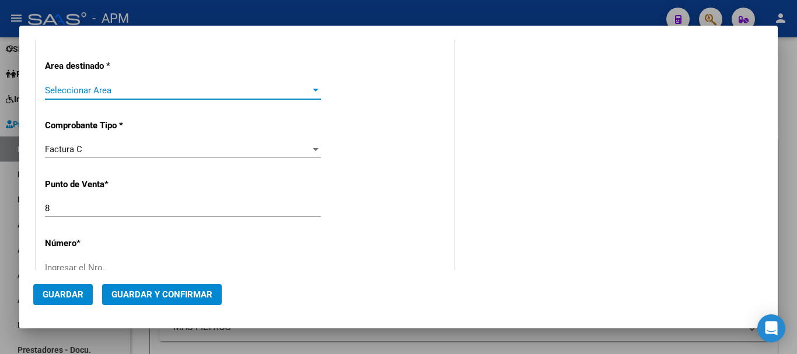
click at [278, 93] on span "Seleccionar Area" at bounding box center [177, 90] width 265 height 10
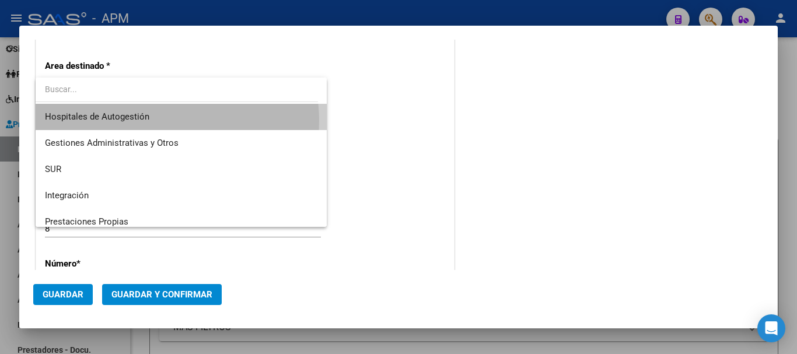
click at [164, 121] on span "Hospitales de Autogestión" at bounding box center [181, 117] width 272 height 26
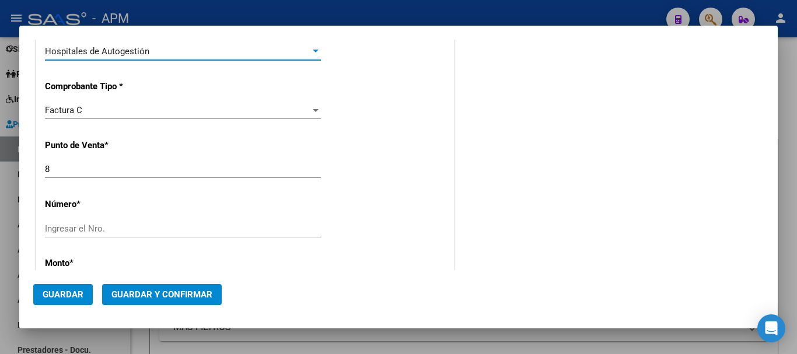
scroll to position [292, 0]
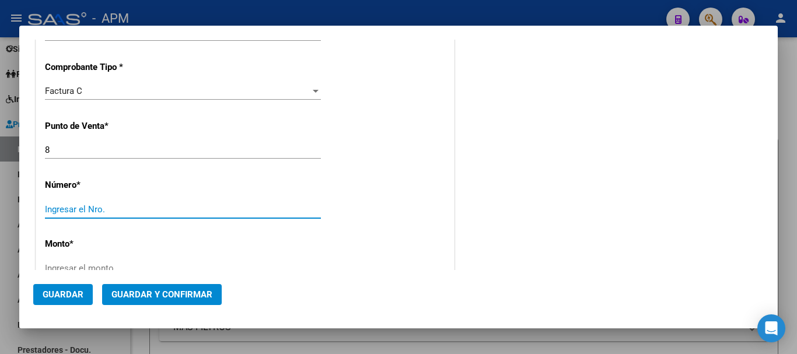
click at [106, 206] on input "Ingresar el Nro." at bounding box center [183, 209] width 276 height 10
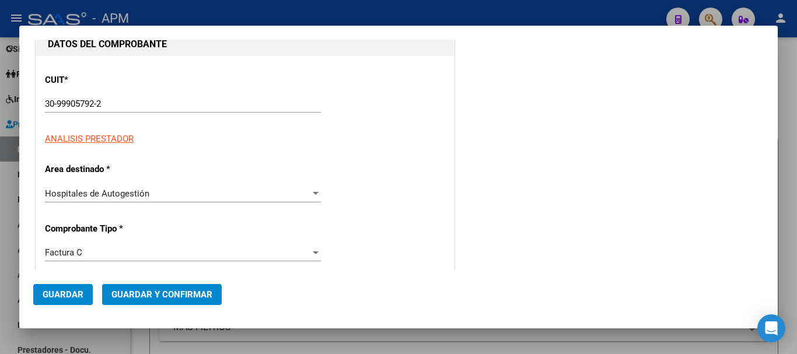
scroll to position [0, 0]
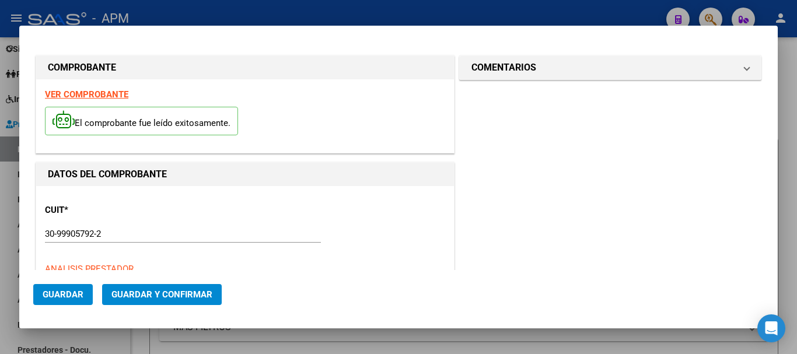
click at [110, 95] on strong "VER COMPROBANTE" at bounding box center [86, 94] width 83 height 10
click at [297, 346] on div at bounding box center [398, 177] width 797 height 354
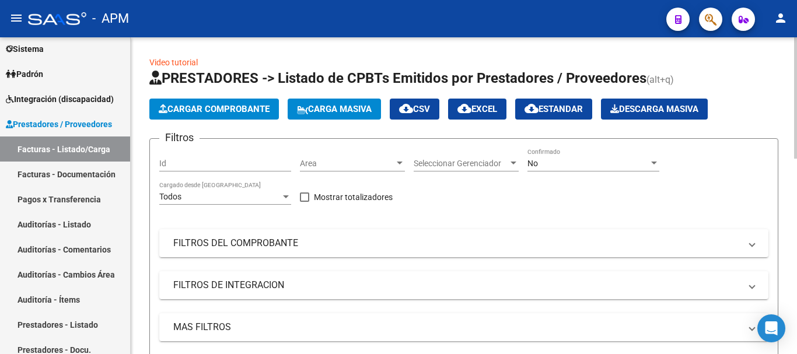
click at [247, 109] on span "Cargar Comprobante" at bounding box center [214, 109] width 111 height 10
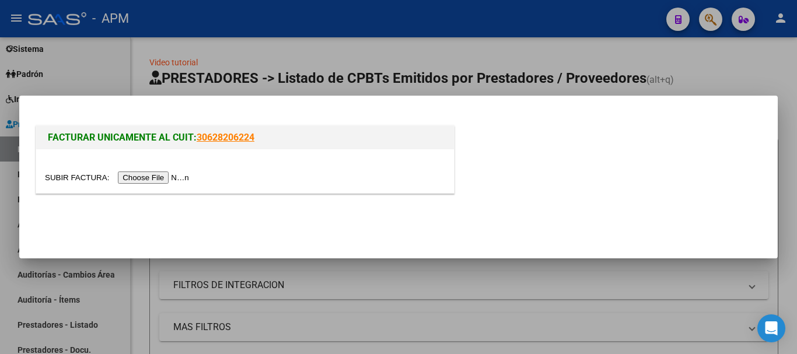
click at [168, 174] on input "file" at bounding box center [119, 177] width 148 height 12
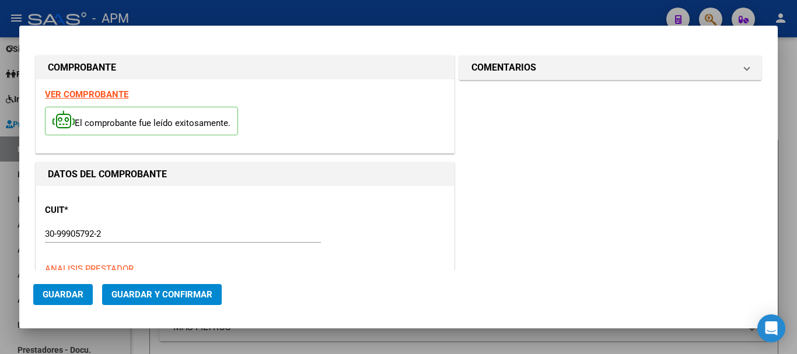
click at [113, 93] on strong "VER COMPROBANTE" at bounding box center [86, 94] width 83 height 10
click at [360, 342] on div at bounding box center [398, 177] width 797 height 354
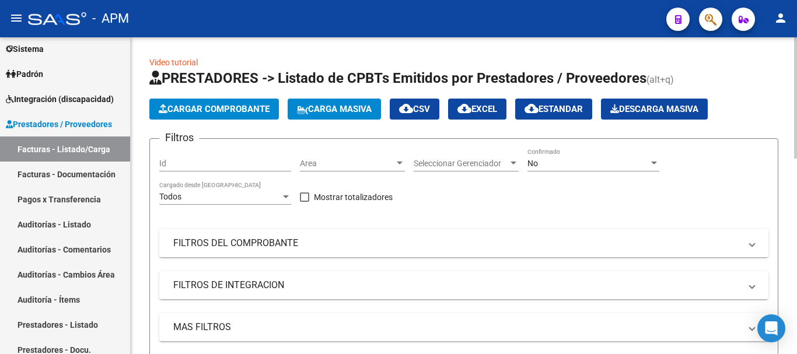
click at [229, 103] on button "Cargar Comprobante" at bounding box center [213, 109] width 129 height 21
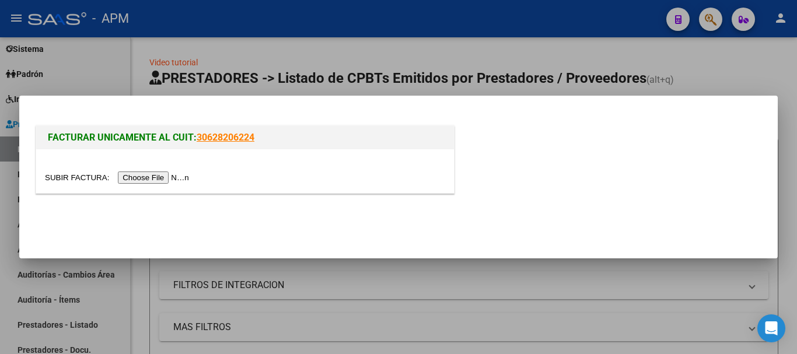
click at [170, 179] on input "file" at bounding box center [119, 177] width 148 height 12
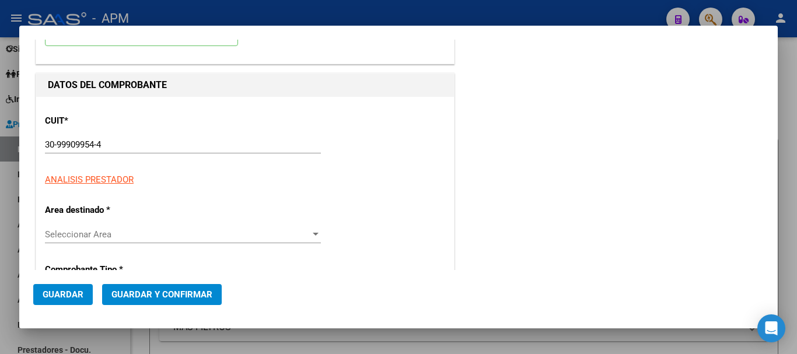
scroll to position [117, 0]
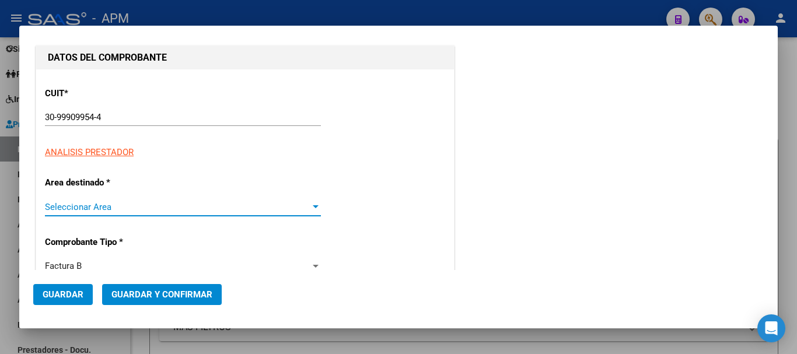
click at [271, 208] on span "Seleccionar Area" at bounding box center [177, 207] width 265 height 10
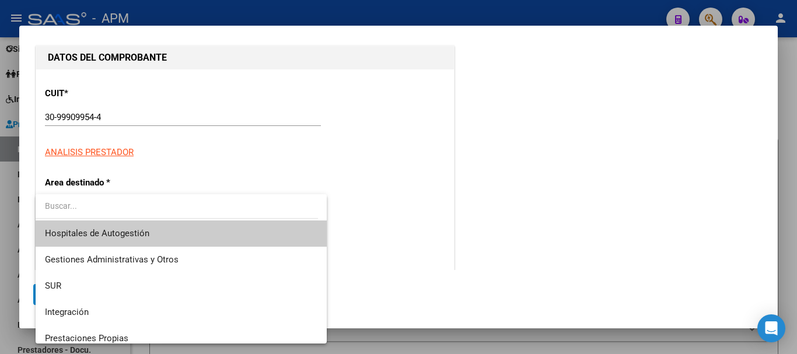
click at [167, 230] on span "Hospitales de Autogestión" at bounding box center [181, 233] width 272 height 26
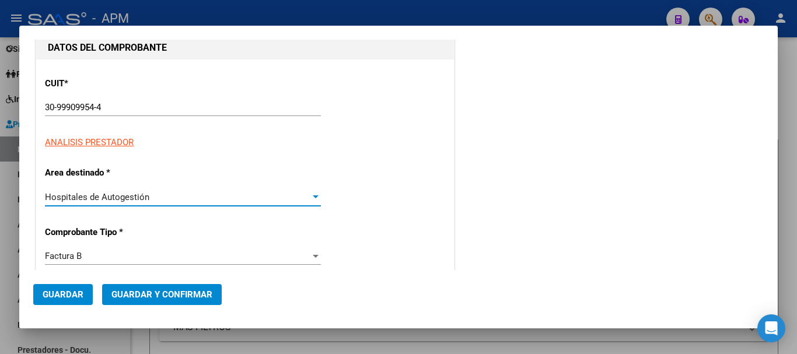
scroll to position [0, 0]
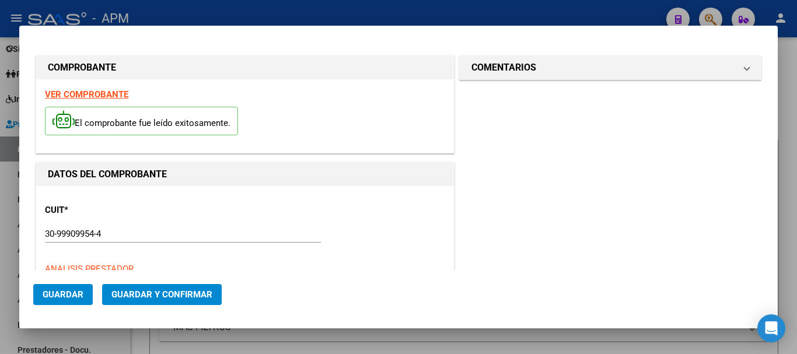
click at [111, 95] on strong "VER COMPROBANTE" at bounding box center [86, 94] width 83 height 10
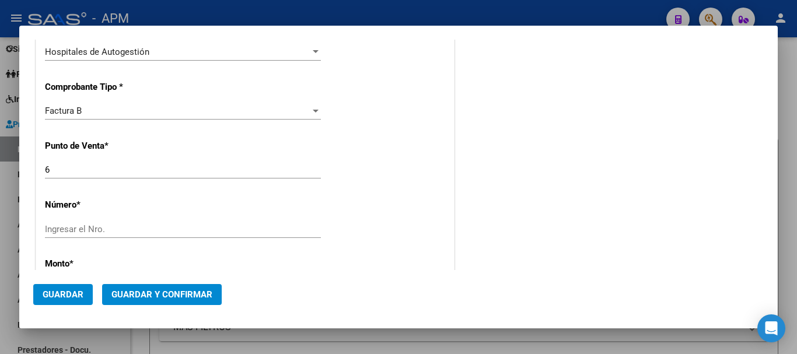
scroll to position [292, 0]
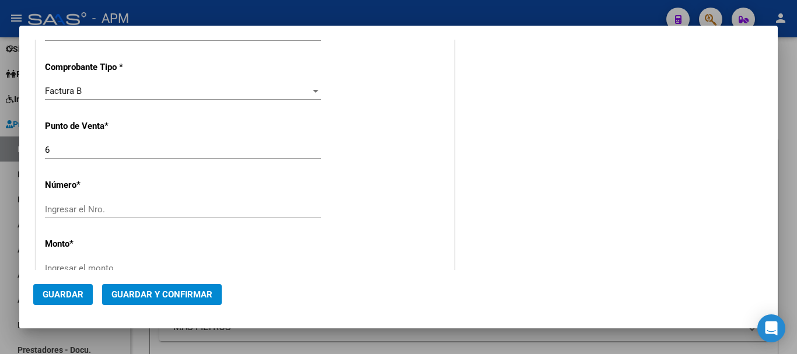
click at [147, 209] on input "Ingresar el Nro." at bounding box center [183, 209] width 276 height 10
type input "716"
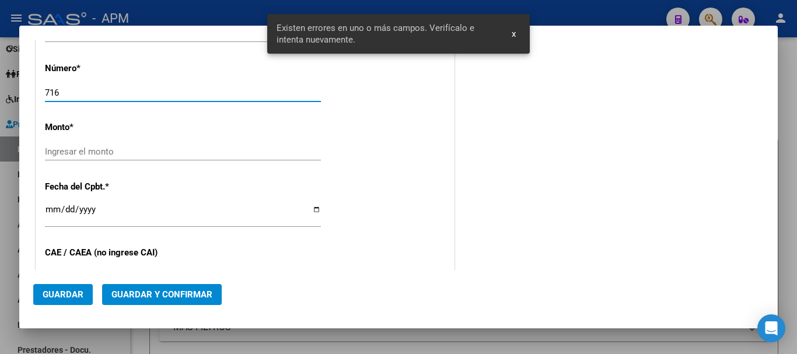
scroll to position [399, 0]
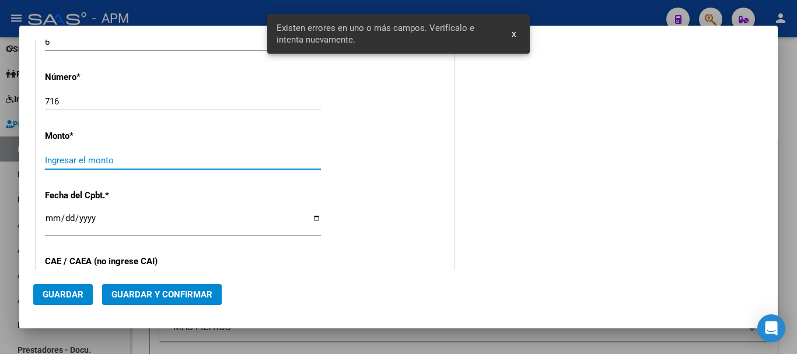
click at [317, 163] on input "Ingresar el monto" at bounding box center [183, 160] width 276 height 10
type input "$ 10.530,00"
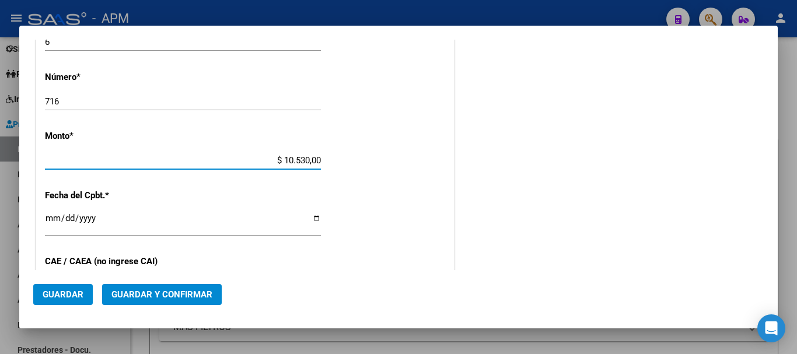
click at [53, 218] on input "Ingresar la fecha" at bounding box center [183, 222] width 276 height 19
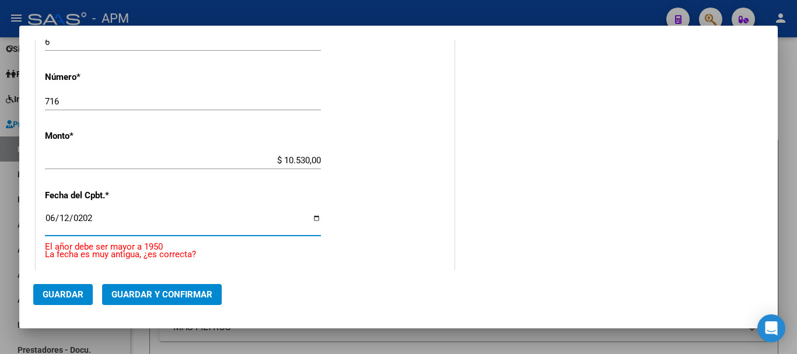
type input "[DATE]"
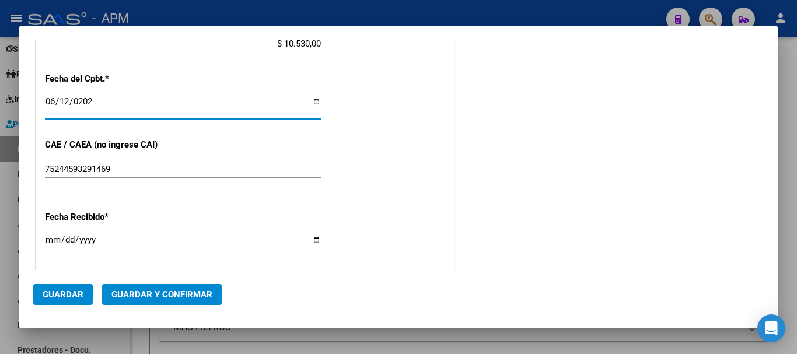
scroll to position [633, 0]
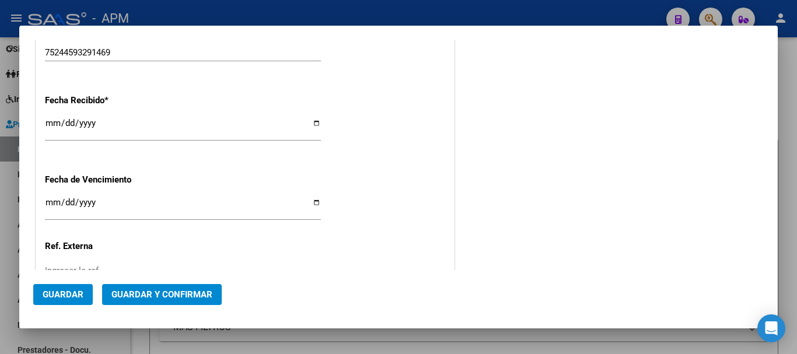
click at [202, 300] on button "Guardar y Confirmar" at bounding box center [162, 294] width 120 height 21
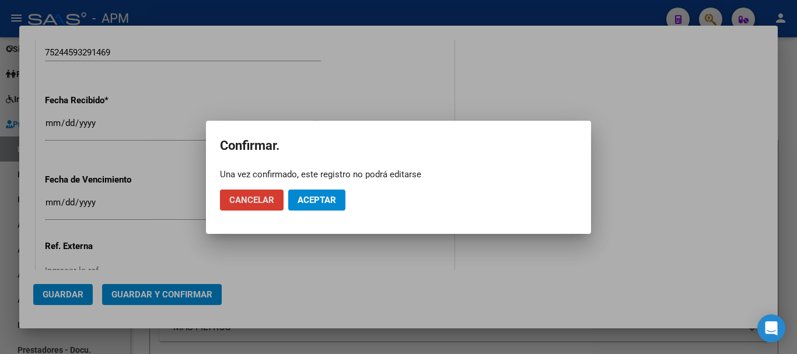
click at [322, 199] on span "Aceptar" at bounding box center [316, 200] width 38 height 10
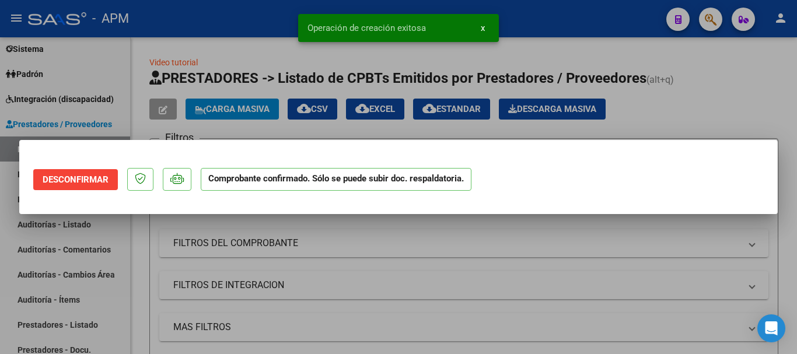
scroll to position [0, 0]
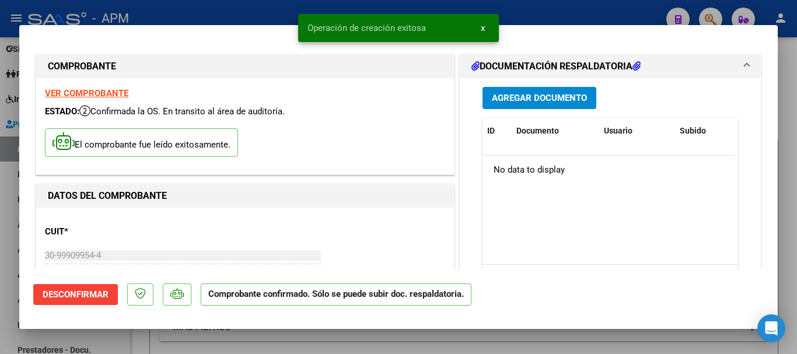
click at [591, 343] on div at bounding box center [398, 177] width 797 height 354
type input "$ 0,00"
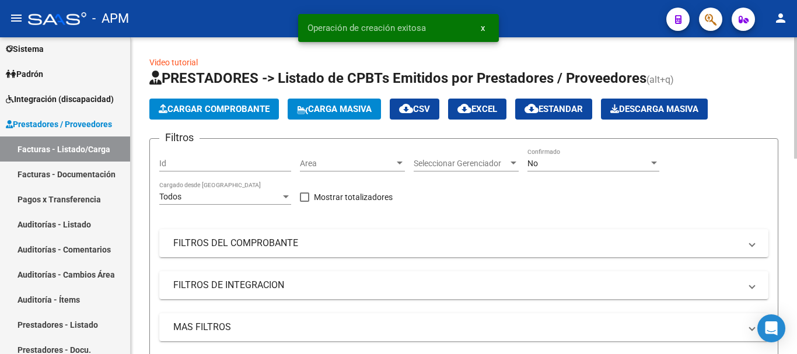
click at [224, 113] on span "Cargar Comprobante" at bounding box center [214, 109] width 111 height 10
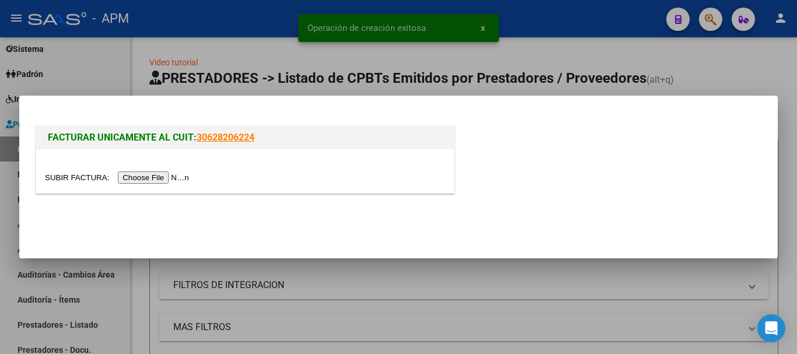
click at [165, 178] on input "file" at bounding box center [119, 177] width 148 height 12
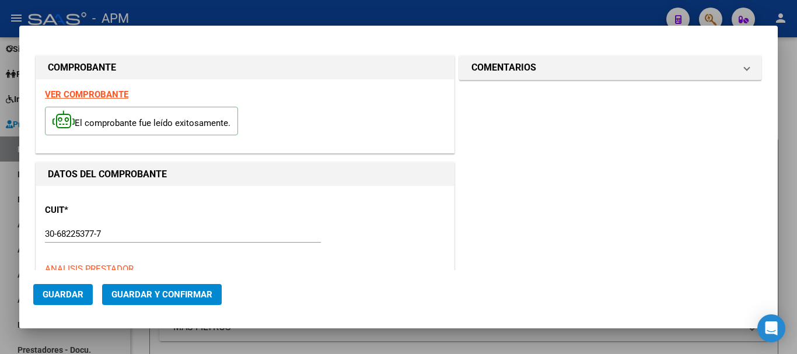
click at [112, 90] on strong "VER COMPROBANTE" at bounding box center [86, 94] width 83 height 10
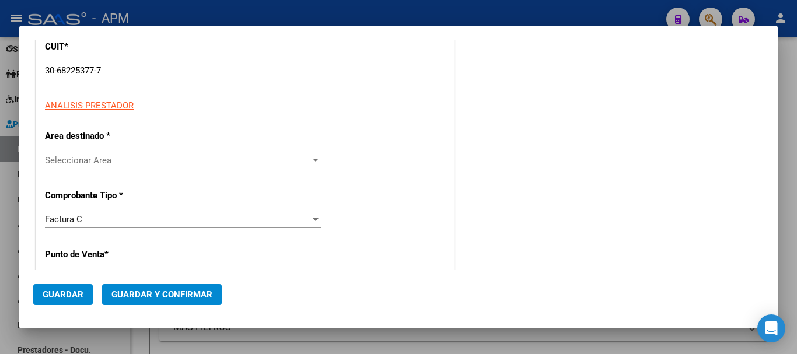
scroll to position [175, 0]
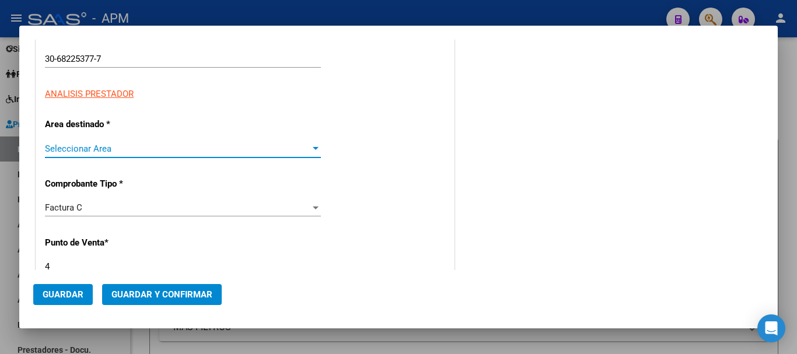
click at [305, 149] on span "Seleccionar Area" at bounding box center [177, 148] width 265 height 10
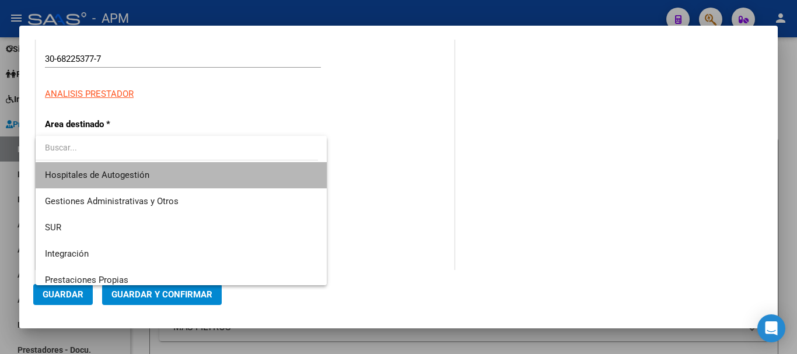
click at [222, 178] on span "Hospitales de Autogestión" at bounding box center [181, 175] width 272 height 26
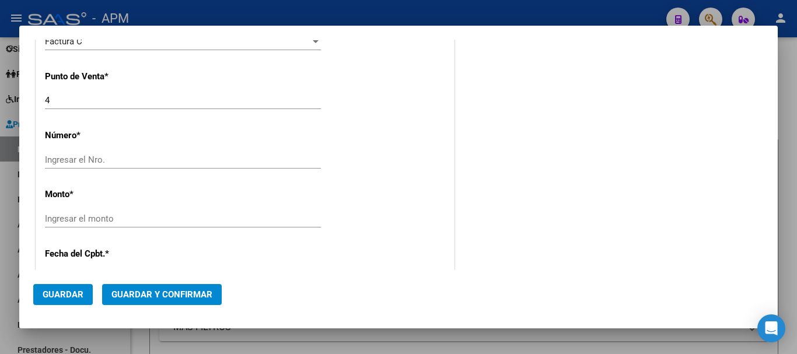
scroll to position [350, 0]
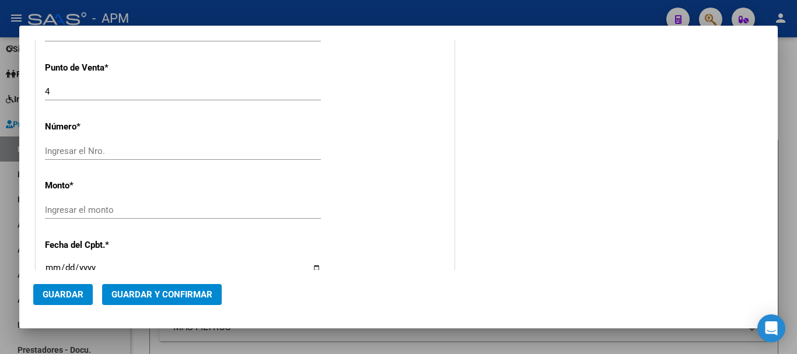
click at [243, 156] on input "Ingresar el Nro." at bounding box center [183, 151] width 276 height 10
type input "827"
click at [311, 211] on input "Ingresar el monto" at bounding box center [183, 210] width 276 height 10
type input "$ 15.643,00"
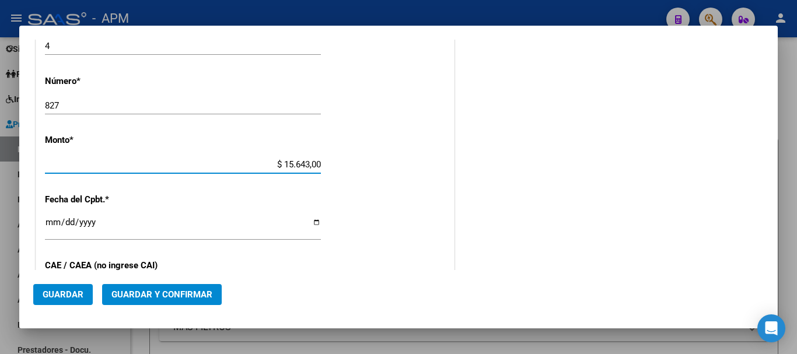
scroll to position [408, 0]
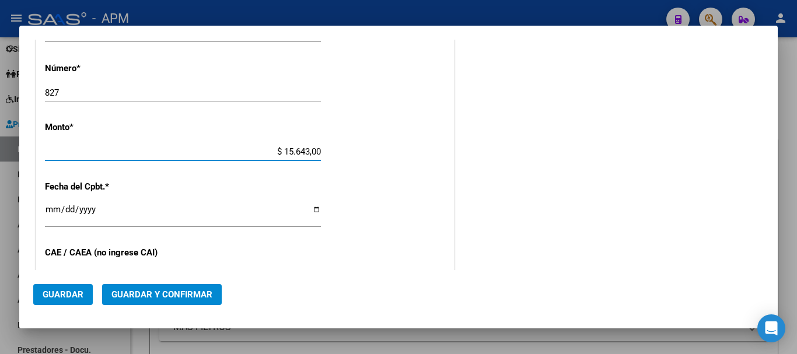
click at [50, 210] on input "Ingresar la fecha" at bounding box center [183, 214] width 276 height 19
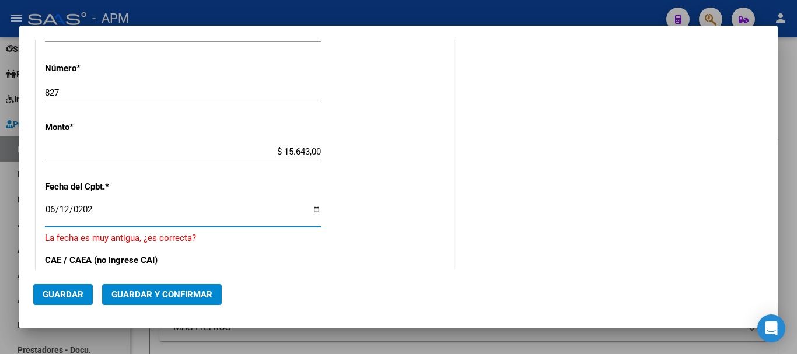
type input "[DATE]"
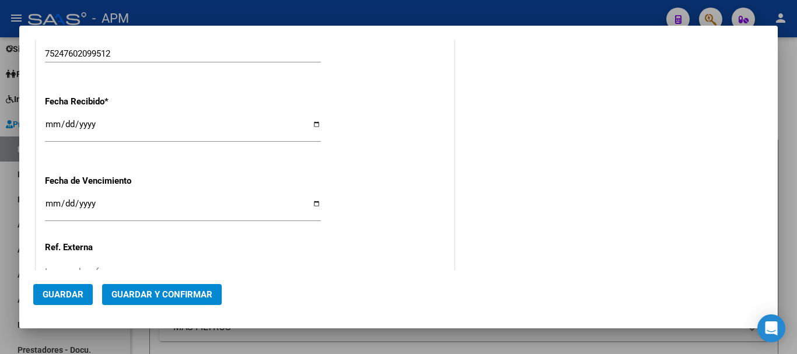
scroll to position [641, 0]
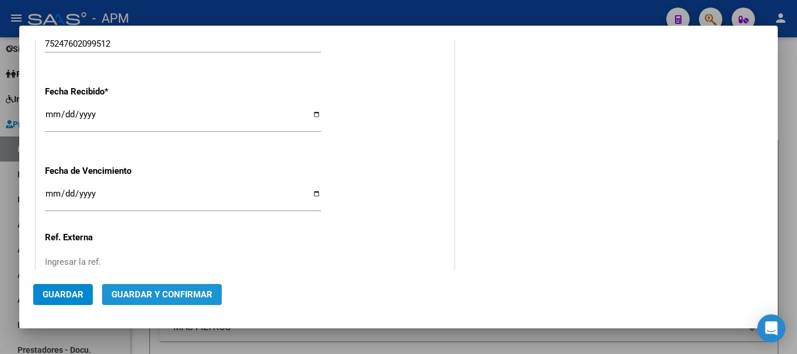
click at [197, 299] on span "Guardar y Confirmar" at bounding box center [161, 294] width 101 height 10
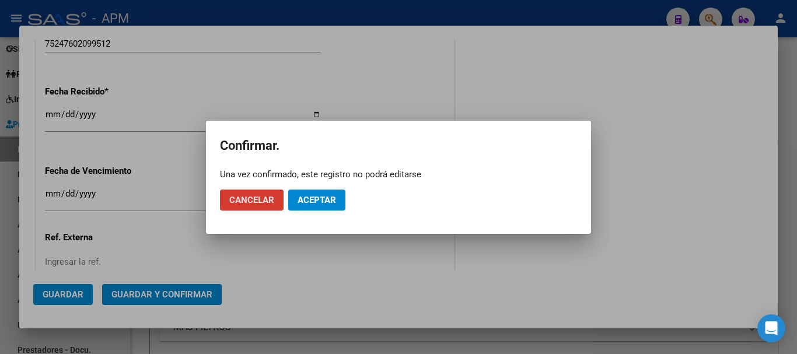
click at [329, 201] on span "Aceptar" at bounding box center [316, 200] width 38 height 10
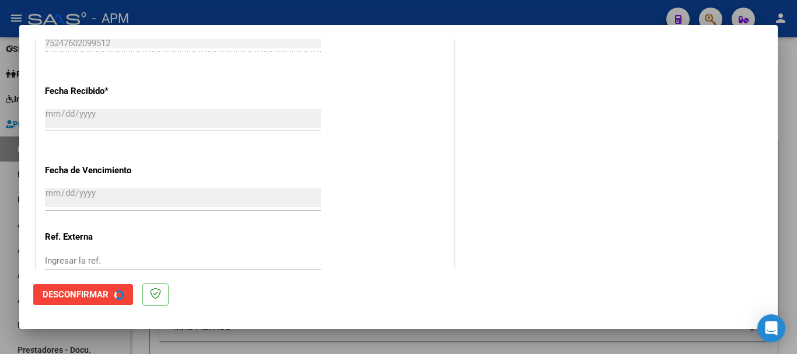
scroll to position [0, 0]
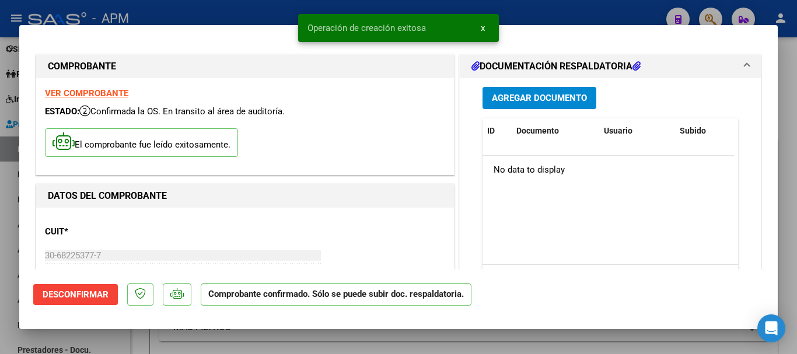
click at [392, 337] on div at bounding box center [398, 177] width 797 height 354
type input "$ 0,00"
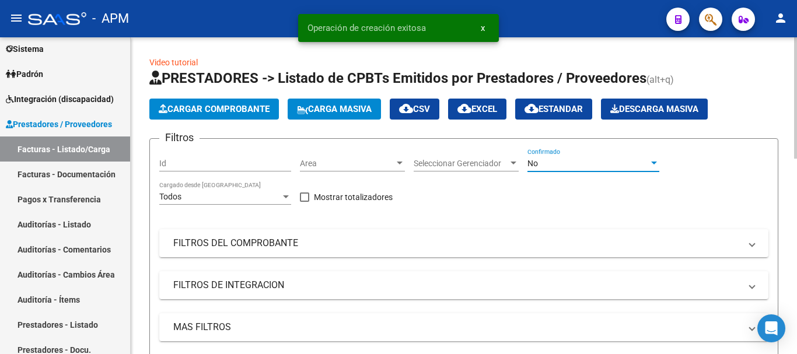
click at [606, 165] on div "No" at bounding box center [587, 164] width 121 height 10
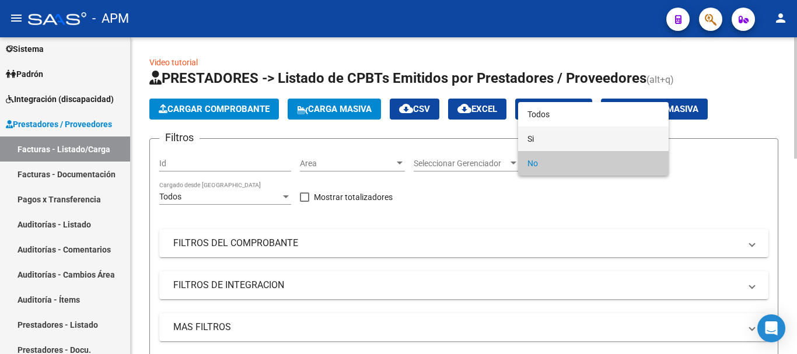
click at [583, 139] on span "Si" at bounding box center [593, 139] width 132 height 24
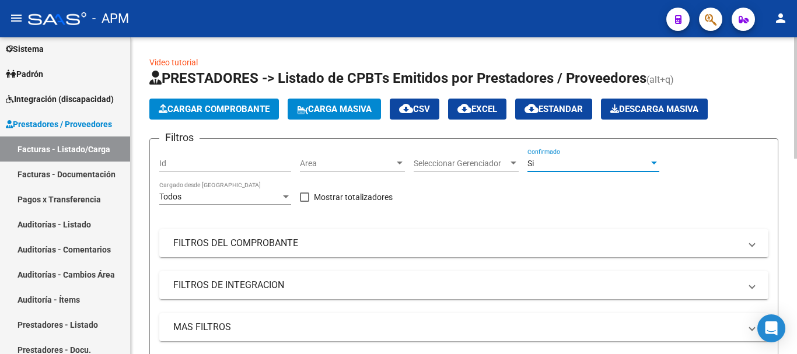
scroll to position [58, 0]
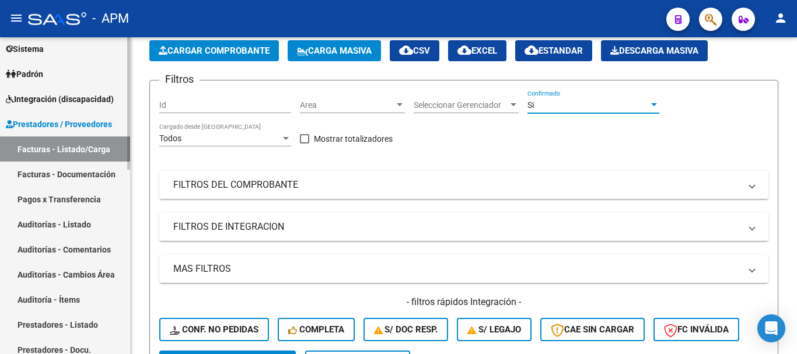
click at [87, 146] on link "Facturas - Listado/Carga" at bounding box center [65, 148] width 130 height 25
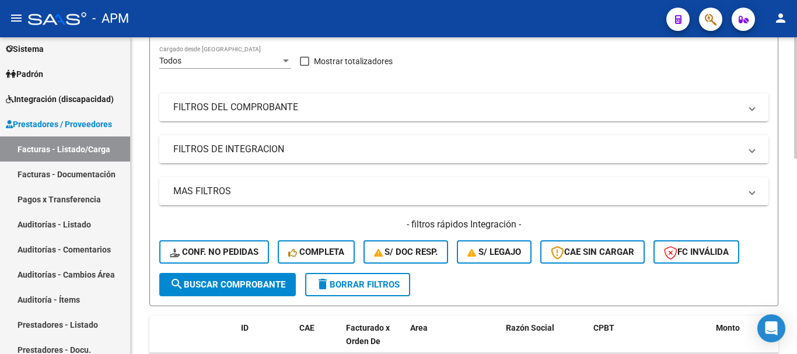
scroll to position [117, 0]
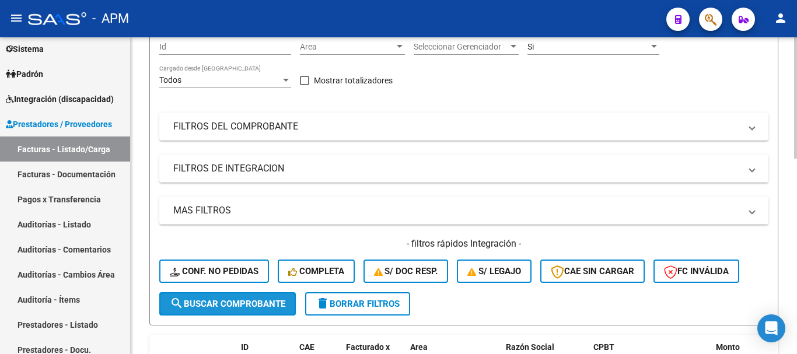
click at [255, 310] on button "search Buscar Comprobante" at bounding box center [227, 303] width 136 height 23
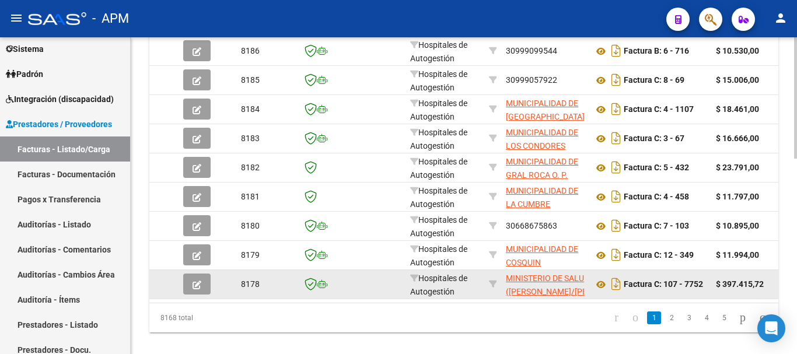
scroll to position [511, 0]
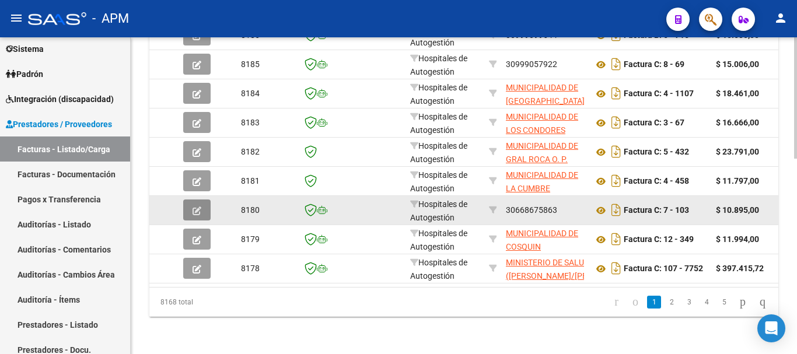
click at [194, 206] on icon "button" at bounding box center [196, 210] width 9 height 9
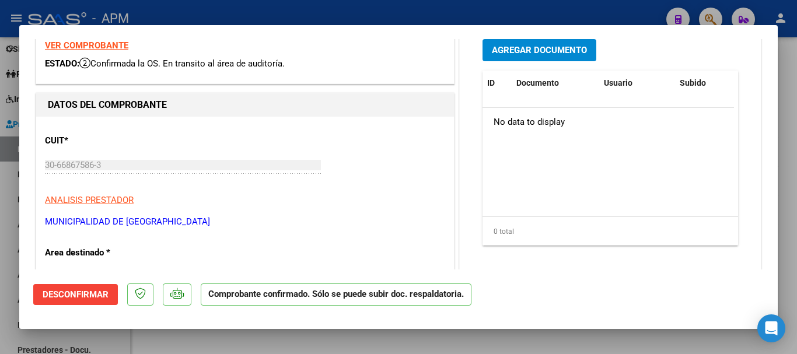
scroll to position [58, 0]
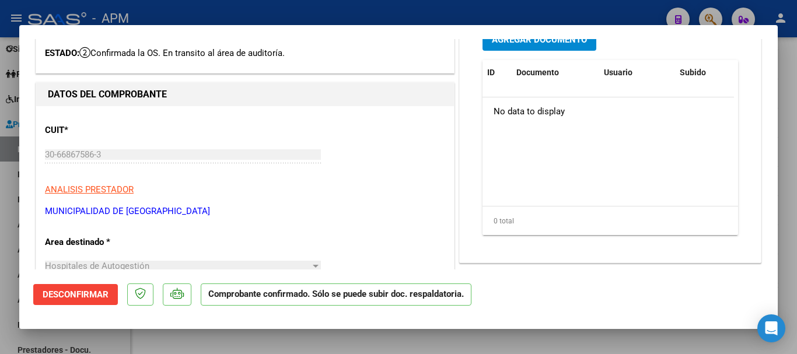
click at [406, 352] on div at bounding box center [398, 177] width 797 height 354
type input "$ 0,00"
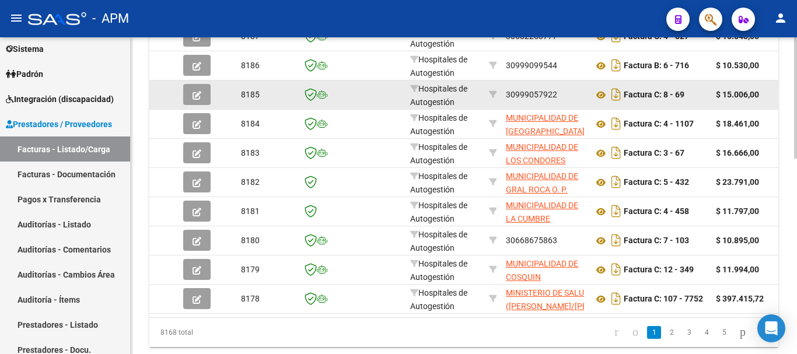
scroll to position [453, 0]
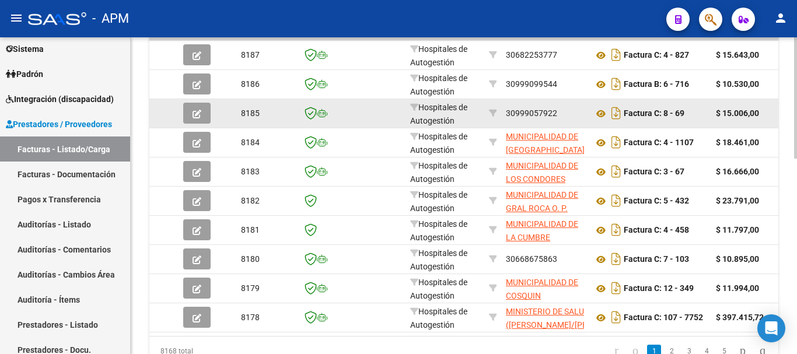
click at [202, 117] on button "button" at bounding box center [196, 113] width 27 height 21
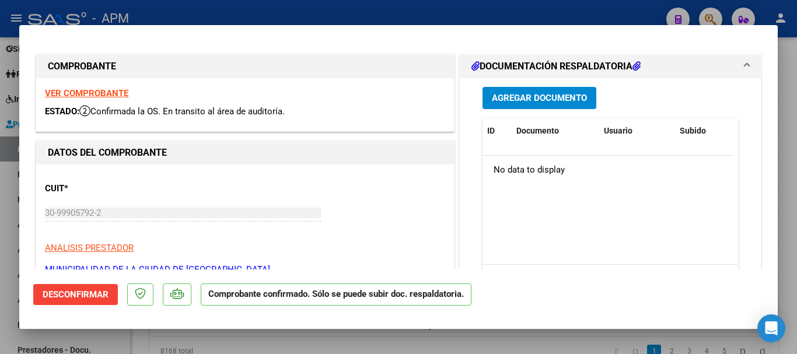
scroll to position [58, 0]
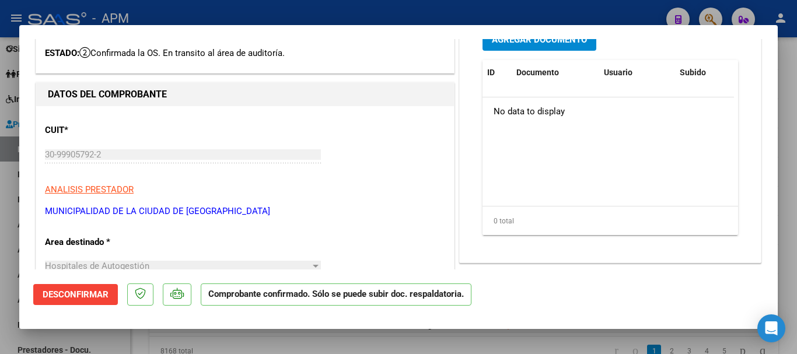
click at [447, 345] on div at bounding box center [398, 177] width 797 height 354
type input "$ 0,00"
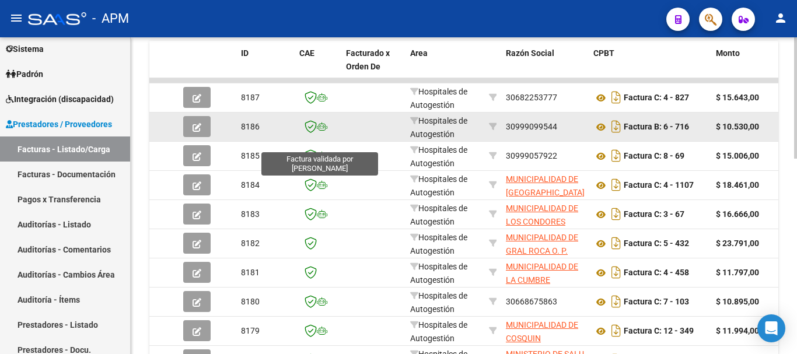
scroll to position [395, 0]
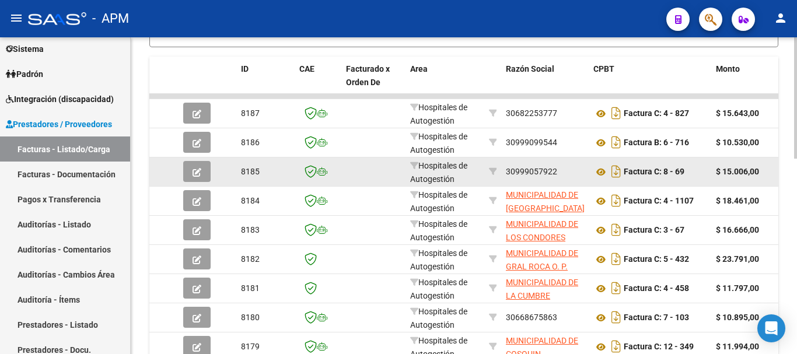
click at [191, 167] on button "button" at bounding box center [196, 171] width 27 height 21
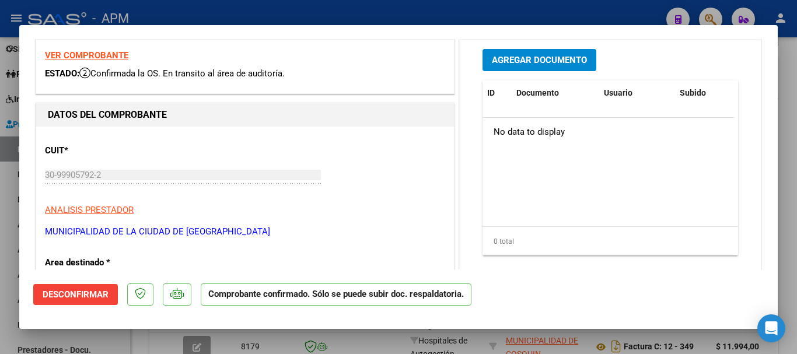
scroll to position [58, 0]
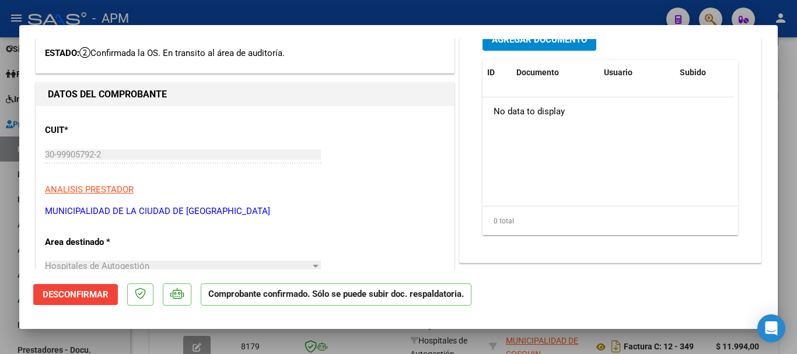
click at [513, 350] on div at bounding box center [398, 177] width 797 height 354
type input "$ 0,00"
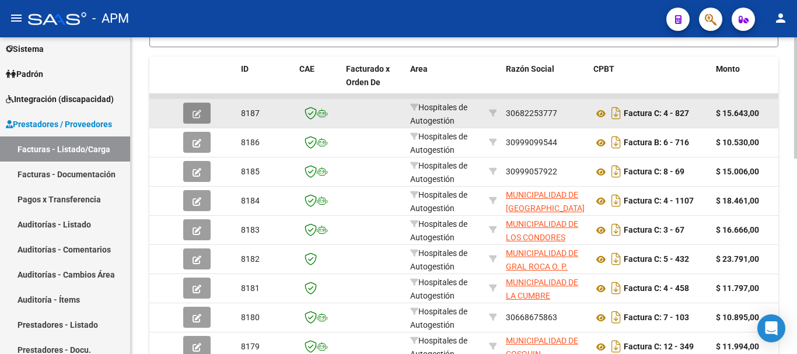
click at [192, 112] on icon "button" at bounding box center [196, 114] width 9 height 9
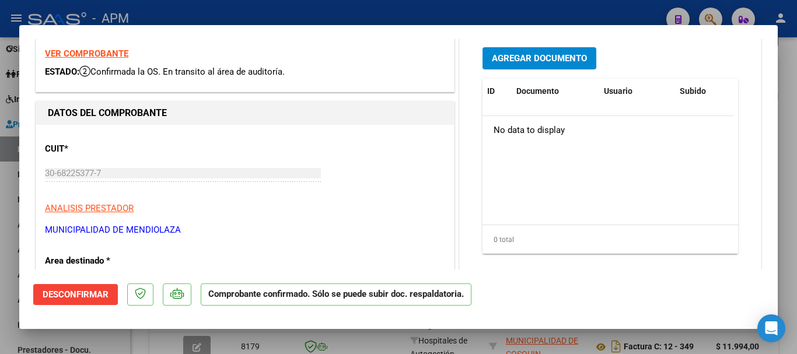
scroll to position [117, 0]
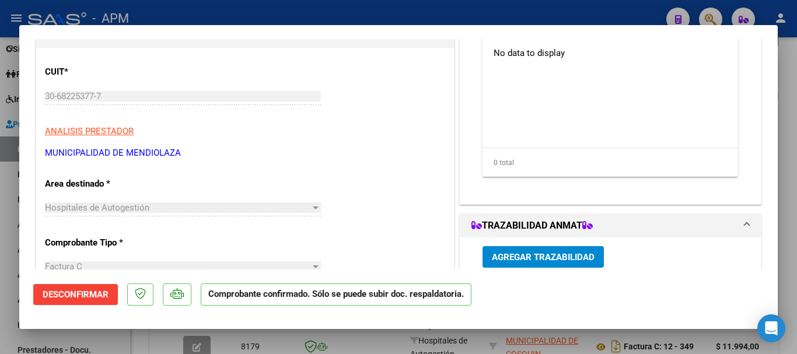
click at [397, 339] on div at bounding box center [398, 177] width 797 height 354
type input "$ 0,00"
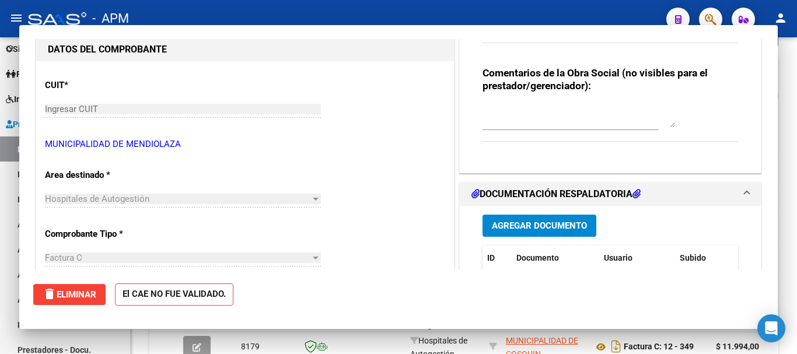
scroll to position [129, 0]
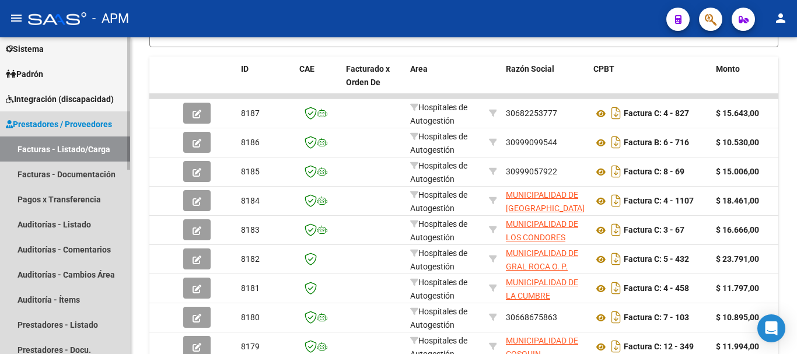
click at [76, 146] on link "Facturas - Listado/Carga" at bounding box center [65, 148] width 130 height 25
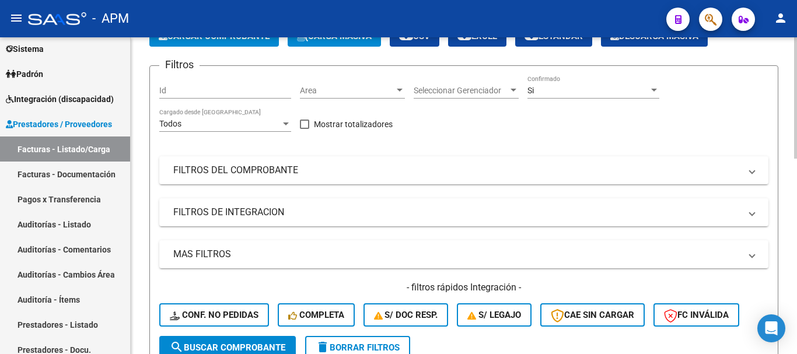
scroll to position [0, 0]
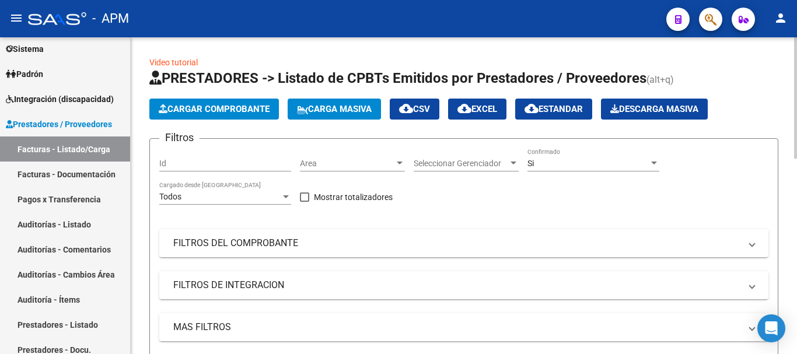
click at [244, 112] on span "Cargar Comprobante" at bounding box center [214, 109] width 111 height 10
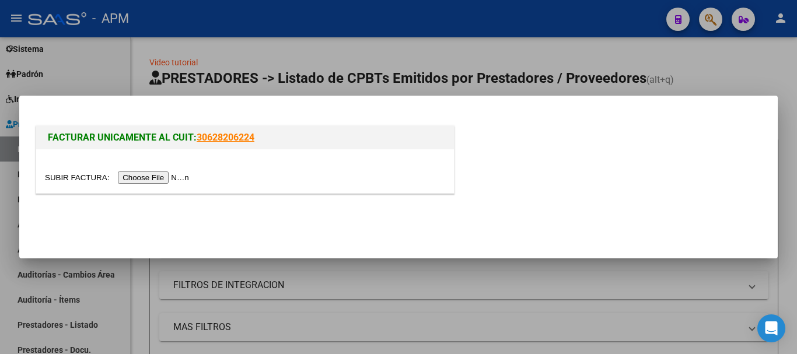
click at [147, 180] on input "file" at bounding box center [119, 177] width 148 height 12
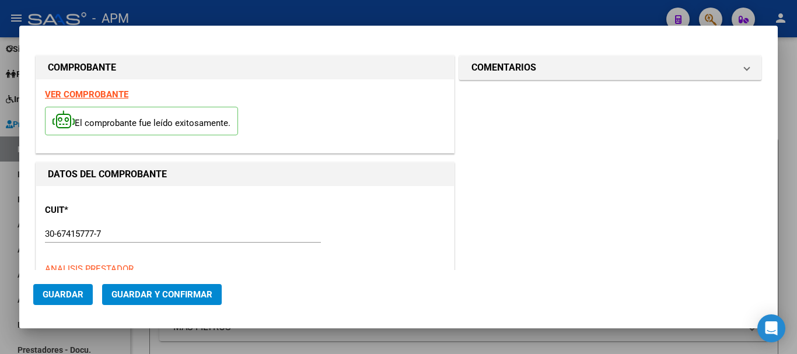
click at [105, 99] on strong "VER COMPROBANTE" at bounding box center [86, 94] width 83 height 10
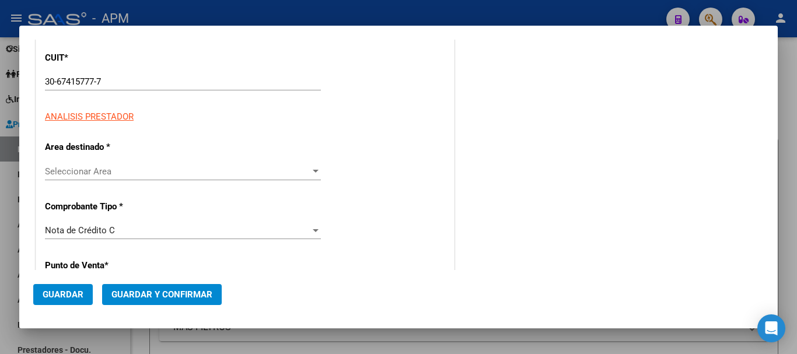
scroll to position [175, 0]
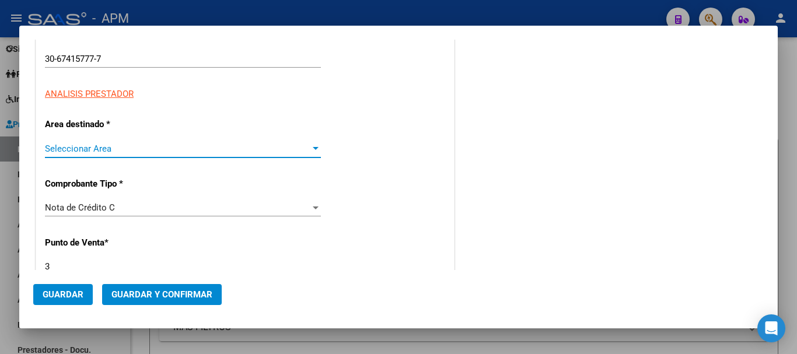
click at [314, 146] on div at bounding box center [315, 148] width 10 height 9
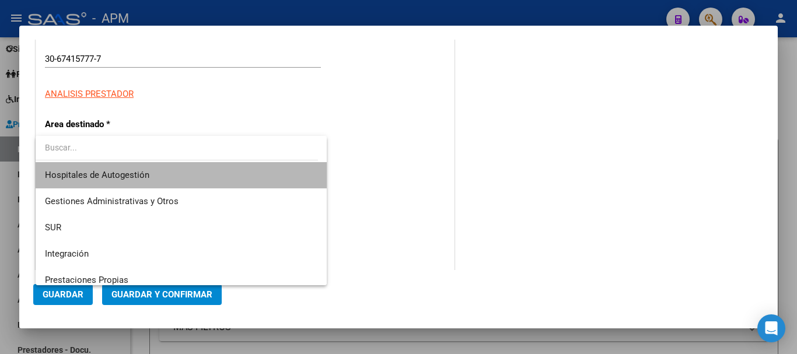
click at [183, 167] on span "Hospitales de Autogestión" at bounding box center [181, 175] width 272 height 26
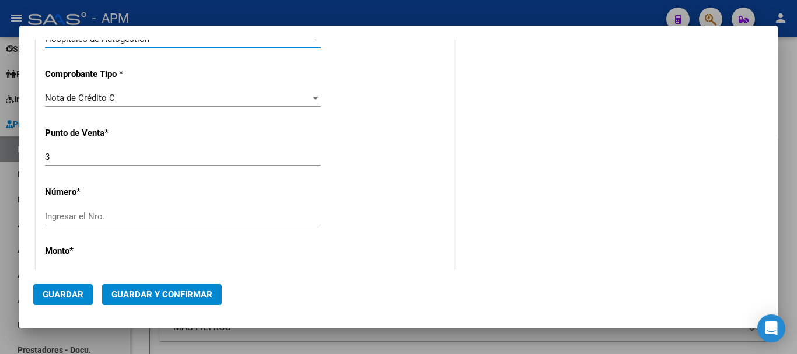
scroll to position [350, 0]
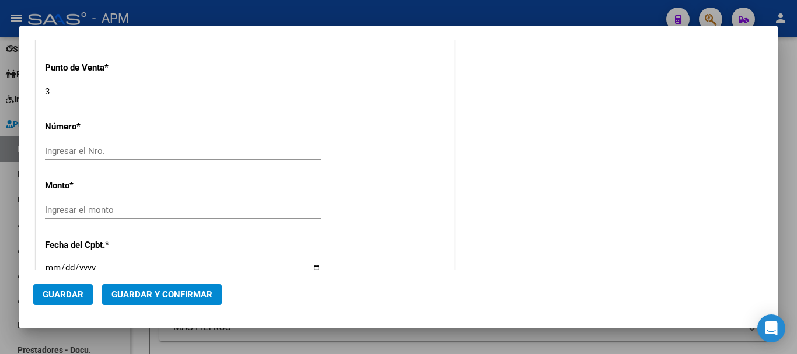
click at [250, 154] on input "Ingresar el Nro." at bounding box center [183, 151] width 276 height 10
type input "66"
click at [205, 207] on input "Ingresar el monto" at bounding box center [183, 210] width 276 height 10
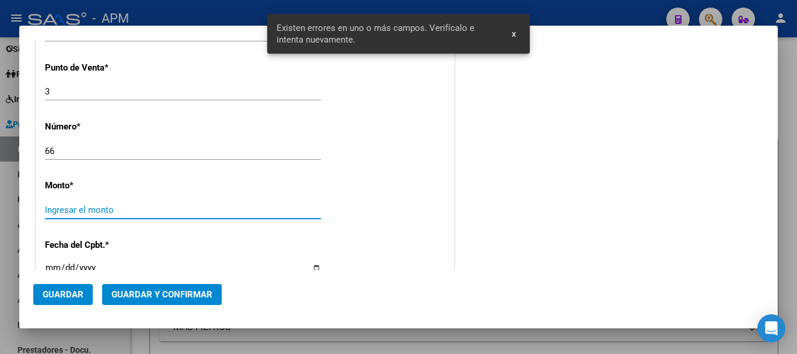
scroll to position [399, 0]
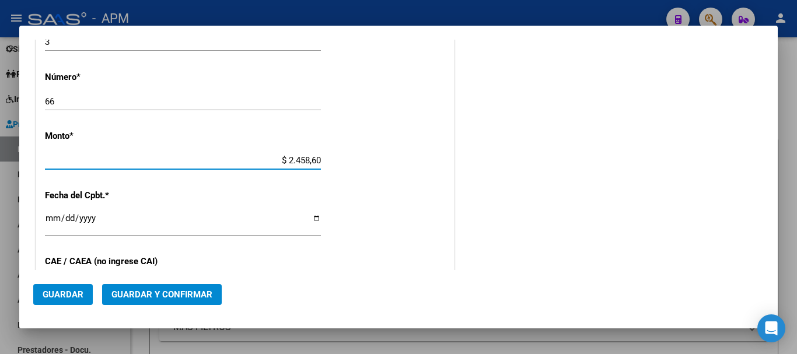
type input "$ 24.586,00"
click at [50, 218] on input "Ingresar la fecha" at bounding box center [183, 222] width 276 height 19
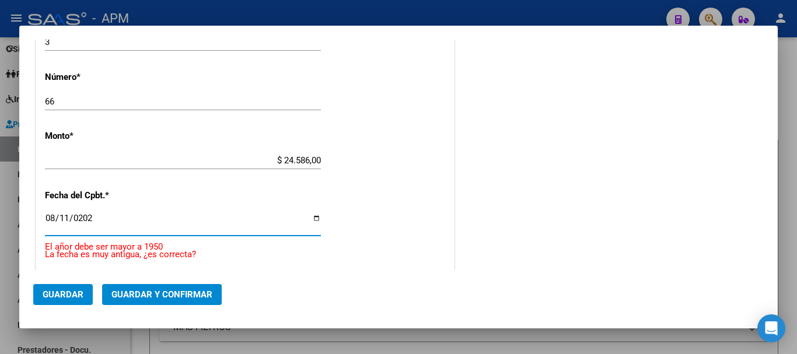
type input "[DATE]"
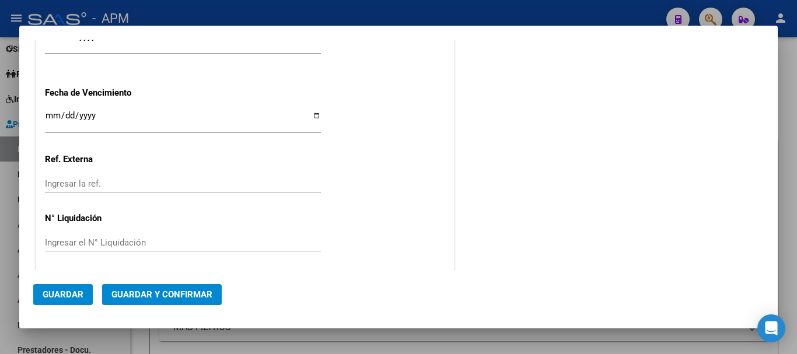
scroll to position [724, 0]
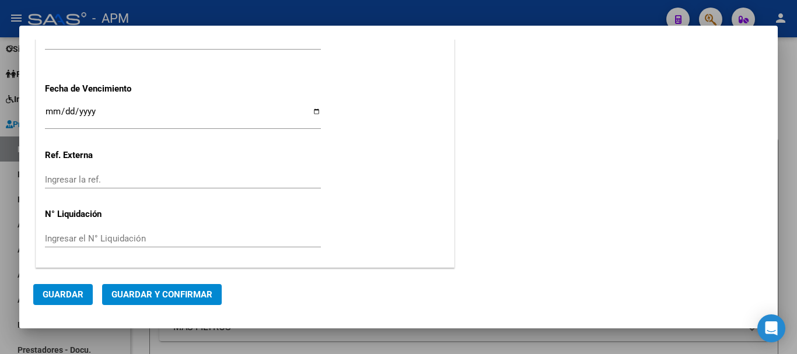
click at [191, 287] on button "Guardar y Confirmar" at bounding box center [162, 294] width 120 height 21
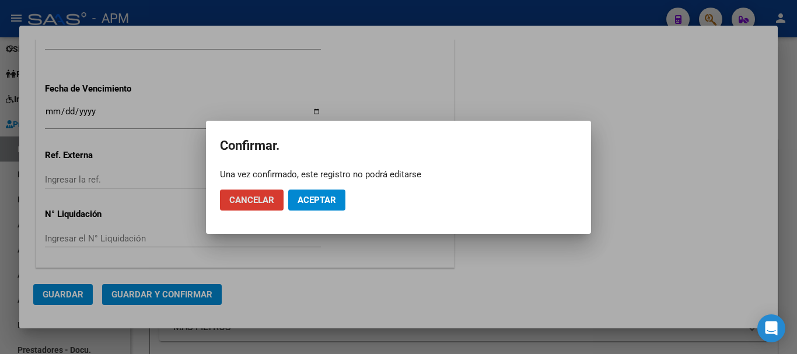
click at [332, 199] on span "Aceptar" at bounding box center [316, 200] width 38 height 10
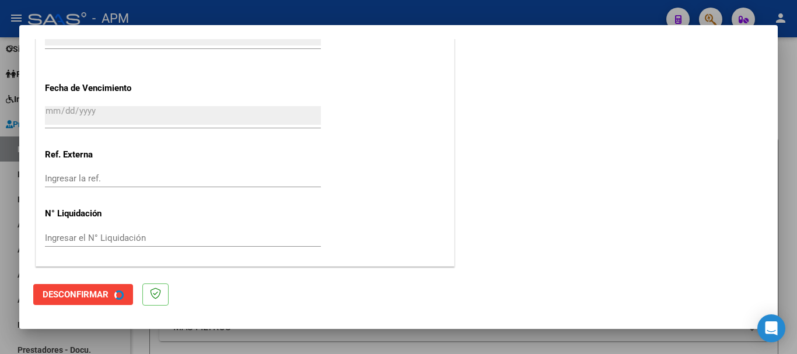
scroll to position [0, 0]
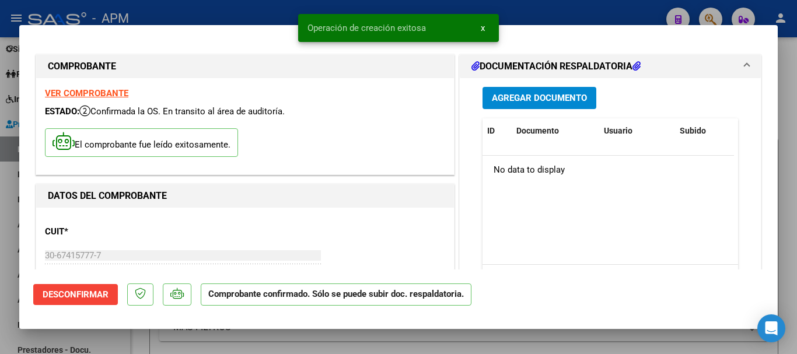
click at [536, 341] on div at bounding box center [398, 177] width 797 height 354
type input "$ 0,00"
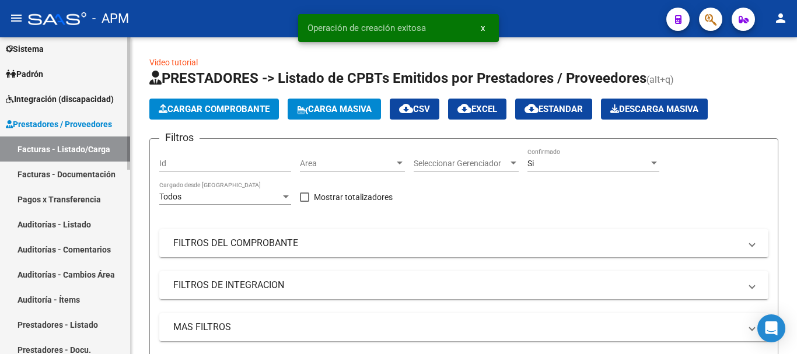
click at [72, 147] on link "Facturas - Listado/Carga" at bounding box center [65, 148] width 130 height 25
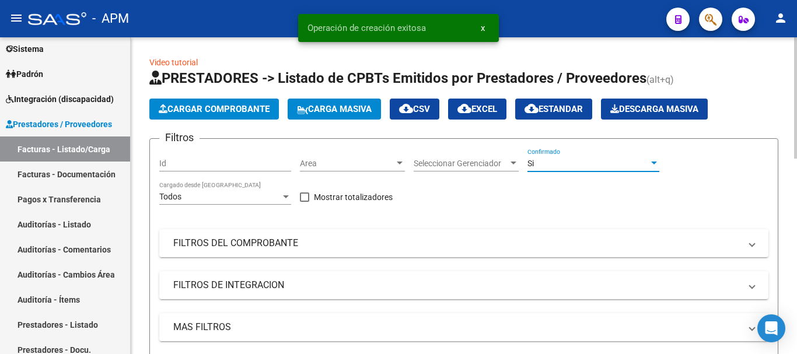
click at [619, 164] on div "Si" at bounding box center [587, 164] width 121 height 10
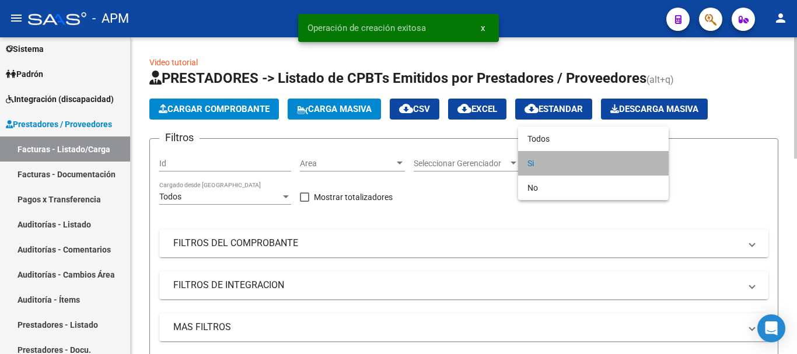
click at [619, 164] on span "Si" at bounding box center [593, 163] width 132 height 24
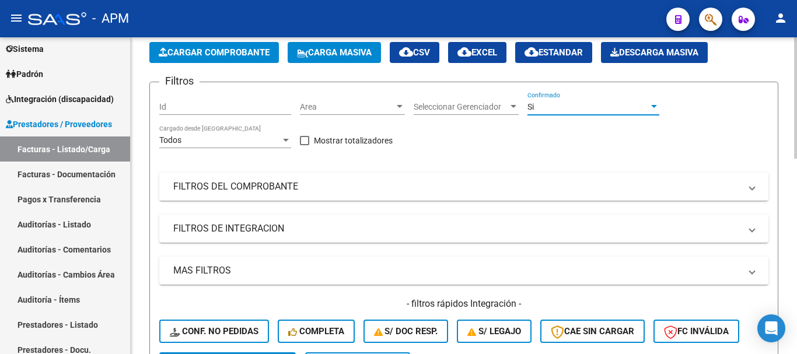
scroll to position [58, 0]
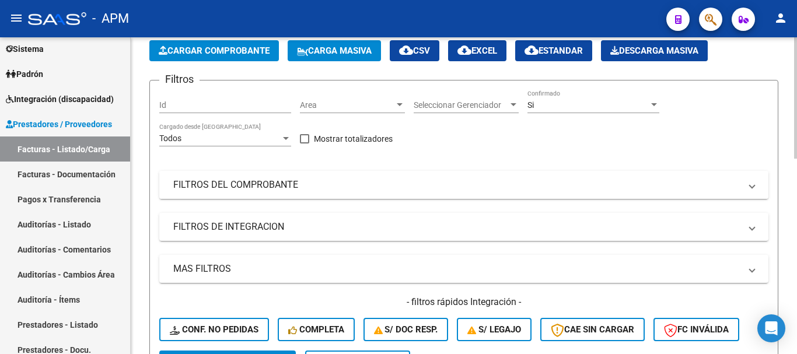
click at [676, 181] on mat-panel-title "FILTROS DEL COMPROBANTE" at bounding box center [456, 184] width 567 height 13
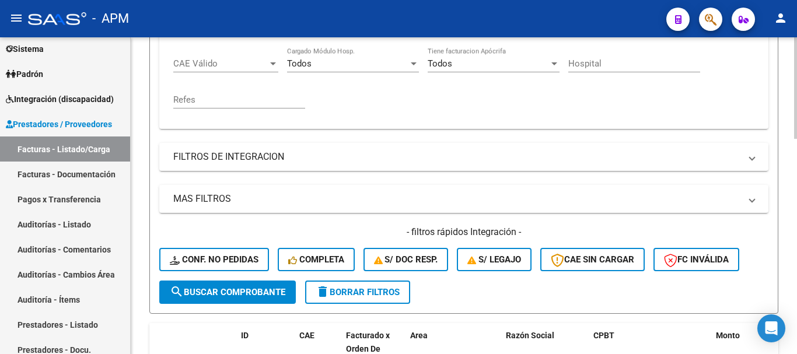
scroll to position [292, 0]
click at [703, 194] on mat-panel-title "MAS FILTROS" at bounding box center [456, 198] width 567 height 13
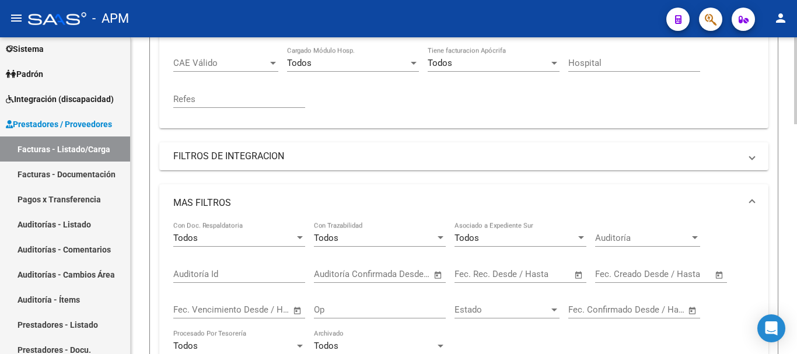
click at [575, 273] on span "Open calendar" at bounding box center [578, 275] width 28 height 28
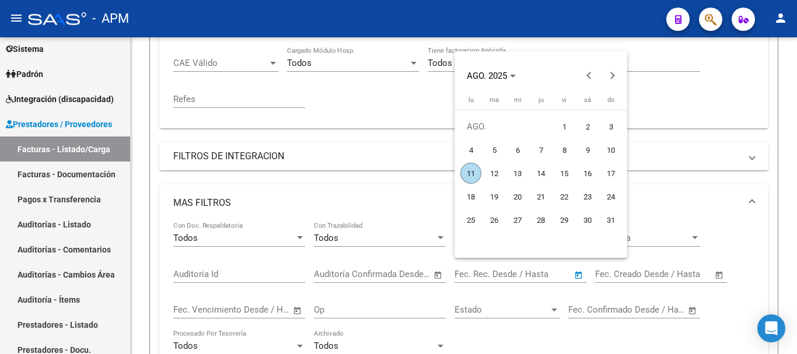
click at [462, 171] on span "11" at bounding box center [470, 173] width 21 height 21
type input "[DATE]"
click at [462, 171] on span "11" at bounding box center [470, 173] width 21 height 21
type input "[DATE]"
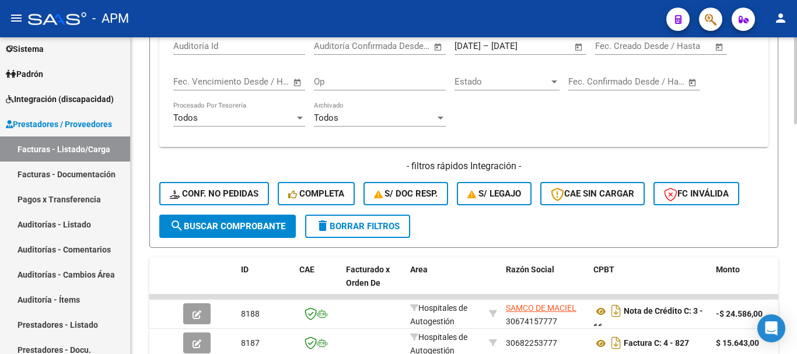
scroll to position [525, 0]
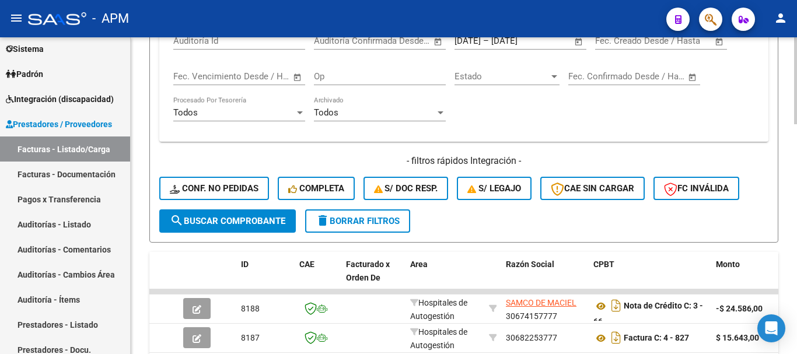
click at [272, 212] on button "search Buscar Comprobante" at bounding box center [227, 220] width 136 height 23
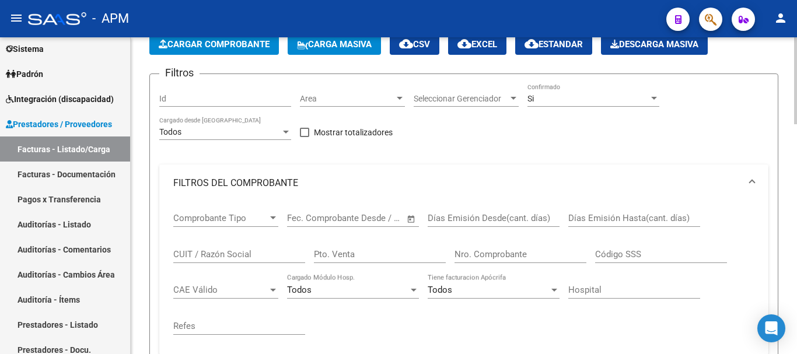
scroll to position [0, 0]
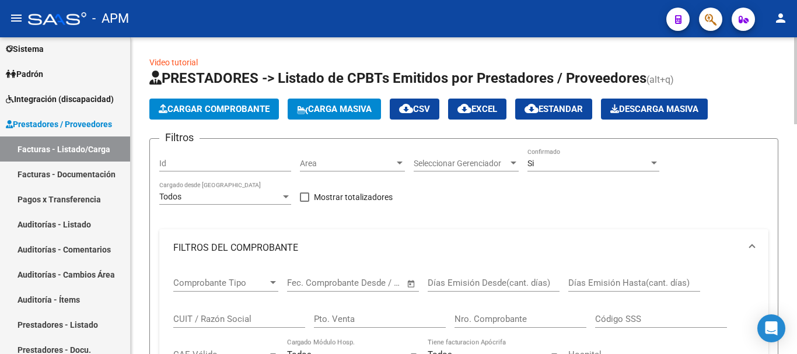
click at [390, 160] on span "Area" at bounding box center [347, 164] width 94 height 10
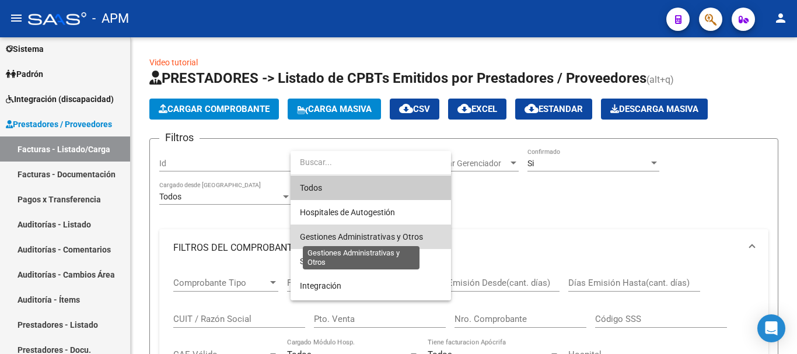
click at [397, 234] on span "Gestiones Administrativas y Otros" at bounding box center [361, 236] width 123 height 9
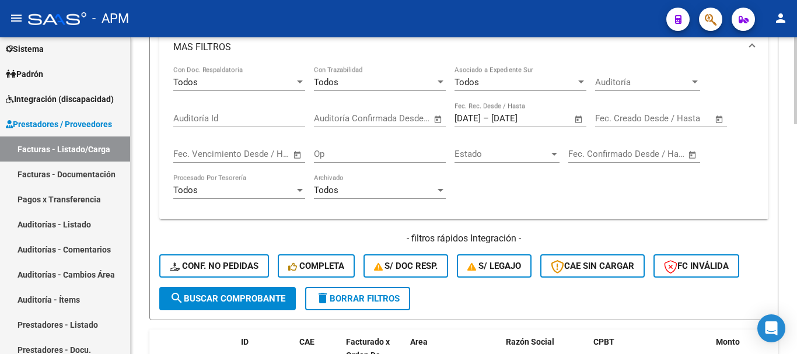
scroll to position [525, 0]
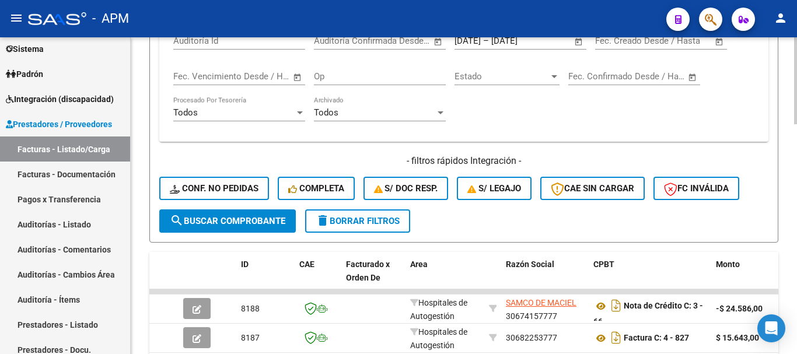
click at [267, 220] on span "search Buscar Comprobante" at bounding box center [227, 221] width 115 height 10
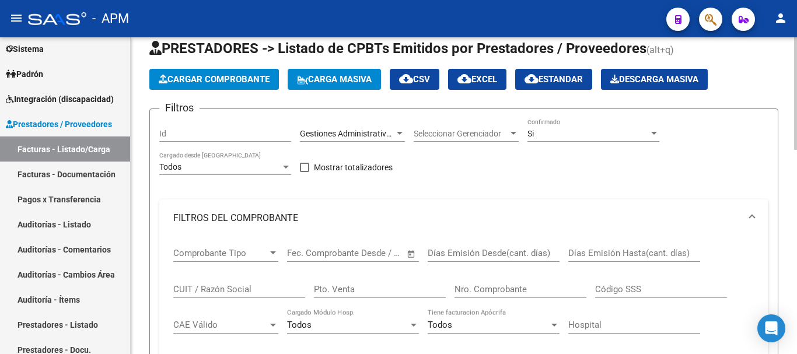
scroll to position [0, 0]
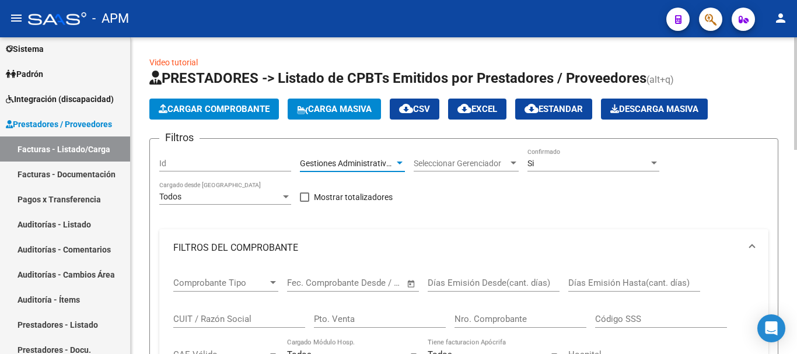
click at [390, 162] on span "Gestiones Administrativas y Otros" at bounding box center [361, 163] width 123 height 9
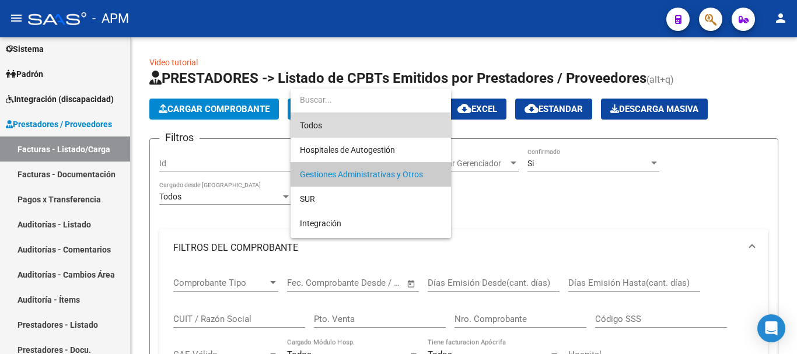
click at [369, 127] on span "Todos" at bounding box center [371, 125] width 142 height 24
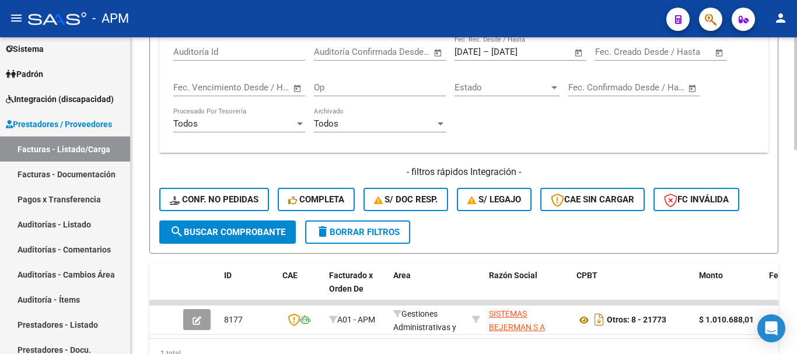
scroll to position [574, 0]
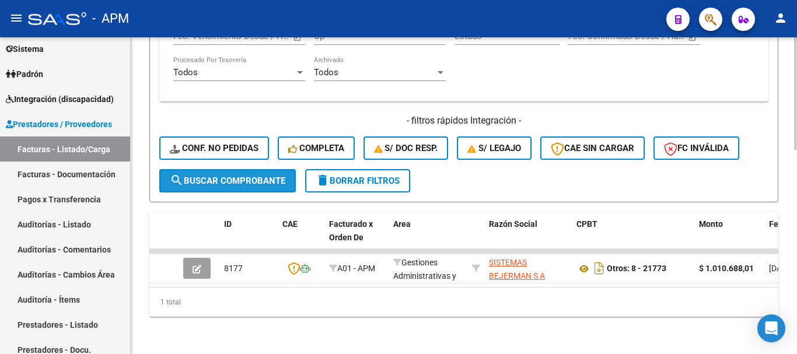
click at [241, 169] on button "search Buscar Comprobante" at bounding box center [227, 180] width 136 height 23
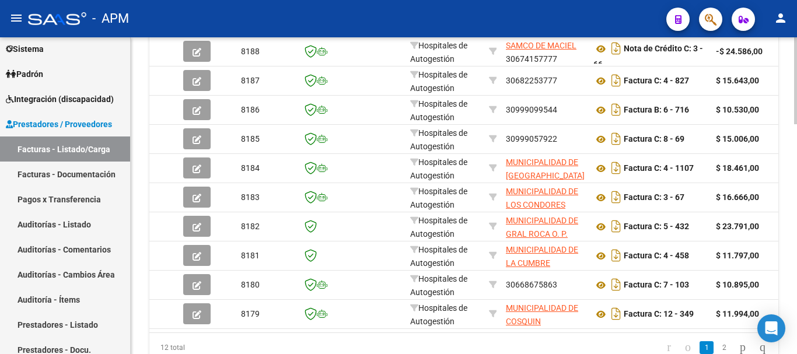
scroll to position [808, 0]
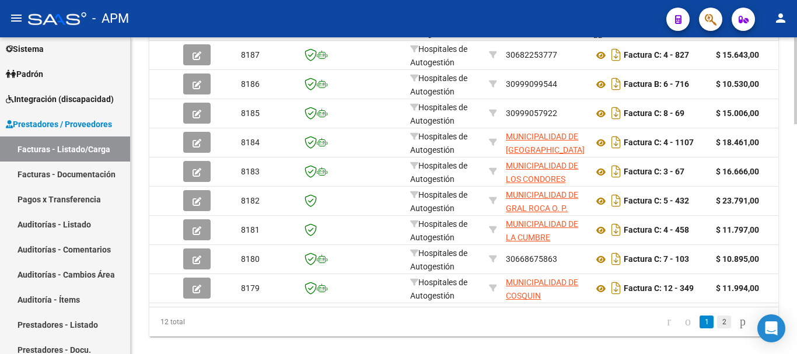
click at [717, 328] on link "2" at bounding box center [724, 321] width 14 height 13
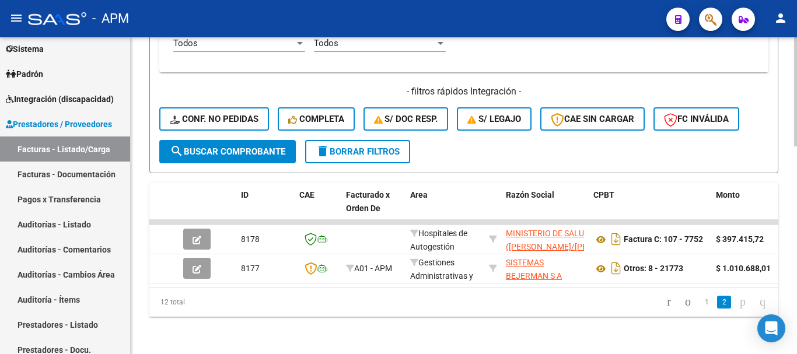
scroll to position [604, 0]
click at [699, 304] on link "1" at bounding box center [706, 302] width 14 height 13
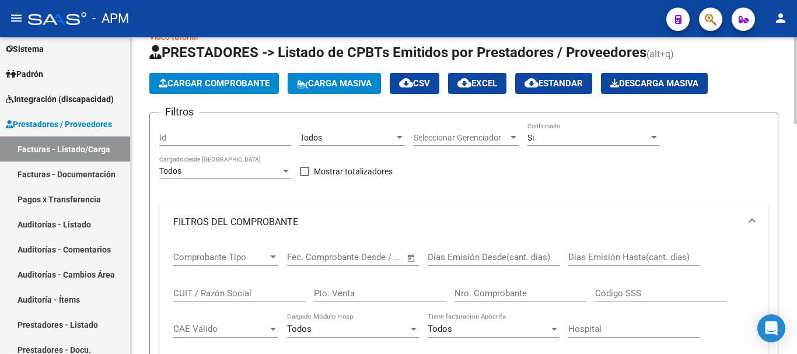
scroll to position [0, 0]
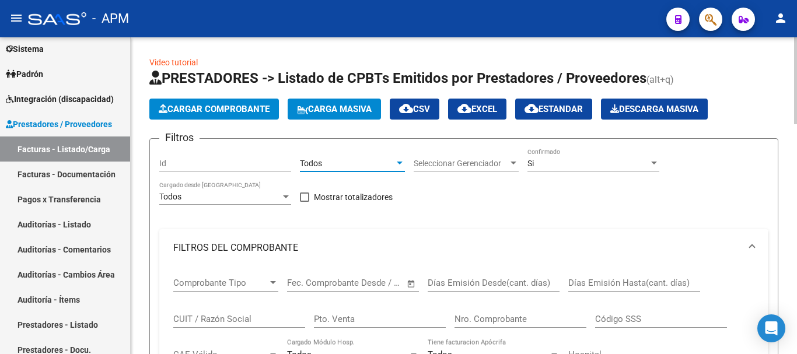
click at [393, 162] on div "Todos" at bounding box center [347, 164] width 94 height 10
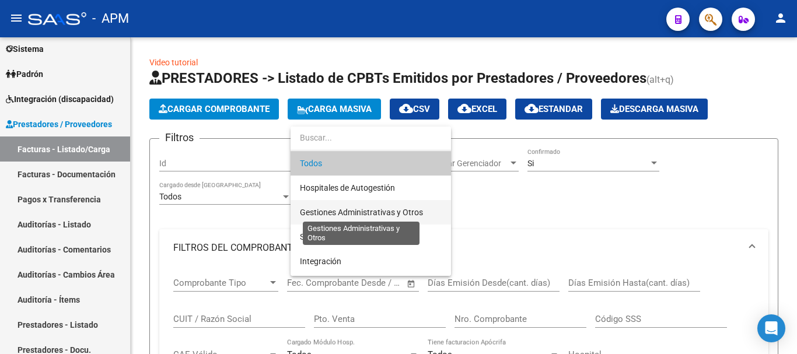
click at [391, 208] on span "Gestiones Administrativas y Otros" at bounding box center [361, 212] width 123 height 9
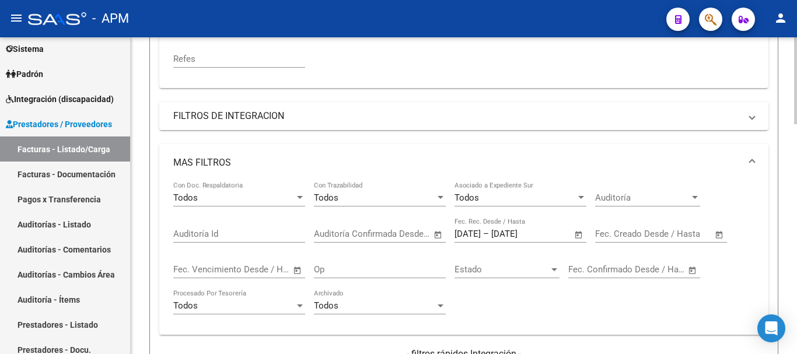
scroll to position [525, 0]
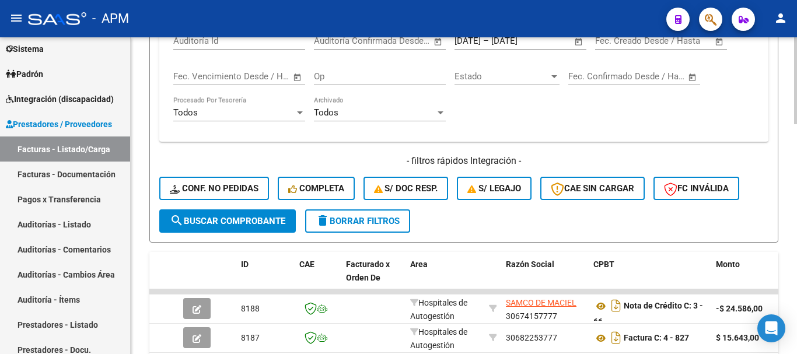
click at [274, 215] on button "search Buscar Comprobante" at bounding box center [227, 220] width 136 height 23
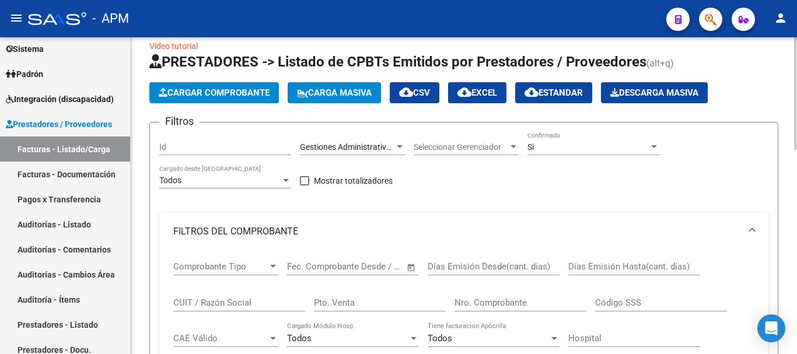
scroll to position [0, 0]
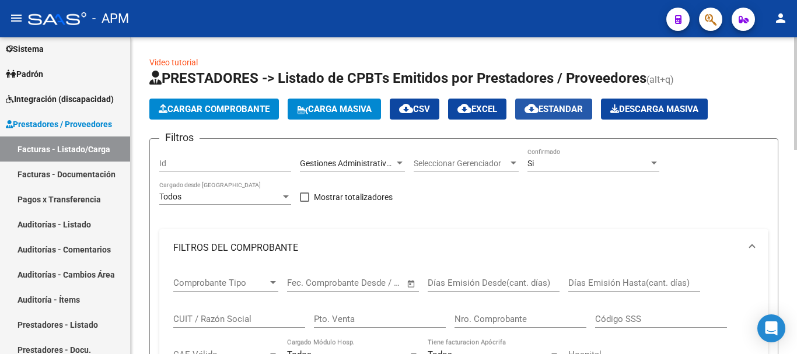
click at [576, 108] on span "cloud_download Estandar" at bounding box center [553, 109] width 58 height 10
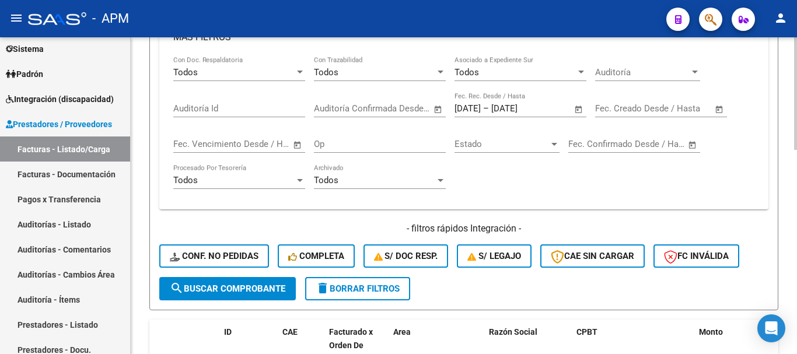
scroll to position [525, 0]
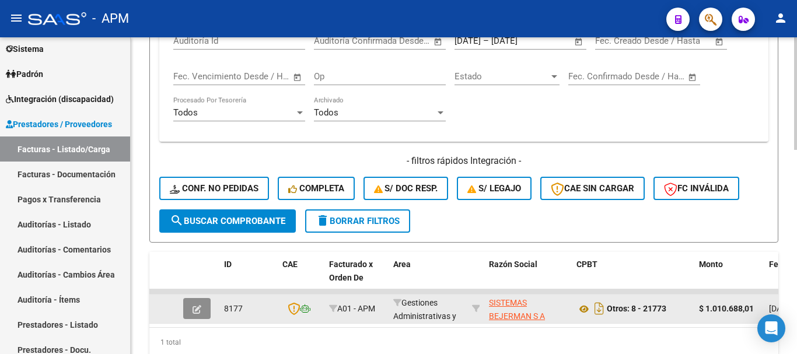
click at [200, 308] on icon "button" at bounding box center [196, 309] width 9 height 9
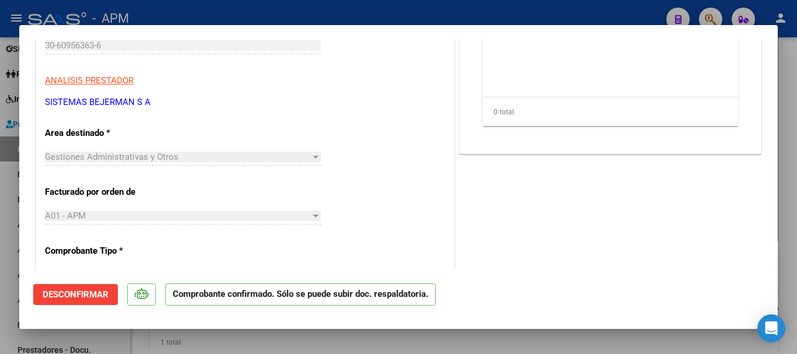
scroll to position [175, 0]
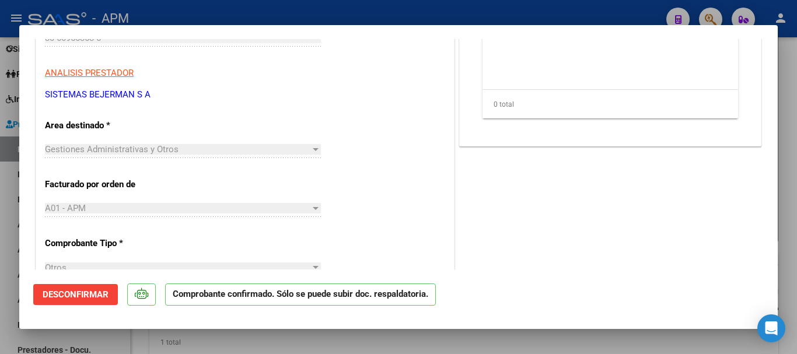
click at [95, 289] on span "Desconfirmar" at bounding box center [76, 294] width 66 height 10
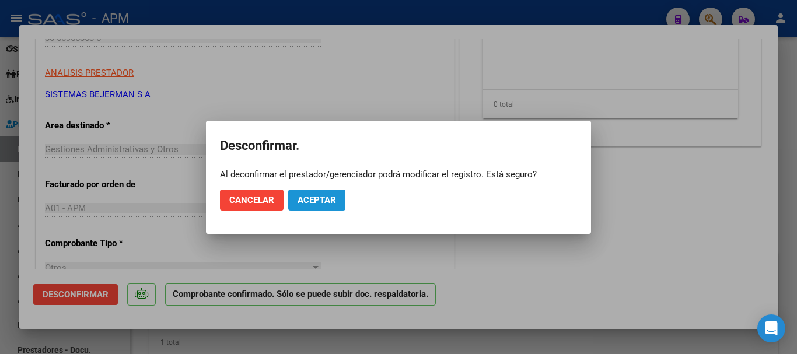
click at [325, 198] on span "Aceptar" at bounding box center [316, 200] width 38 height 10
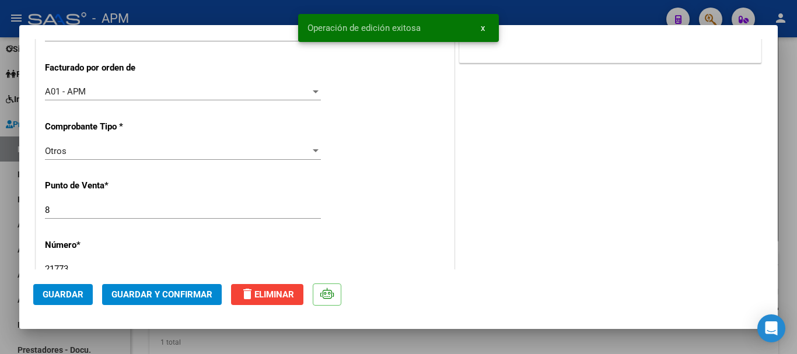
scroll to position [350, 0]
click at [313, 92] on div at bounding box center [316, 92] width 6 height 3
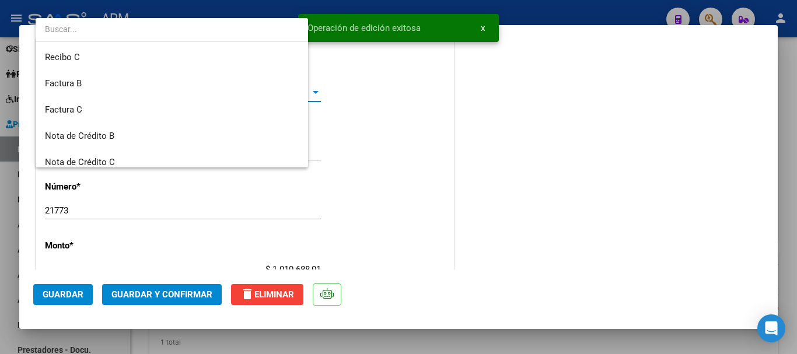
scroll to position [332, 0]
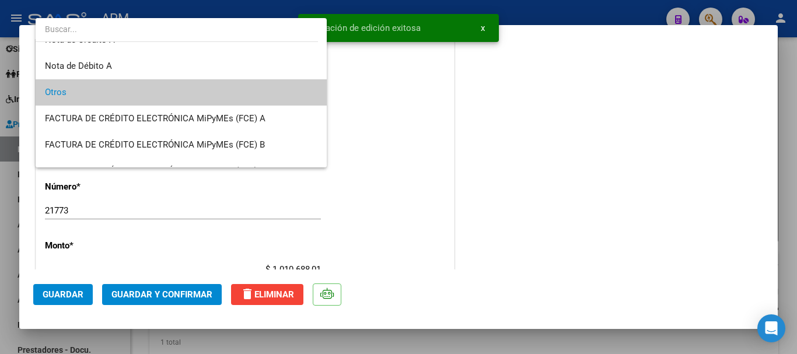
click at [371, 205] on div at bounding box center [398, 177] width 797 height 354
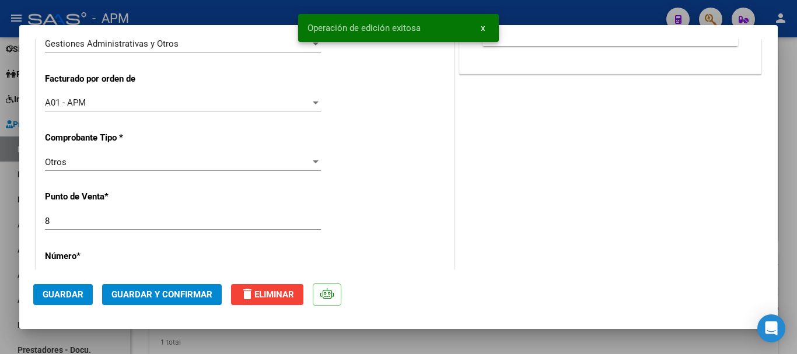
scroll to position [0, 0]
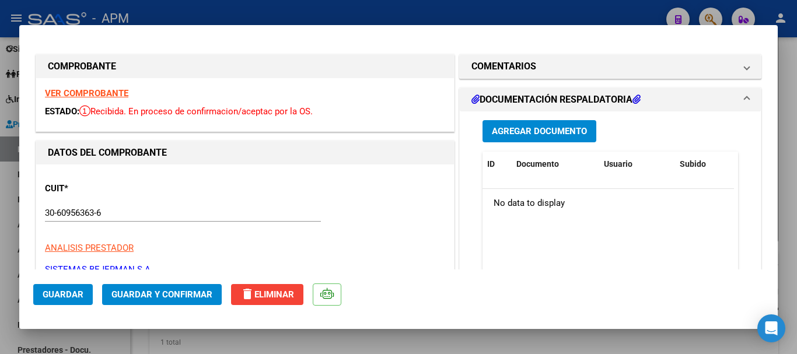
click at [96, 91] on strong "VER COMPROBANTE" at bounding box center [86, 93] width 83 height 10
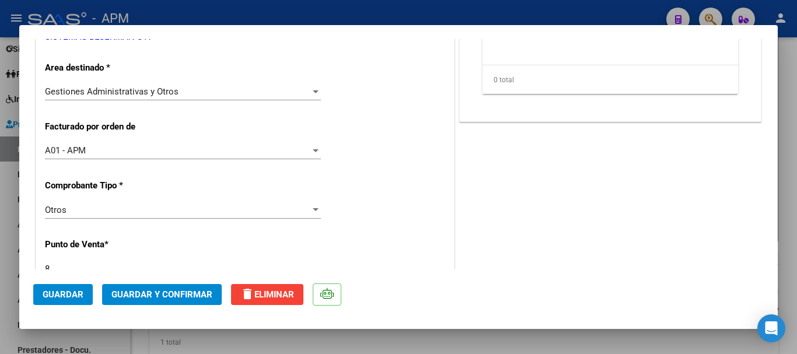
scroll to position [233, 0]
click at [310, 212] on div at bounding box center [315, 209] width 10 height 9
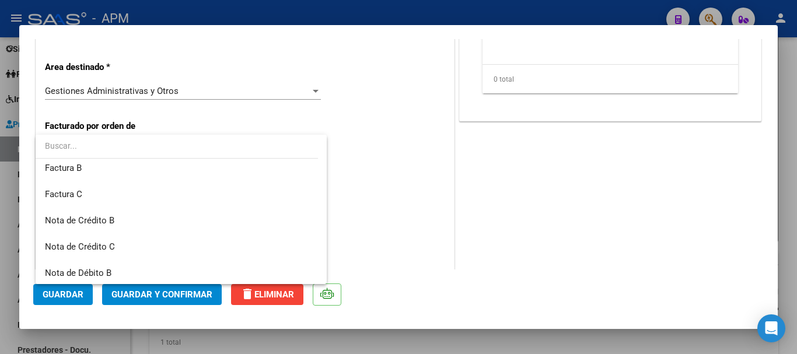
scroll to position [0, 0]
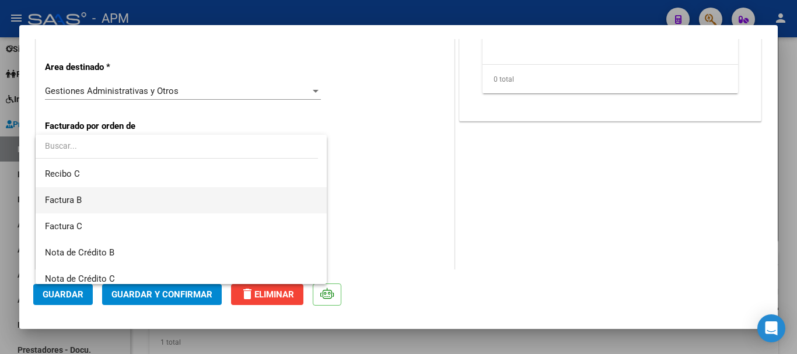
click at [214, 206] on span "Factura B" at bounding box center [181, 200] width 272 height 26
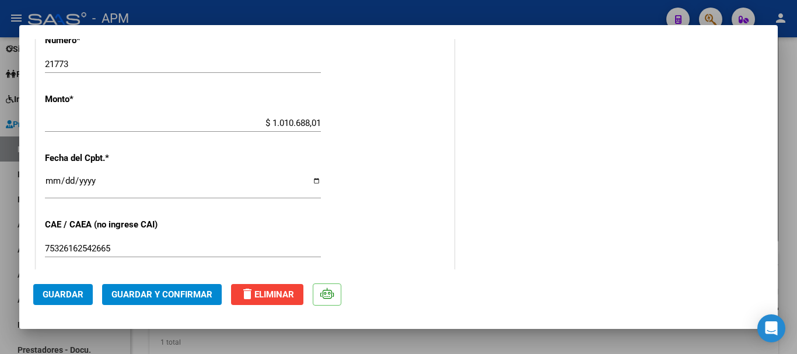
scroll to position [525, 0]
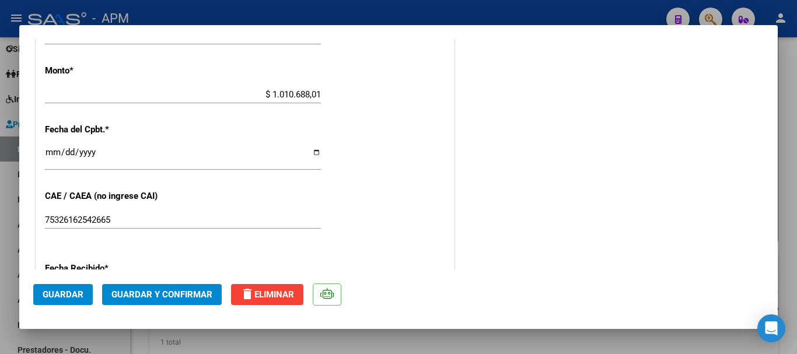
click at [177, 291] on span "Guardar y Confirmar" at bounding box center [161, 294] width 101 height 10
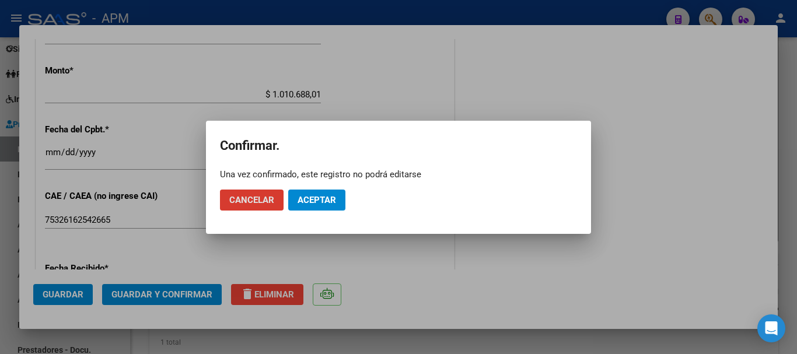
click at [328, 197] on span "Aceptar" at bounding box center [316, 200] width 38 height 10
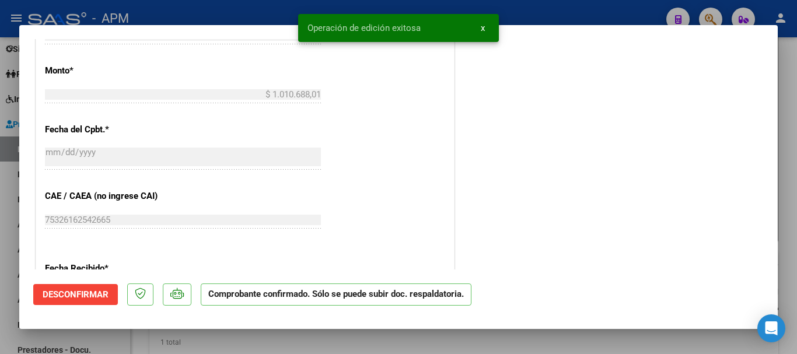
click at [444, 343] on div at bounding box center [398, 177] width 797 height 354
type input "$ 0,00"
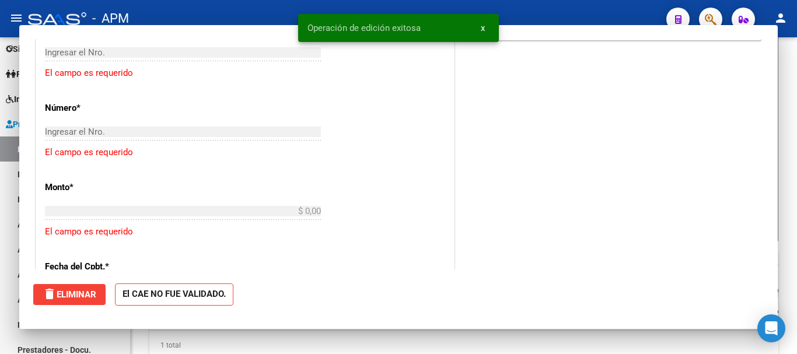
scroll to position [621, 0]
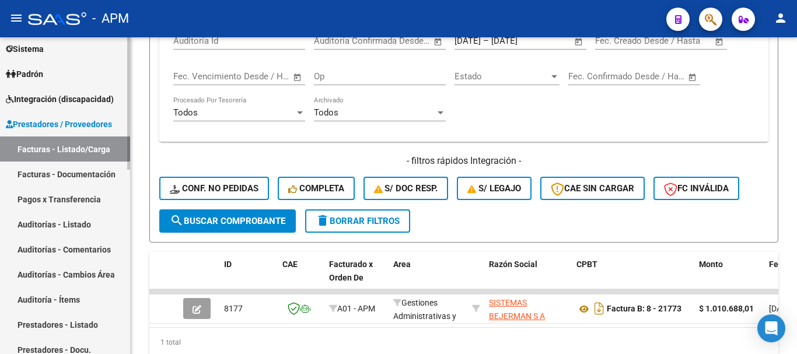
click at [94, 146] on link "Facturas - Listado/Carga" at bounding box center [65, 148] width 130 height 25
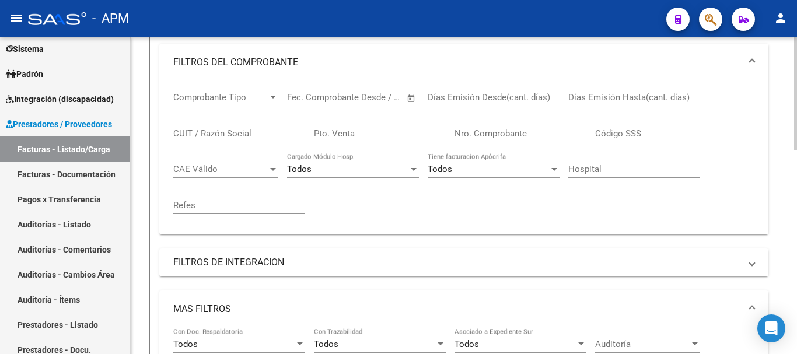
scroll to position [0, 0]
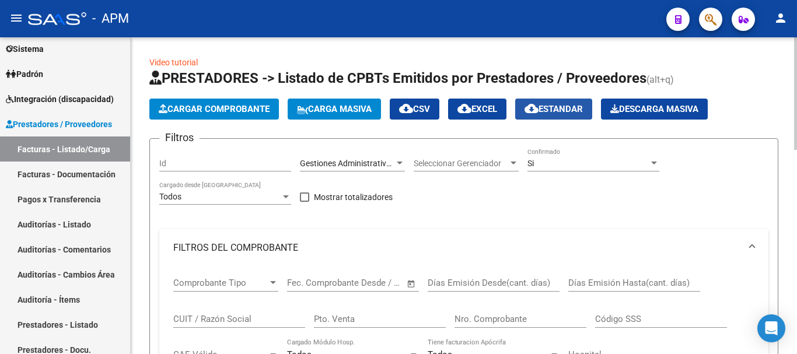
click at [579, 107] on span "cloud_download Estandar" at bounding box center [553, 109] width 58 height 10
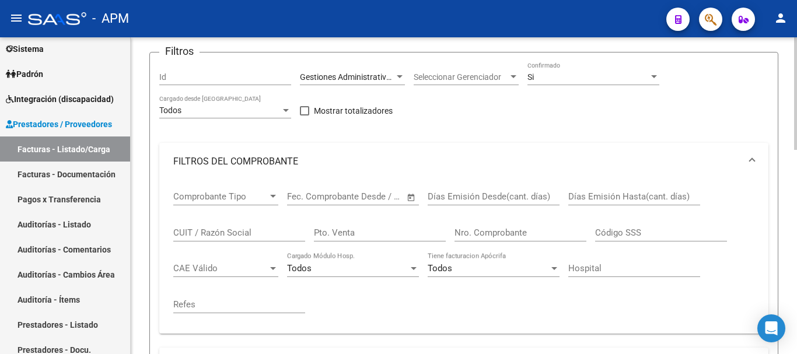
scroll to position [58, 0]
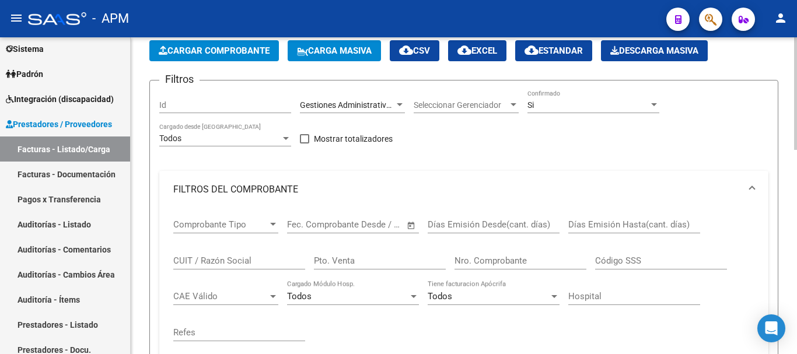
click at [395, 104] on div at bounding box center [399, 104] width 10 height 9
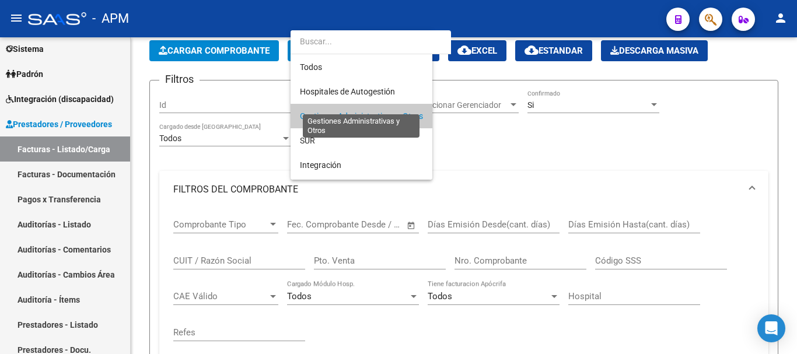
scroll to position [11, 0]
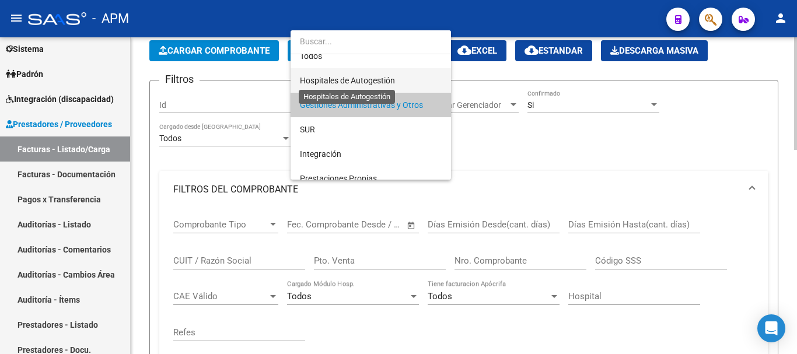
click at [373, 78] on span "Hospitales de Autogestión" at bounding box center [347, 80] width 95 height 9
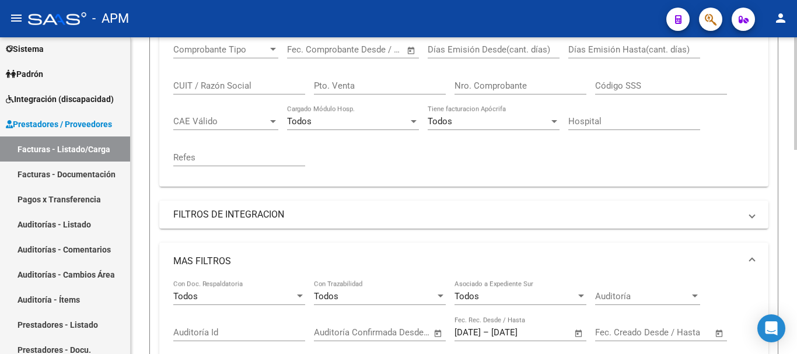
scroll to position [175, 0]
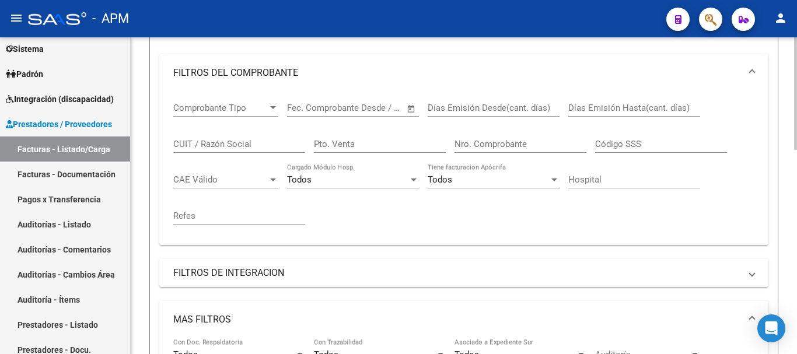
click at [272, 108] on div at bounding box center [273, 107] width 6 height 3
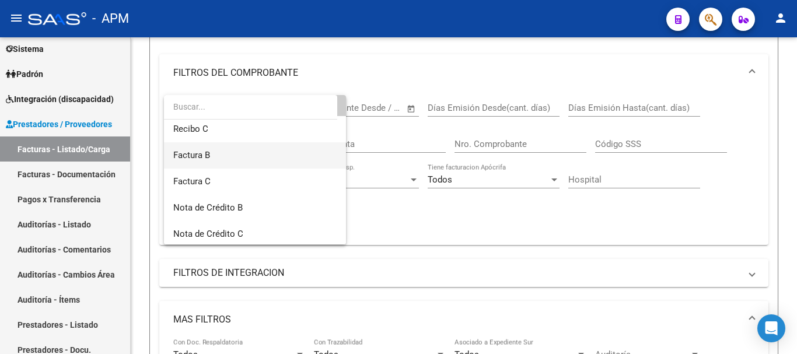
scroll to position [58, 0]
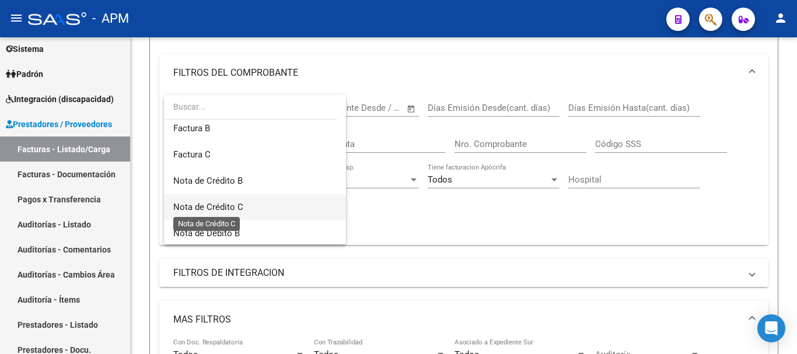
click at [233, 207] on span "Nota de Crédito C" at bounding box center [208, 207] width 70 height 10
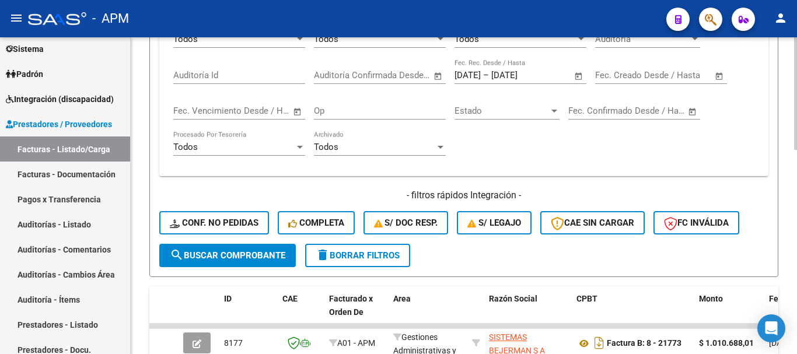
scroll to position [525, 0]
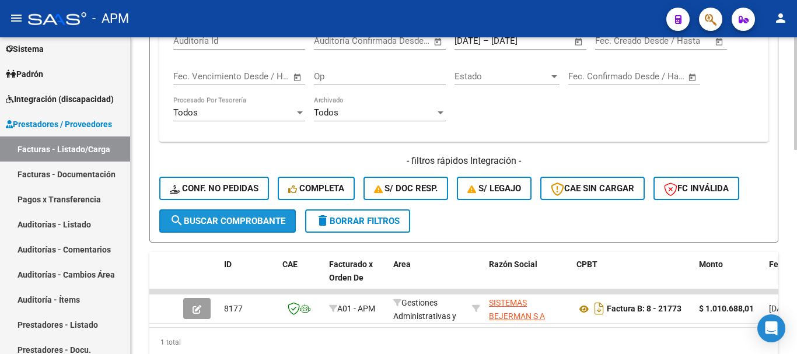
click at [272, 216] on span "search Buscar Comprobante" at bounding box center [227, 221] width 115 height 10
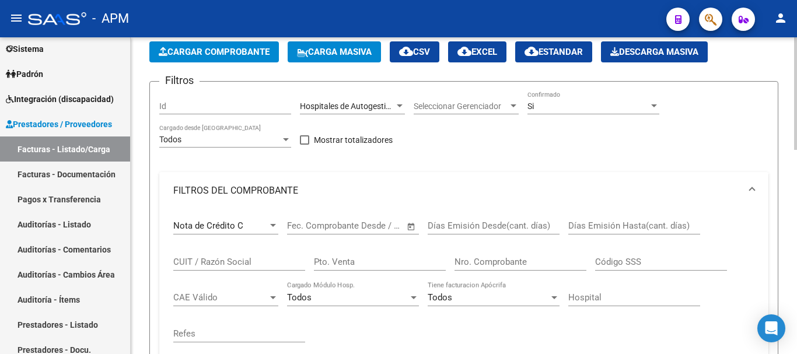
scroll to position [0, 0]
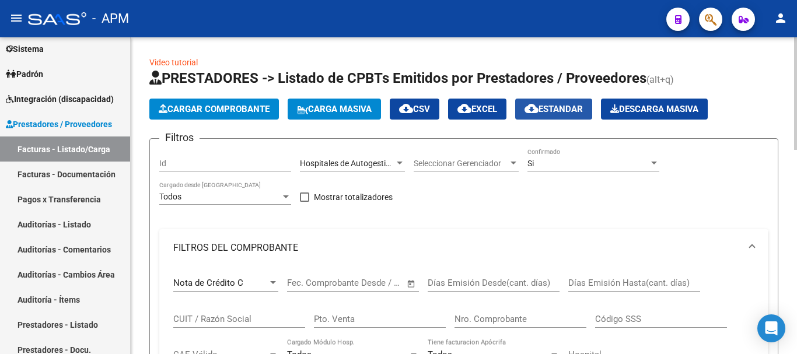
click at [565, 110] on span "cloud_download Estandar" at bounding box center [553, 109] width 58 height 10
